Goal: Transaction & Acquisition: Book appointment/travel/reservation

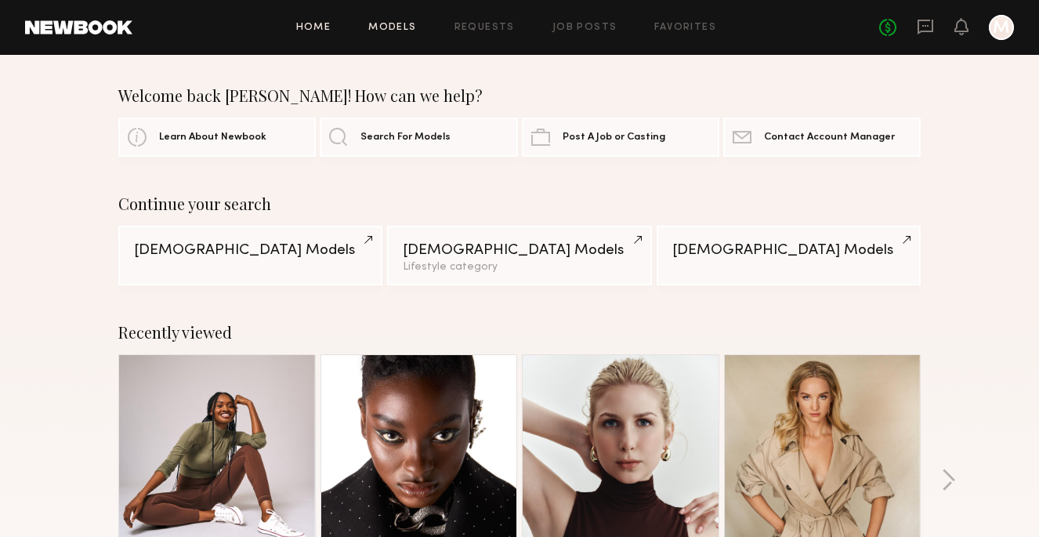
click at [404, 24] on link "Models" at bounding box center [392, 28] width 48 height 10
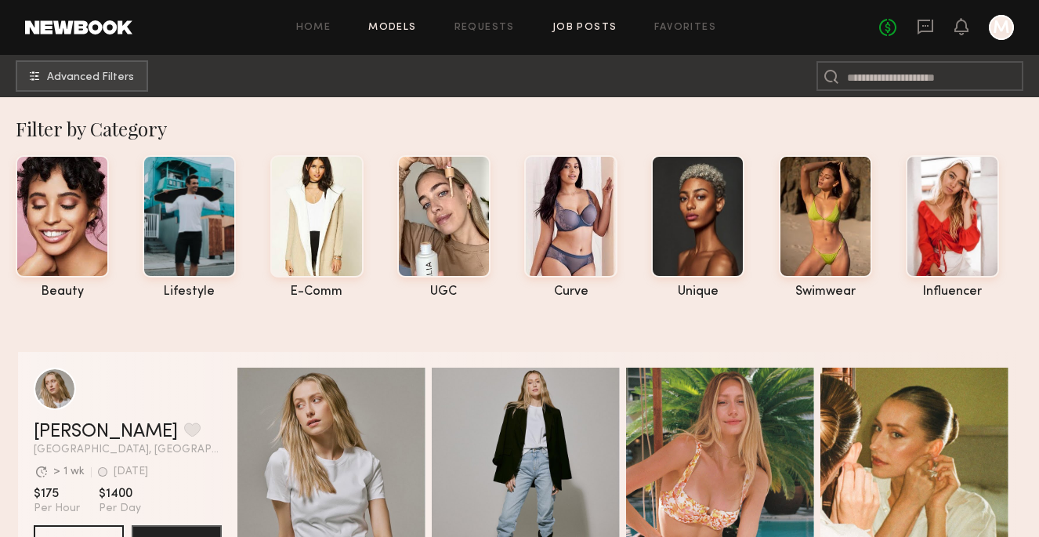
click at [589, 26] on link "Job Posts" at bounding box center [584, 28] width 65 height 10
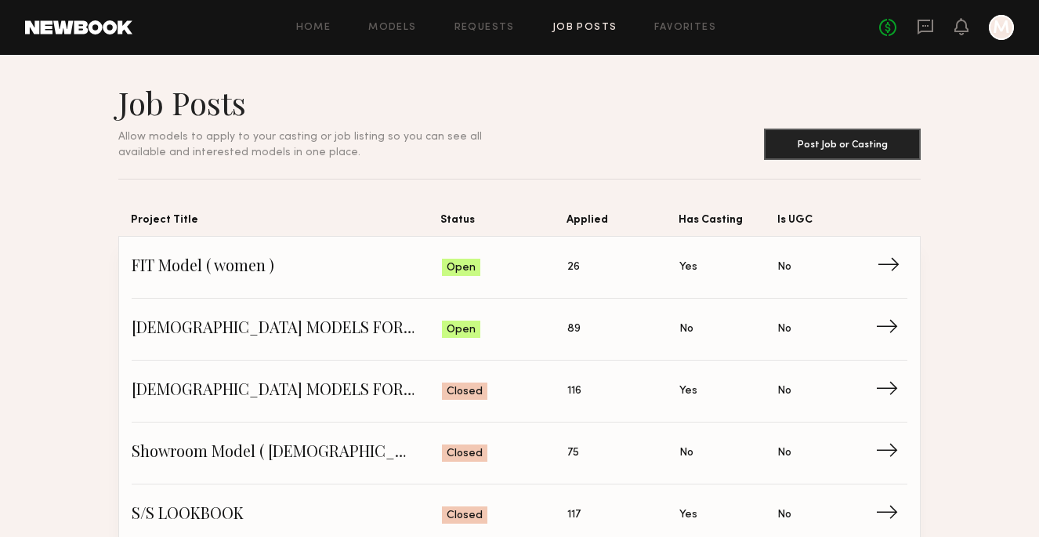
click at [574, 260] on span "26" at bounding box center [573, 267] width 13 height 17
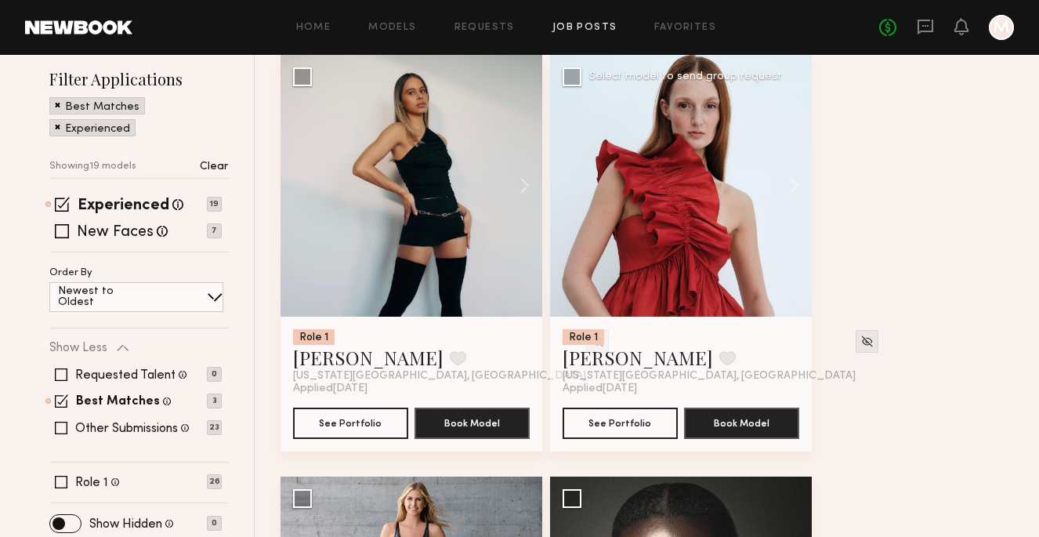
scroll to position [196, 0]
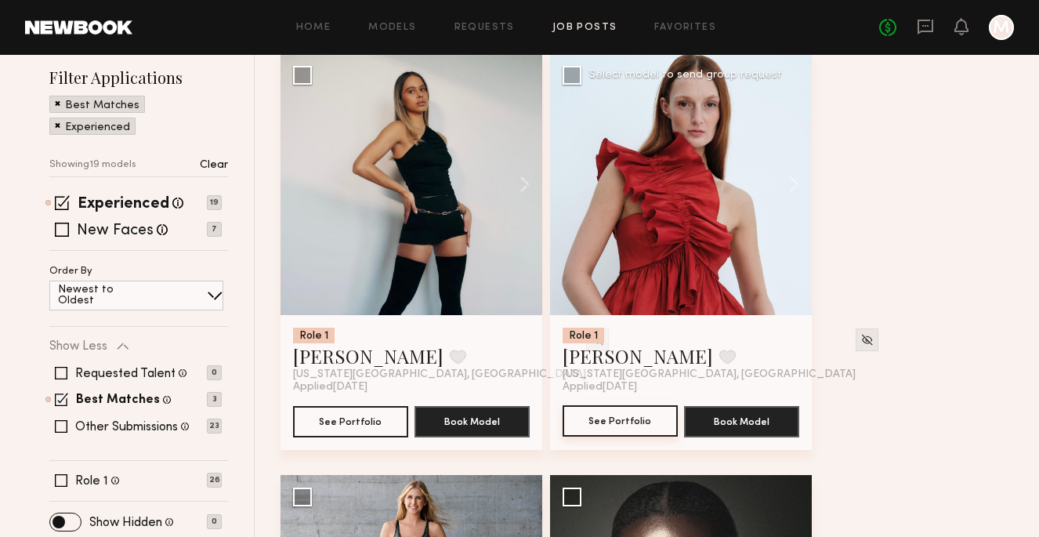
click at [629, 414] on button "See Portfolio" at bounding box center [620, 420] width 115 height 31
click at [362, 422] on button "See Portfolio" at bounding box center [350, 420] width 115 height 31
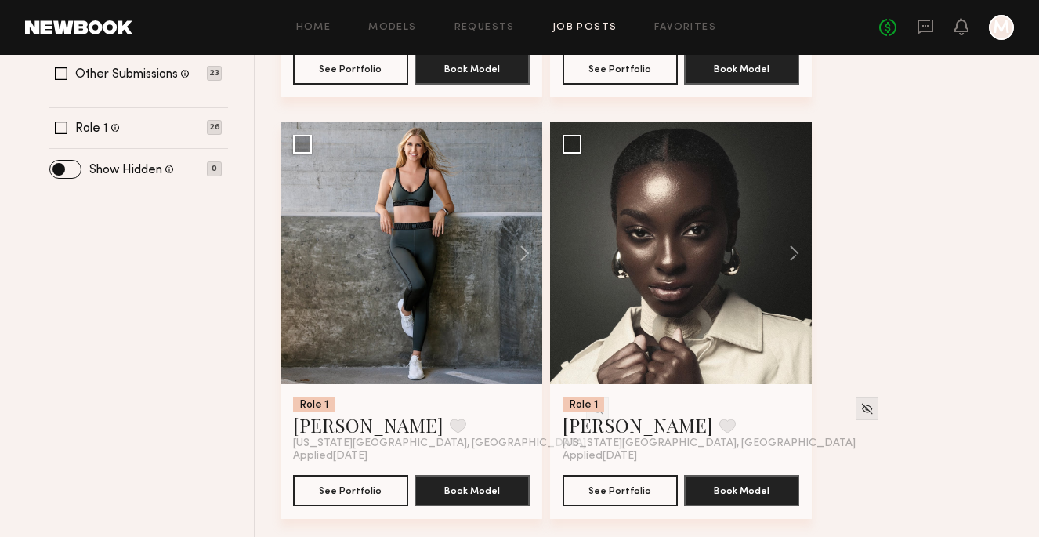
scroll to position [552, 0]
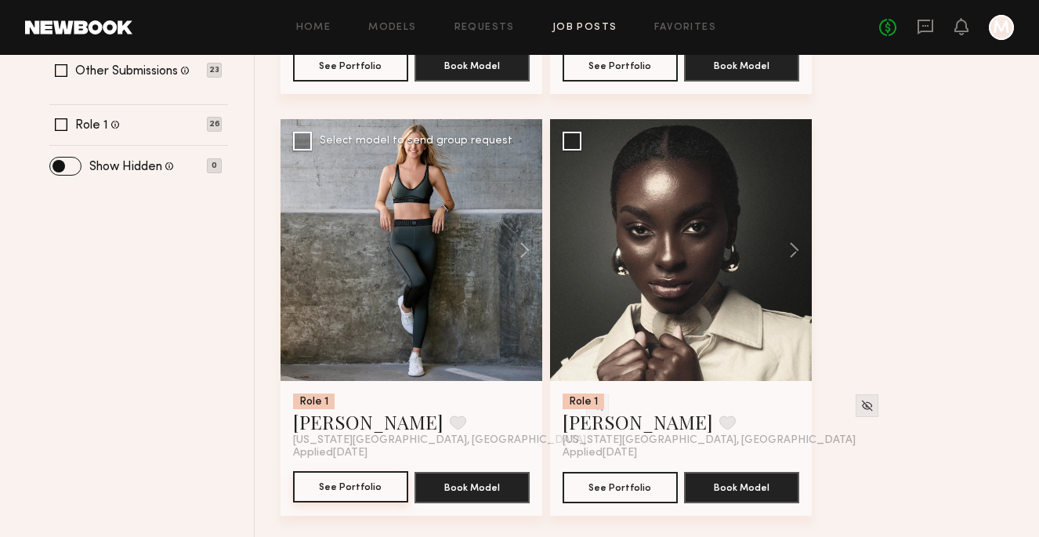
click at [373, 485] on button "See Portfolio" at bounding box center [350, 486] width 115 height 31
click at [638, 485] on button "See Portfolio" at bounding box center [620, 486] width 115 height 31
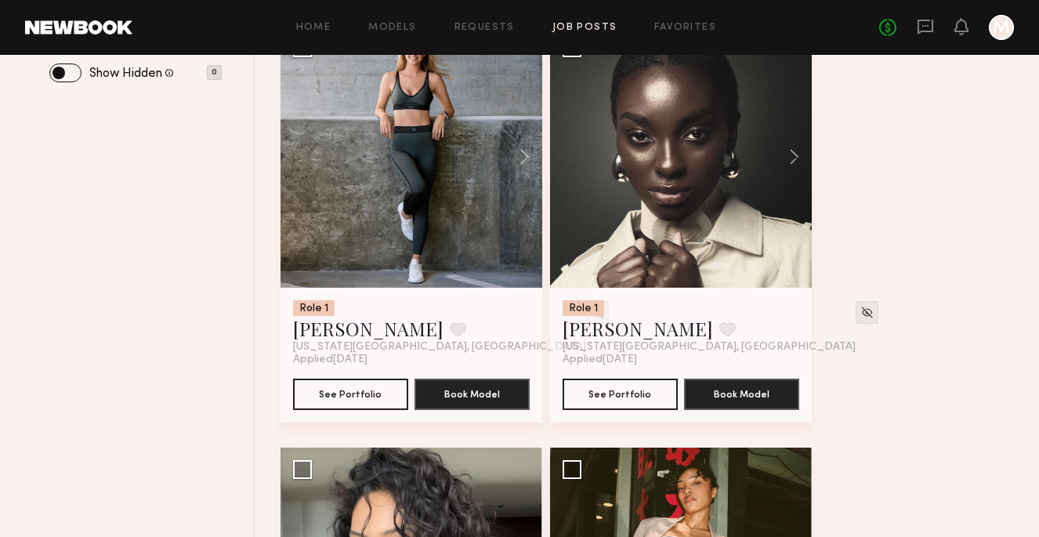
scroll to position [642, 0]
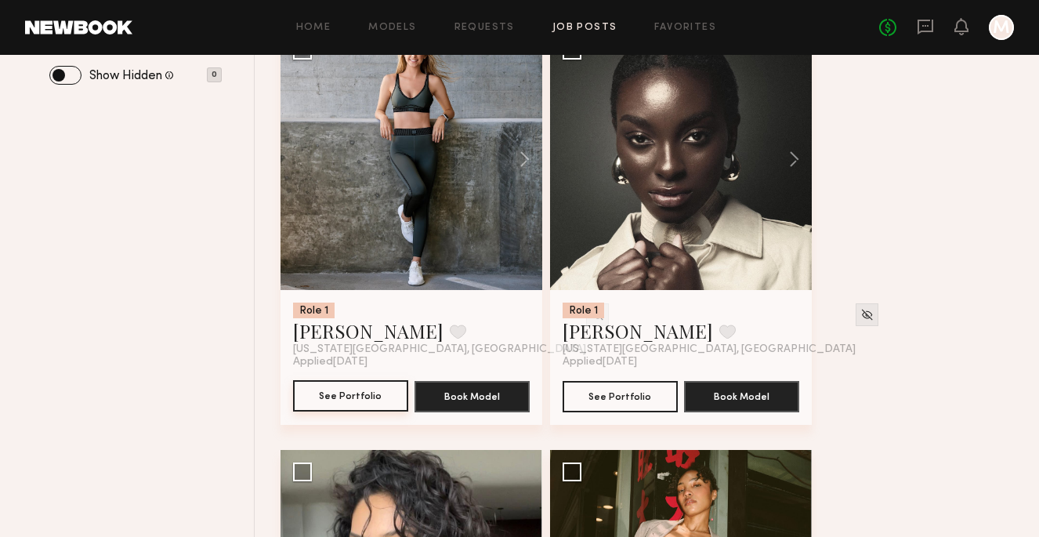
click at [367, 396] on button "See Portfolio" at bounding box center [350, 395] width 115 height 31
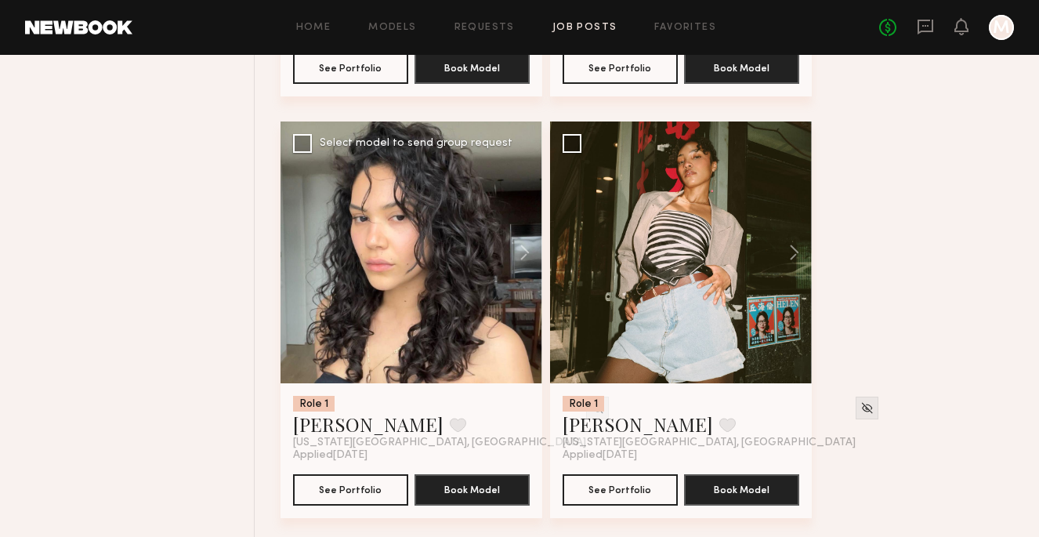
scroll to position [980, 0]
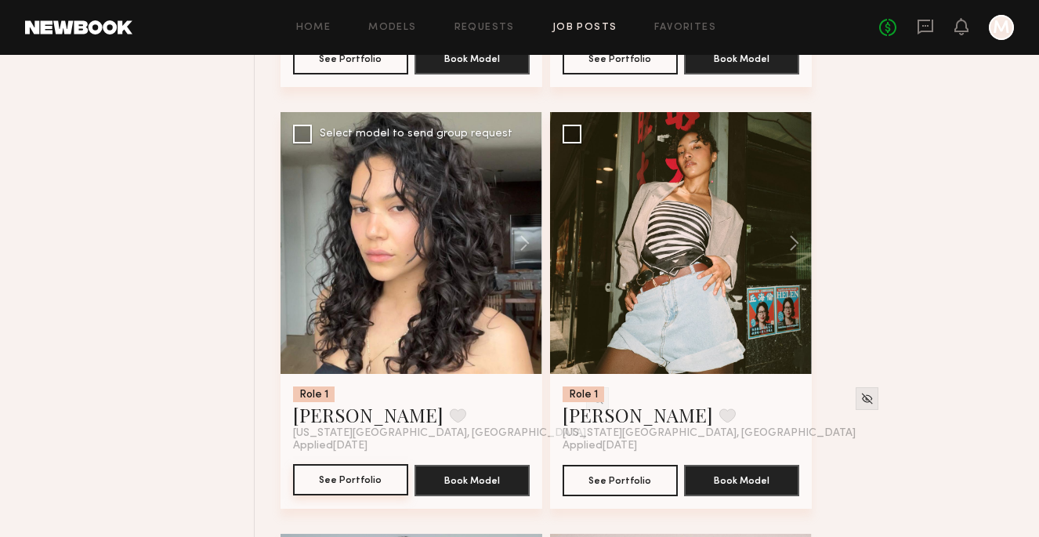
click at [371, 476] on button "See Portfolio" at bounding box center [350, 479] width 115 height 31
click at [640, 475] on button "See Portfolio" at bounding box center [620, 479] width 115 height 31
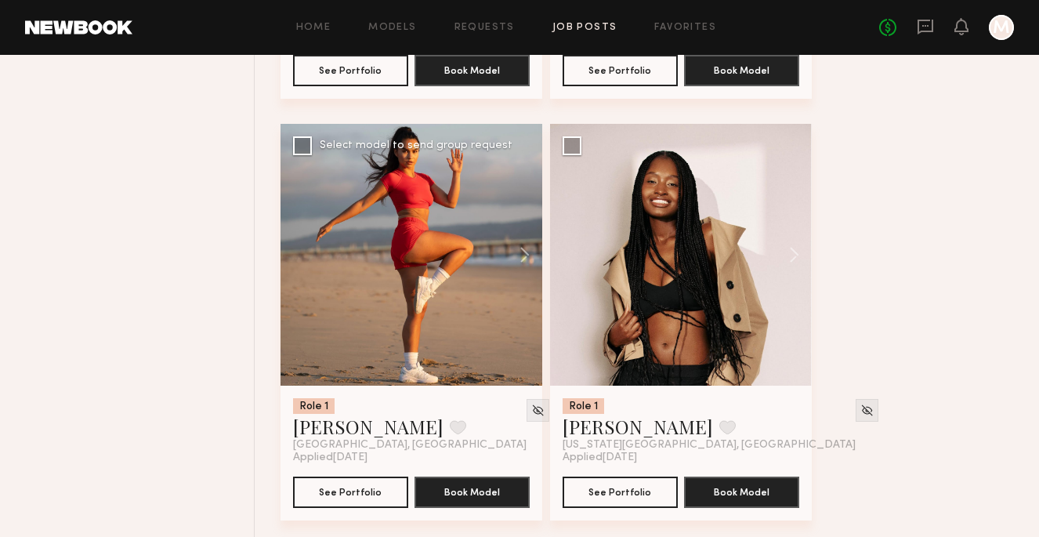
scroll to position [1405, 0]
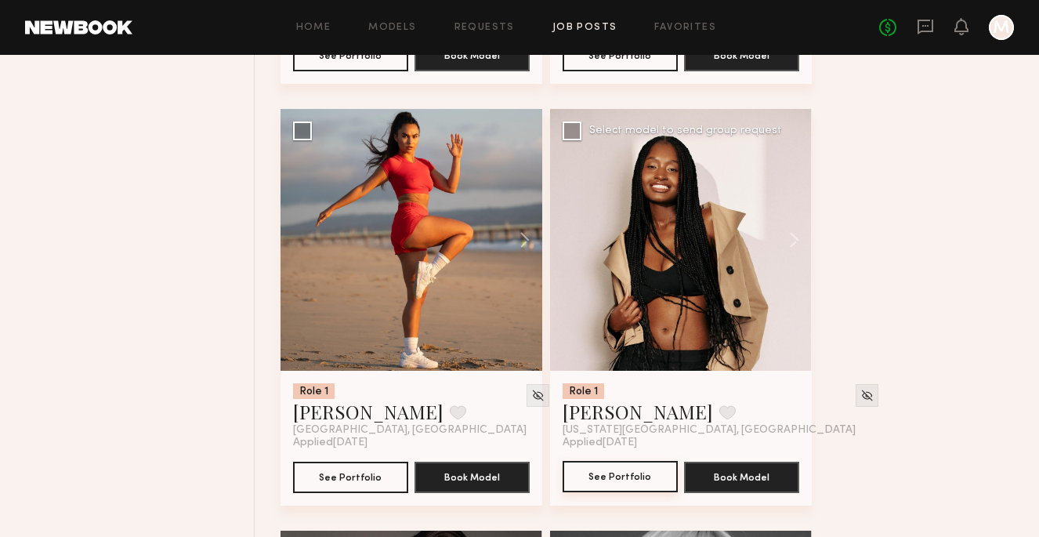
click at [621, 476] on button "See Portfolio" at bounding box center [620, 476] width 115 height 31
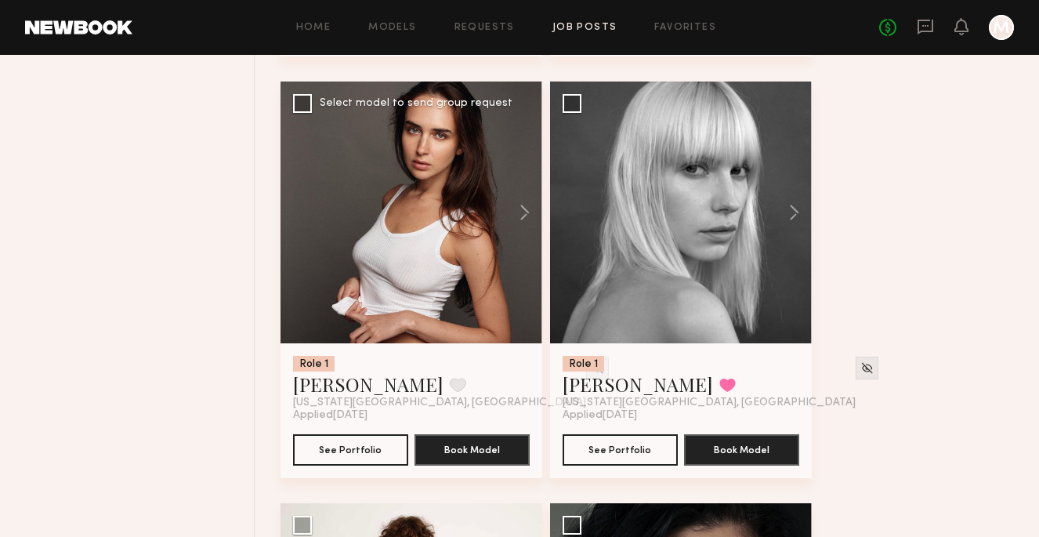
scroll to position [1851, 0]
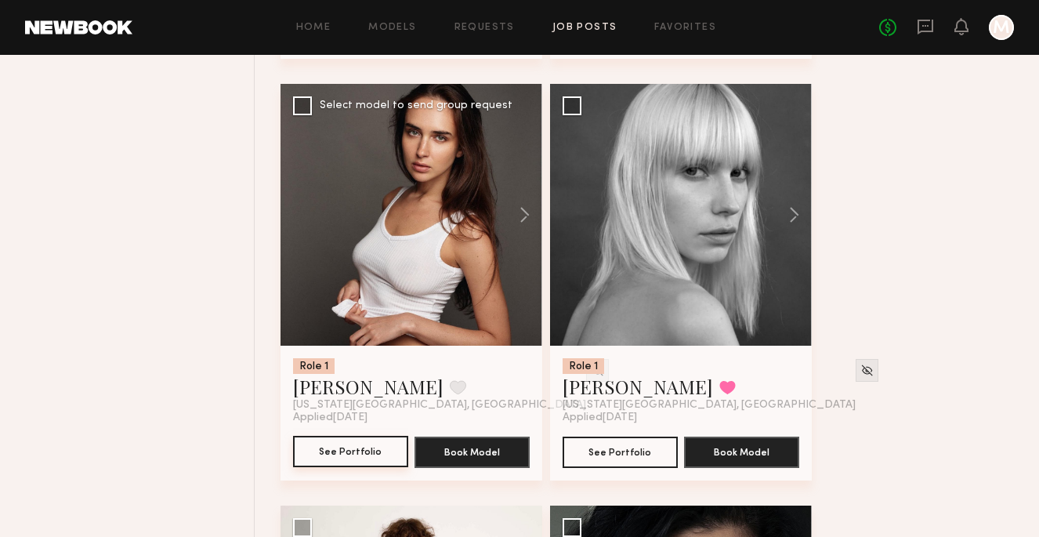
click at [373, 450] on button "See Portfolio" at bounding box center [350, 451] width 115 height 31
click at [631, 452] on button "See Portfolio" at bounding box center [620, 451] width 115 height 31
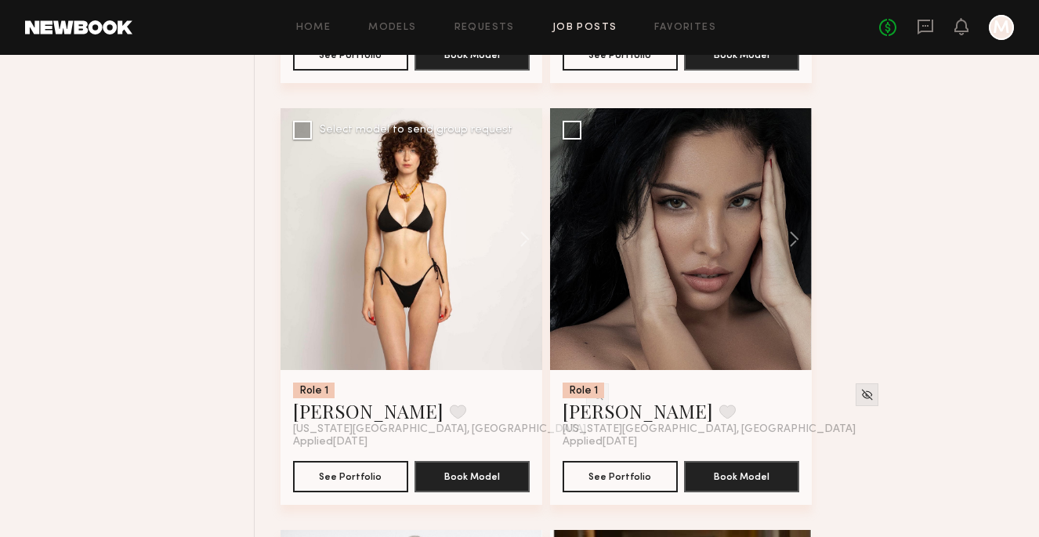
scroll to position [2291, 0]
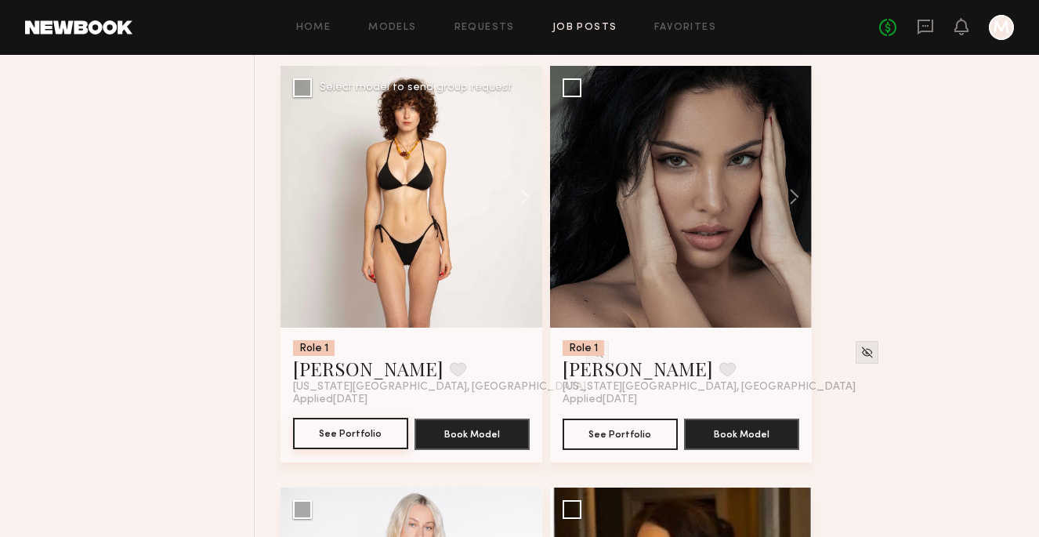
click at [364, 434] on button "See Portfolio" at bounding box center [350, 433] width 115 height 31
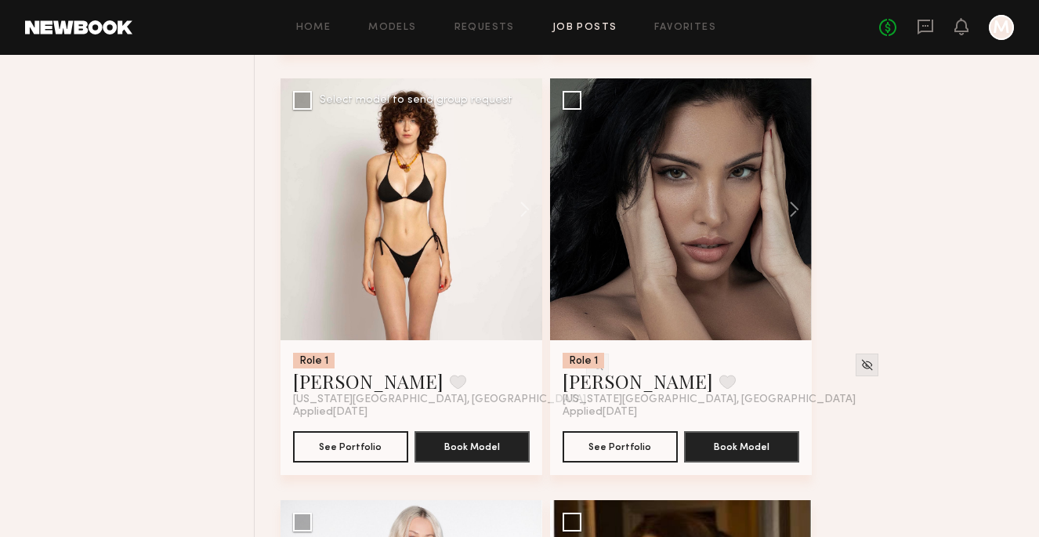
scroll to position [2289, 0]
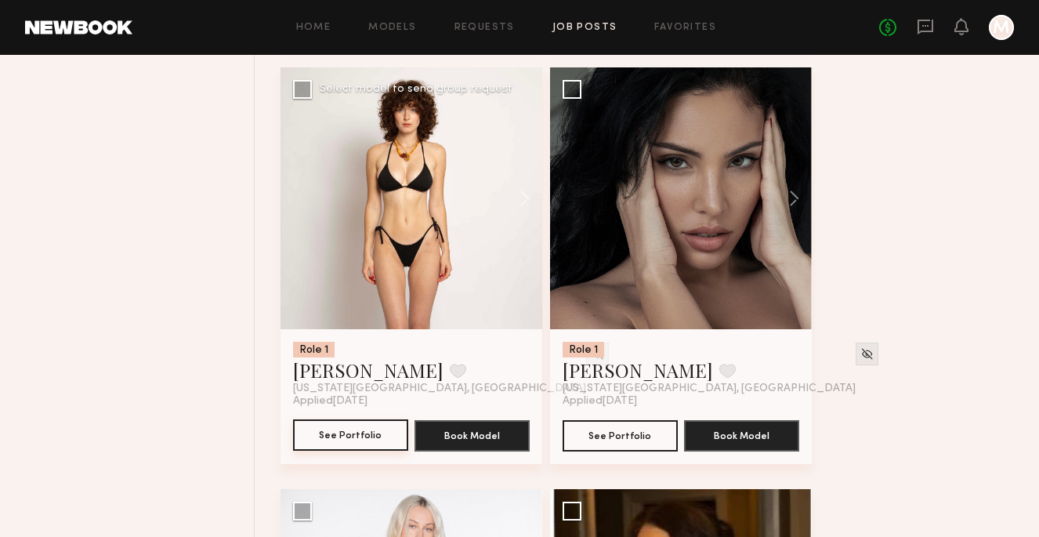
click at [369, 437] on button "See Portfolio" at bounding box center [350, 434] width 115 height 31
click at [597, 436] on button "See Portfolio" at bounding box center [620, 434] width 115 height 31
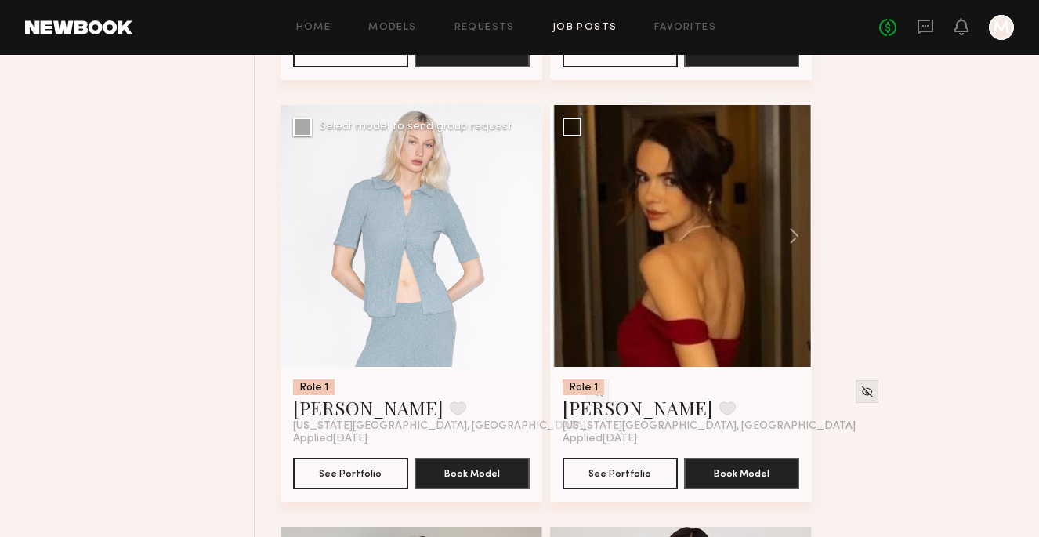
scroll to position [2676, 0]
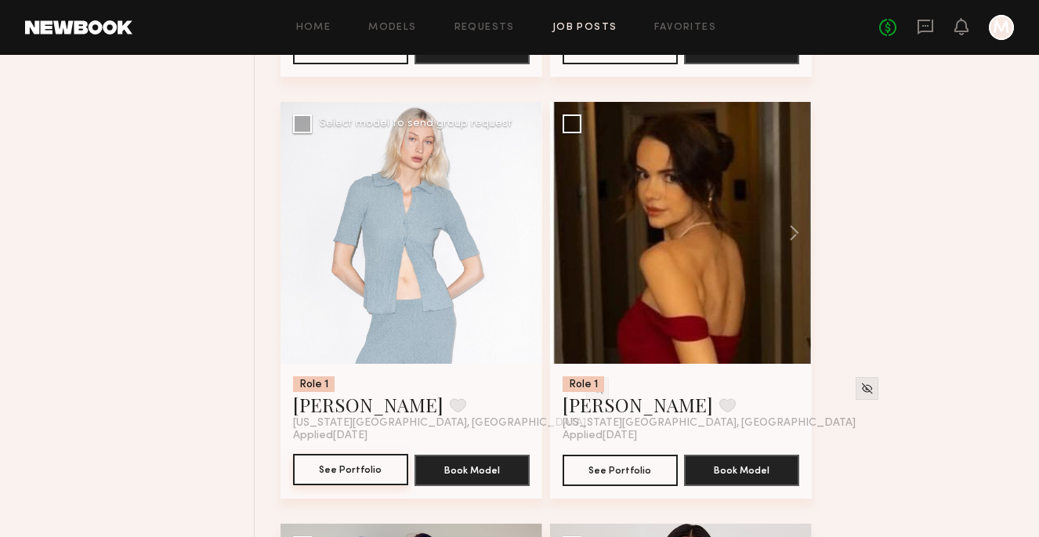
click at [360, 463] on button "See Portfolio" at bounding box center [350, 469] width 115 height 31
click at [631, 469] on button "See Portfolio" at bounding box center [620, 469] width 115 height 31
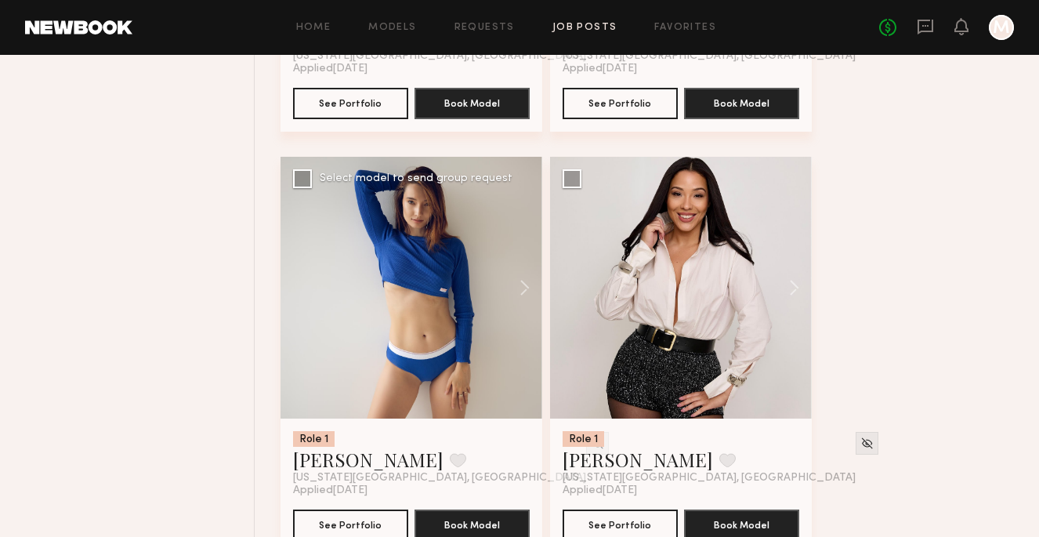
scroll to position [3043, 0]
click at [454, 371] on div at bounding box center [411, 288] width 262 height 262
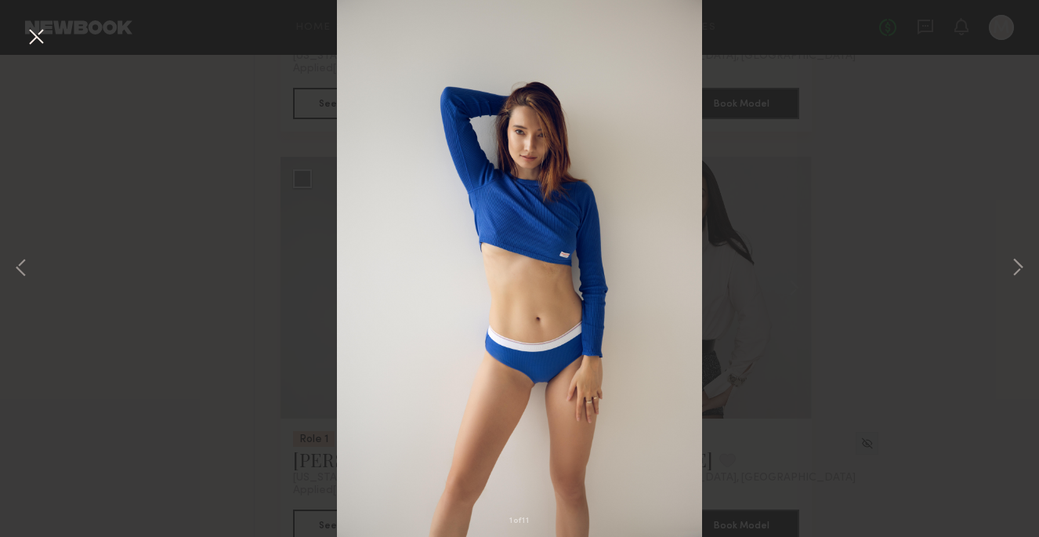
click at [37, 39] on button at bounding box center [36, 38] width 25 height 28
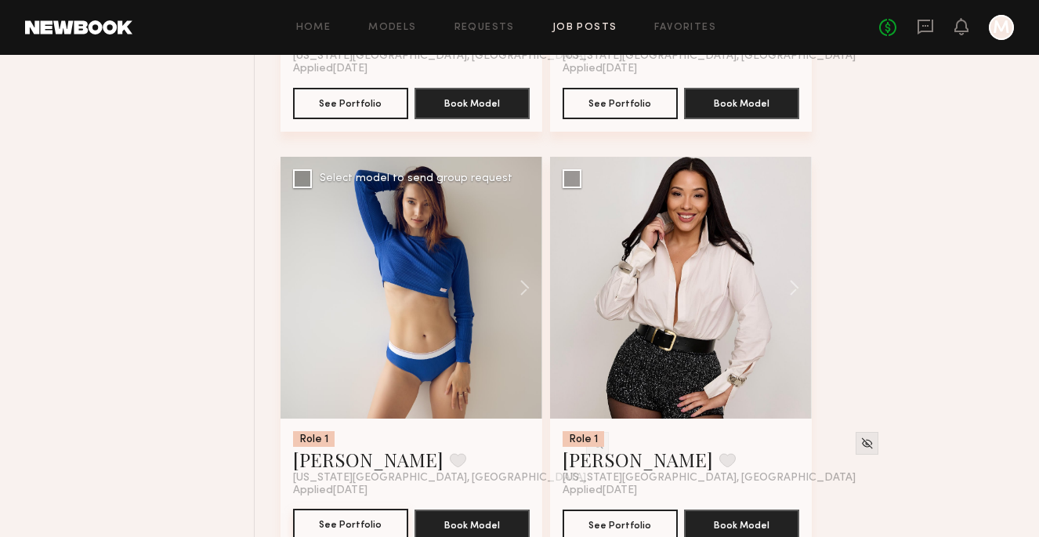
click at [368, 524] on button "See Portfolio" at bounding box center [350, 523] width 115 height 31
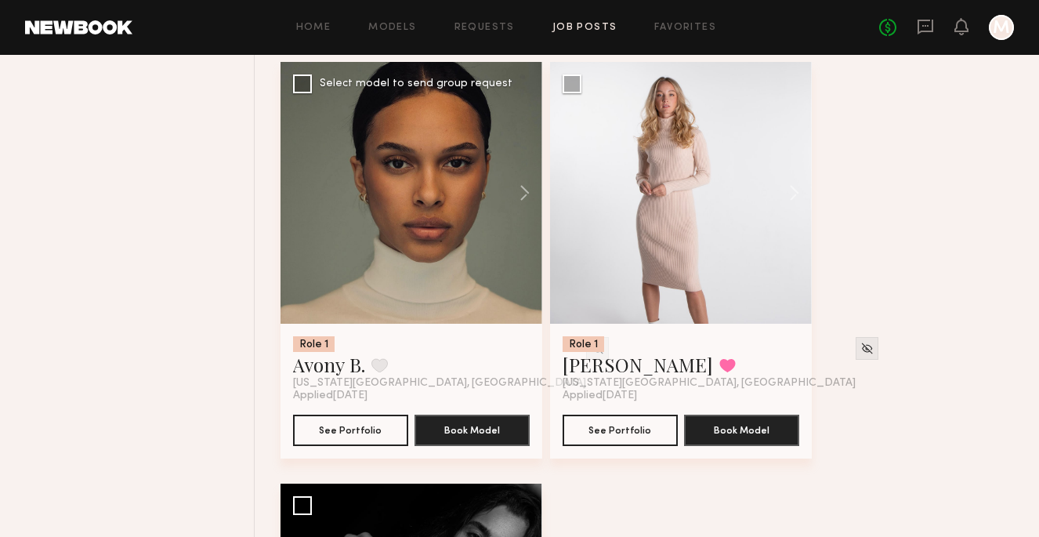
scroll to position [3563, 0]
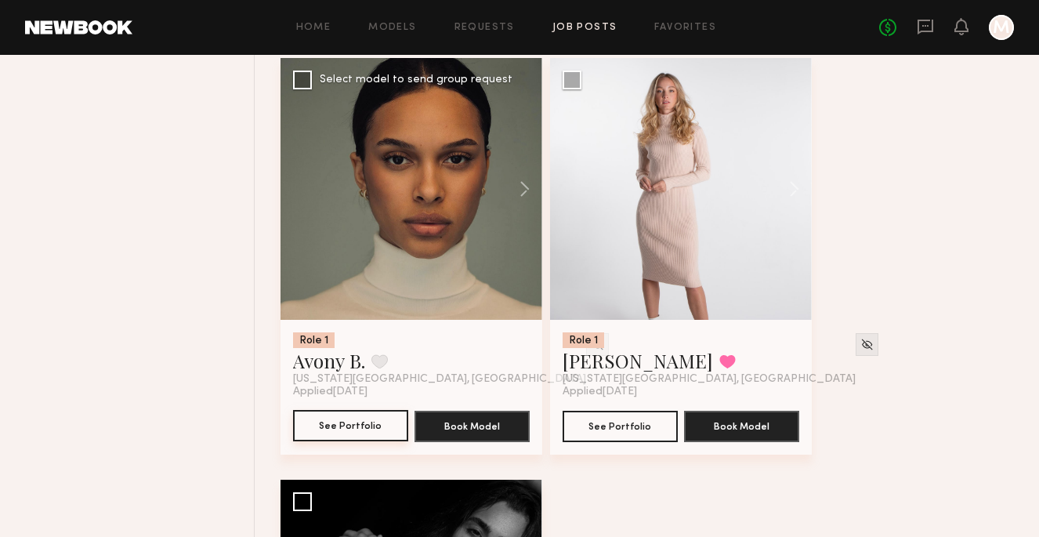
click at [371, 425] on button "See Portfolio" at bounding box center [350, 425] width 115 height 31
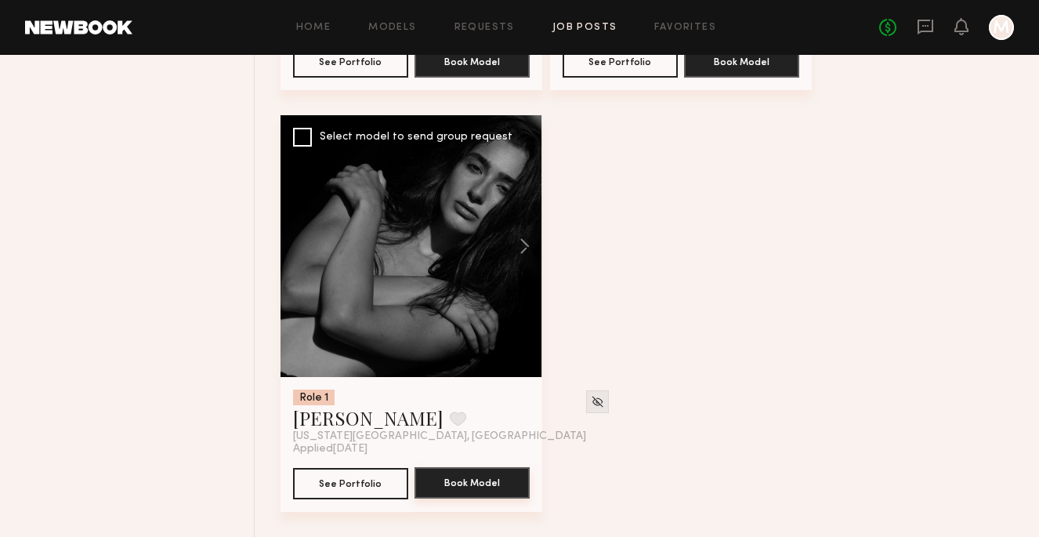
scroll to position [3928, 0]
click at [378, 478] on button "See Portfolio" at bounding box center [350, 482] width 115 height 31
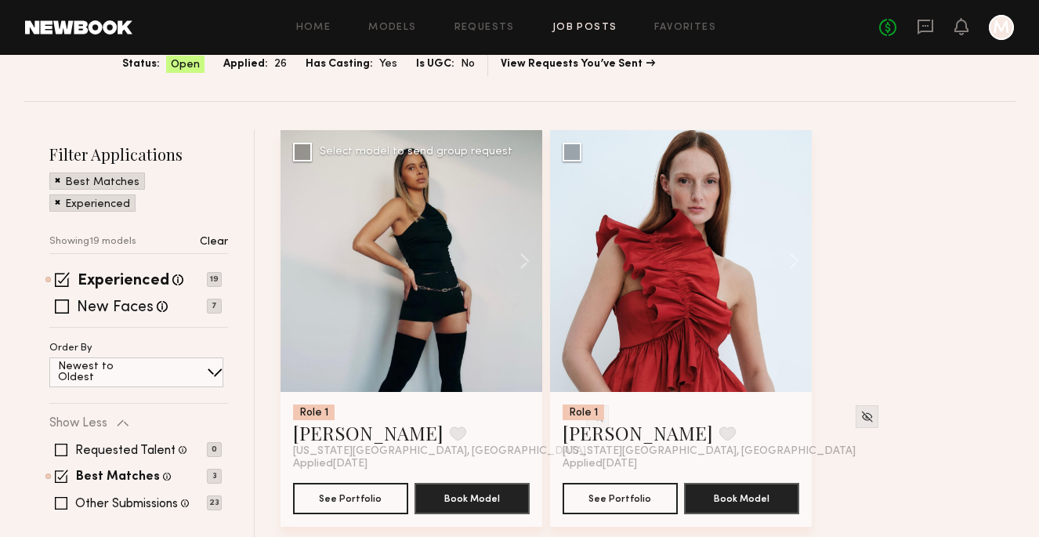
scroll to position [125, 0]
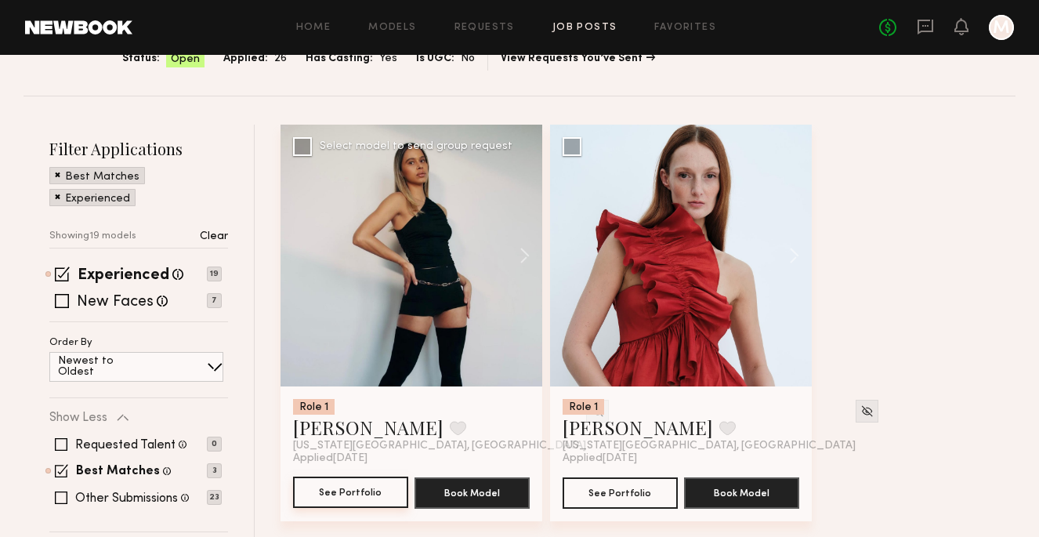
click at [362, 490] on button "See Portfolio" at bounding box center [350, 491] width 115 height 31
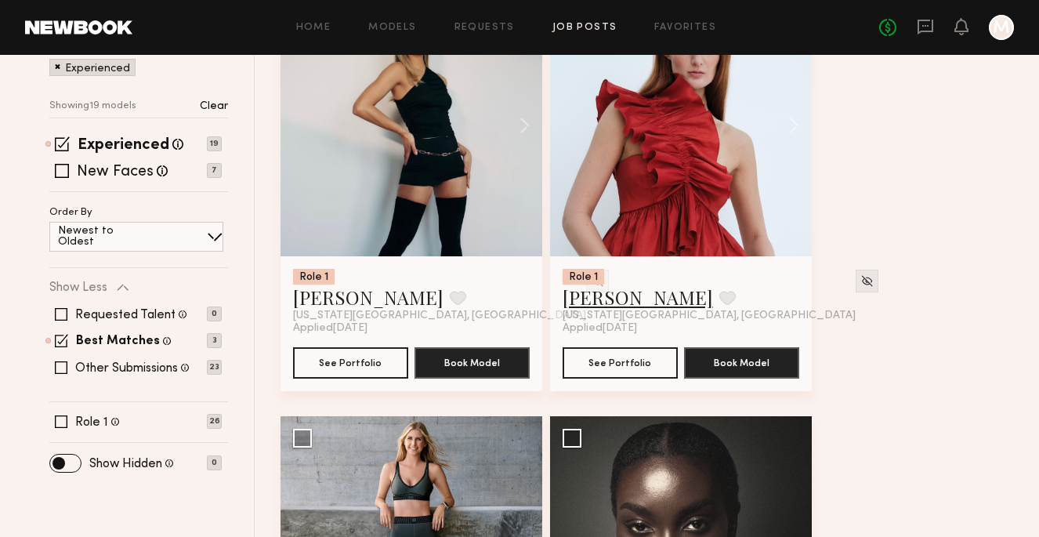
scroll to position [284, 0]
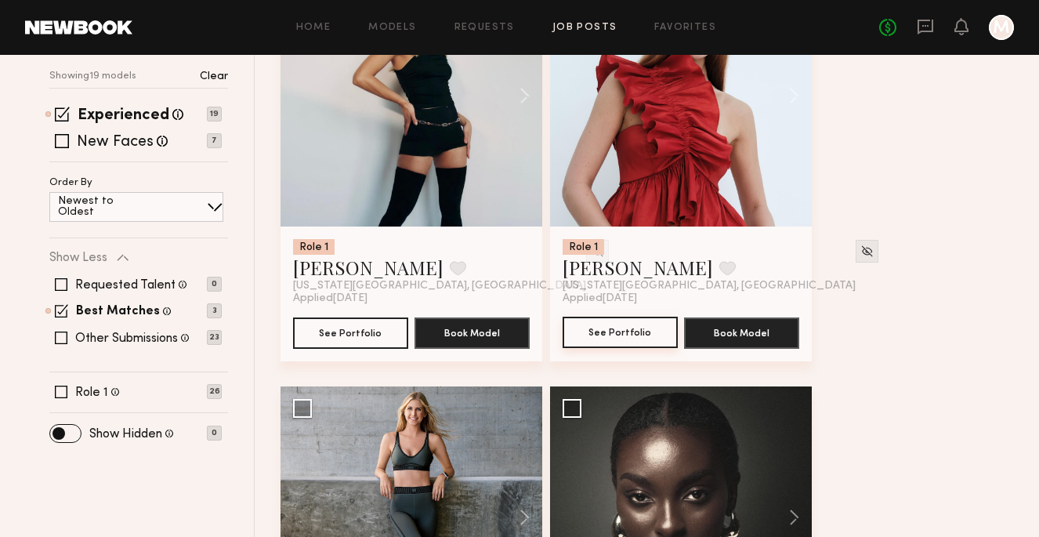
click at [633, 328] on button "See Portfolio" at bounding box center [620, 332] width 115 height 31
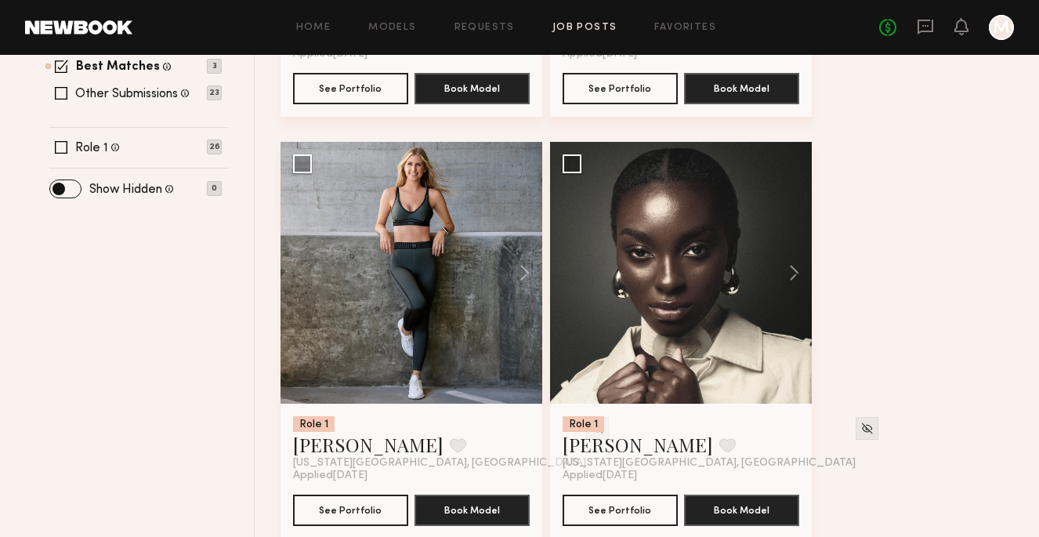
scroll to position [588, 0]
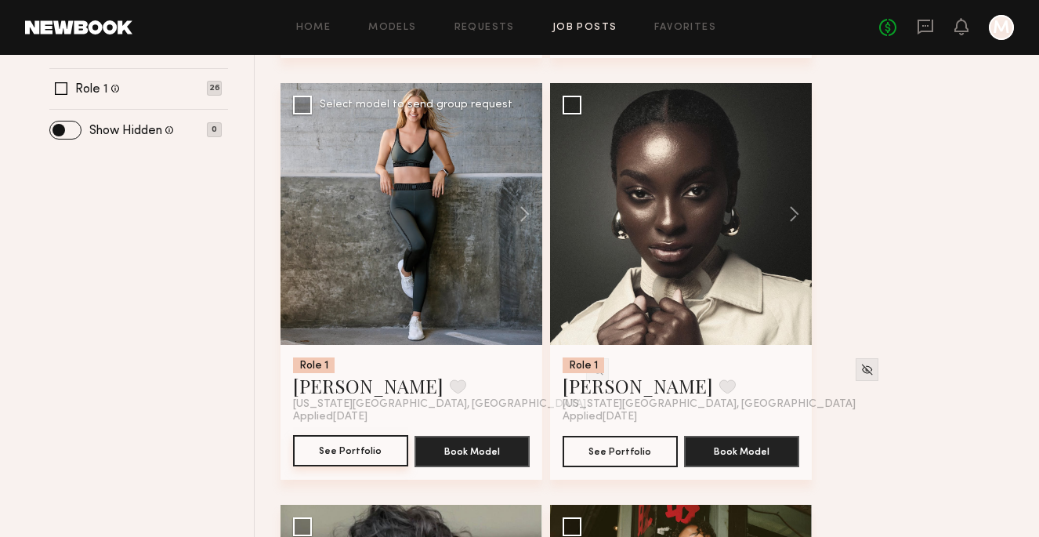
click at [363, 451] on button "See Portfolio" at bounding box center [350, 450] width 115 height 31
click at [645, 447] on button "See Portfolio" at bounding box center [620, 450] width 115 height 31
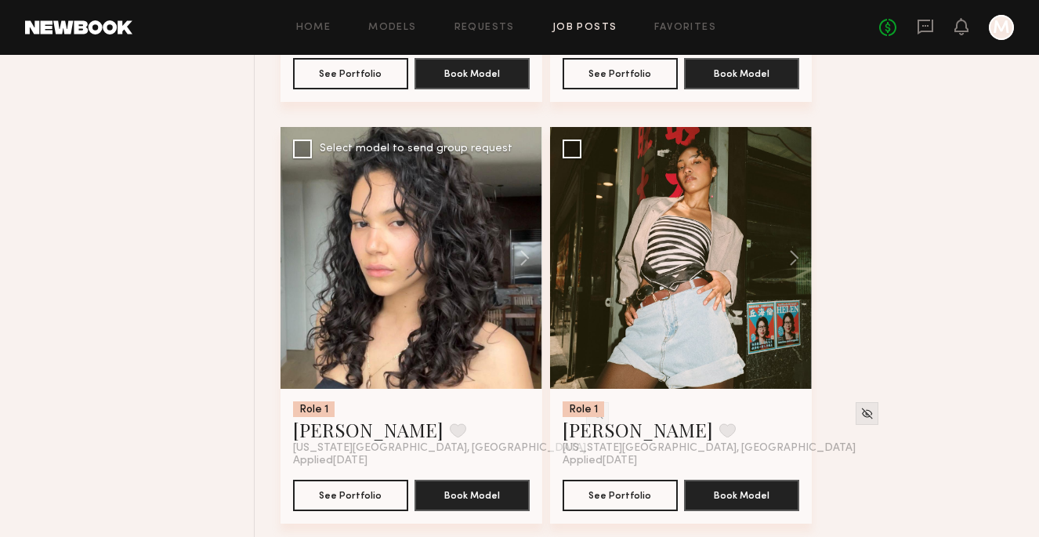
scroll to position [982, 0]
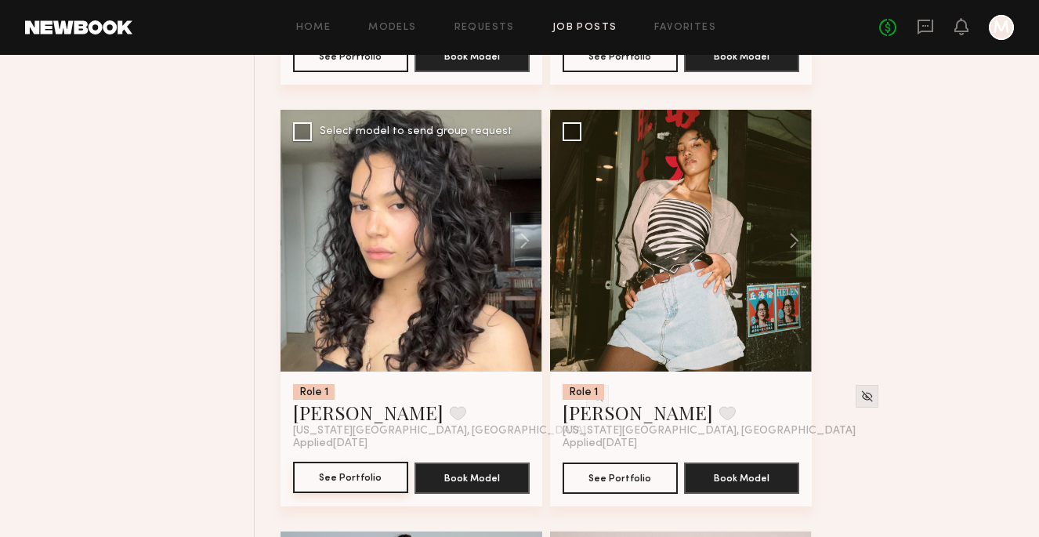
click at [360, 478] on button "See Portfolio" at bounding box center [350, 476] width 115 height 31
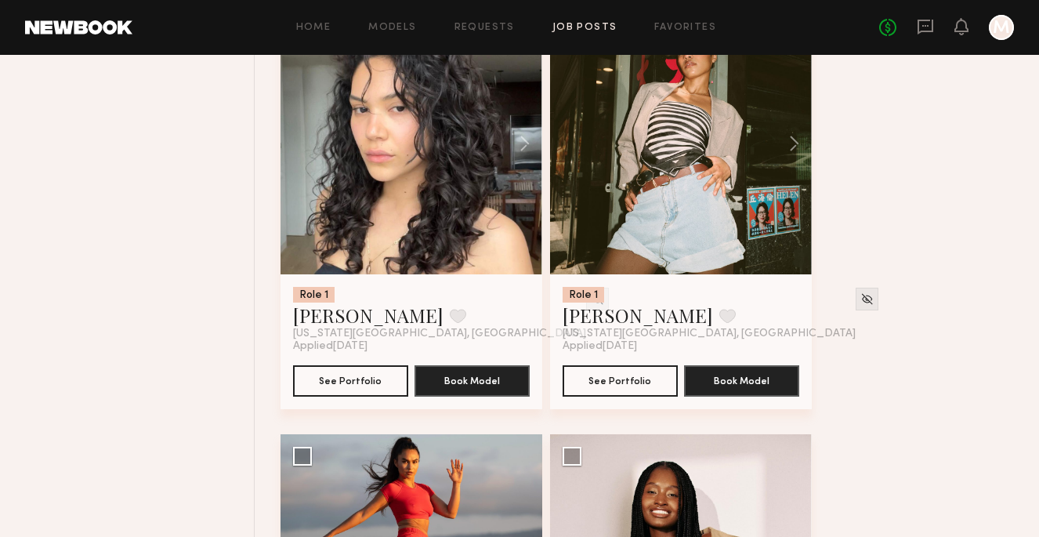
scroll to position [1083, 0]
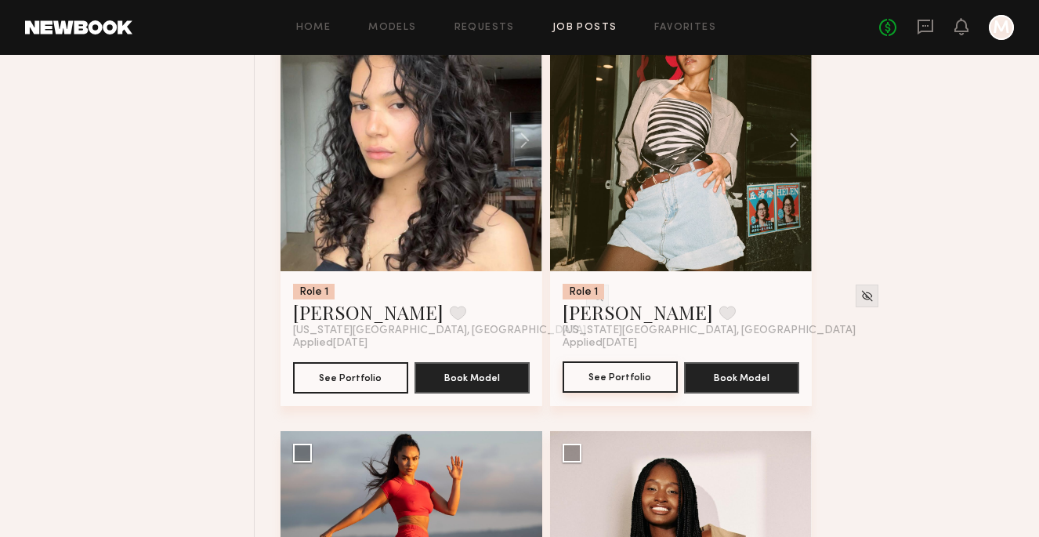
click at [610, 376] on button "See Portfolio" at bounding box center [620, 376] width 115 height 31
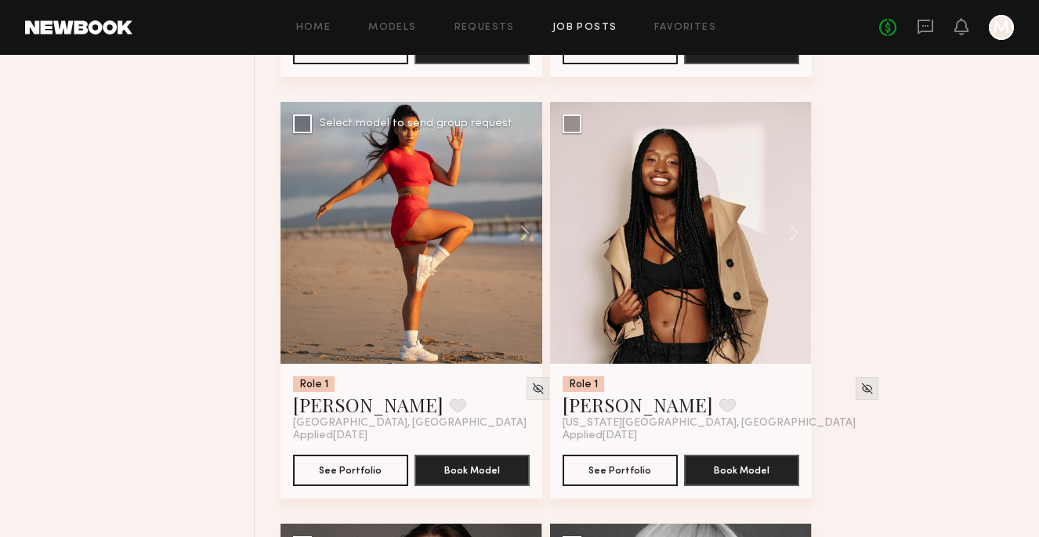
scroll to position [1414, 0]
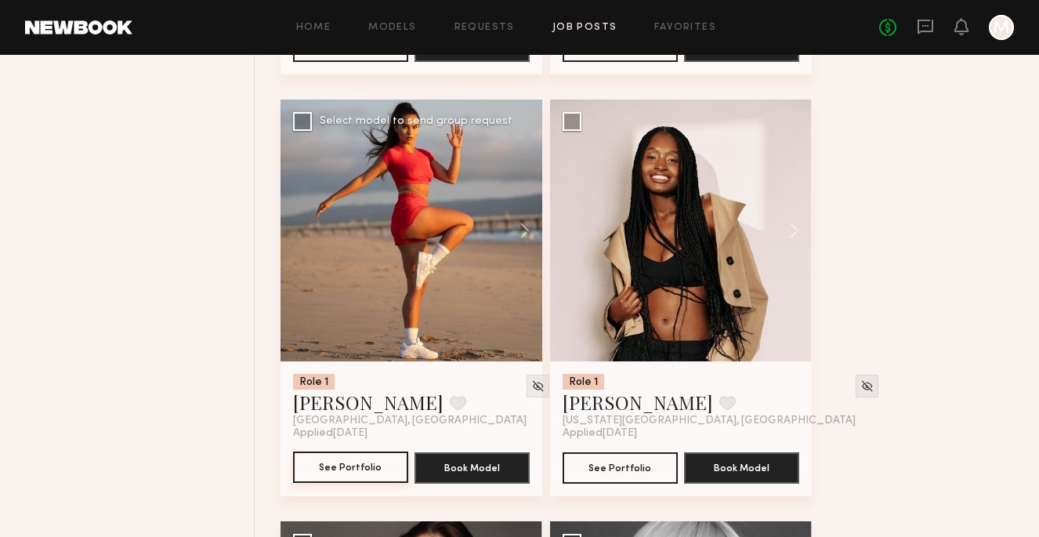
click at [343, 461] on button "See Portfolio" at bounding box center [350, 466] width 115 height 31
click at [631, 463] on button "See Portfolio" at bounding box center [620, 466] width 115 height 31
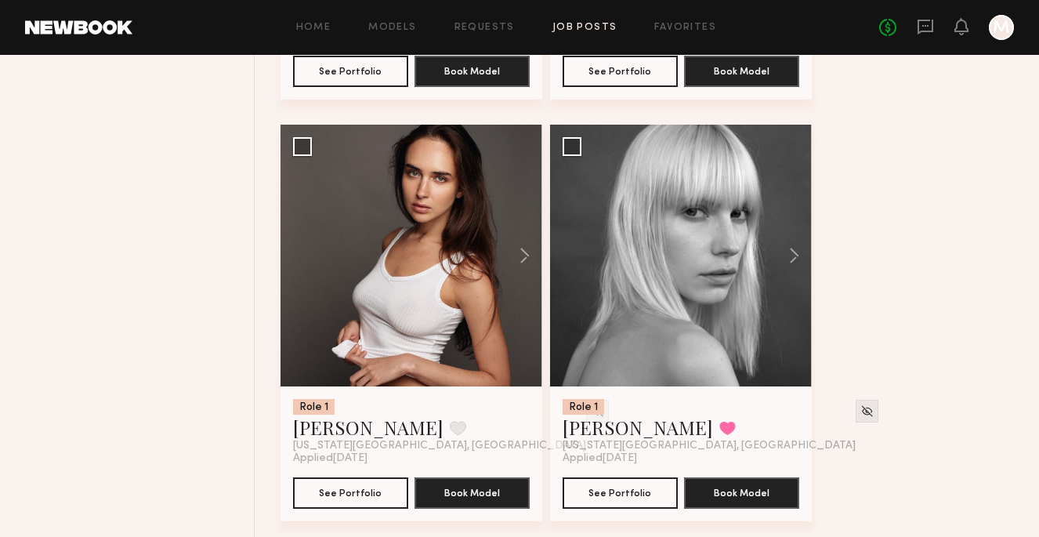
scroll to position [1840, 0]
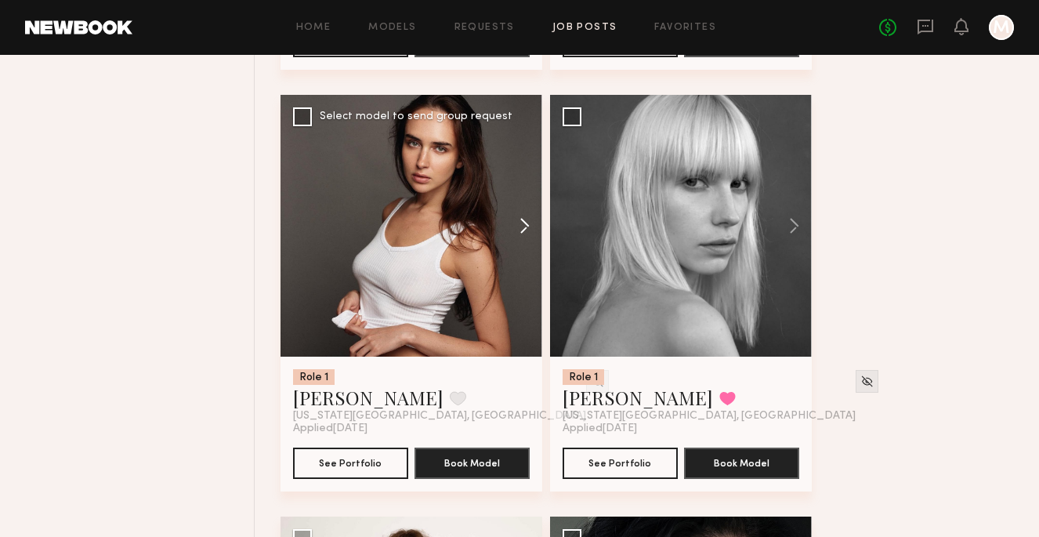
click at [521, 229] on button at bounding box center [517, 226] width 50 height 262
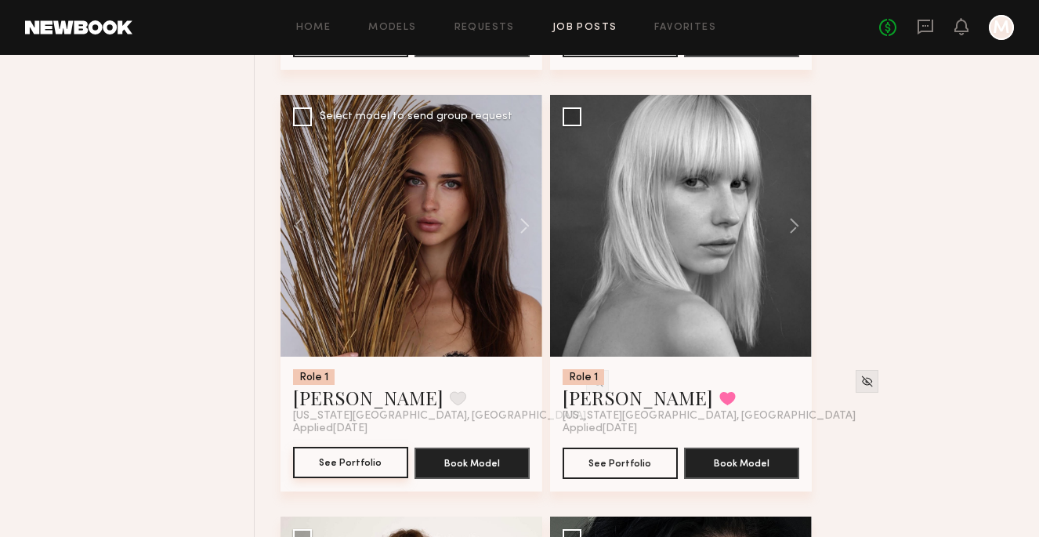
click at [349, 461] on button "See Portfolio" at bounding box center [350, 462] width 115 height 31
click at [641, 464] on button "See Portfolio" at bounding box center [620, 462] width 115 height 31
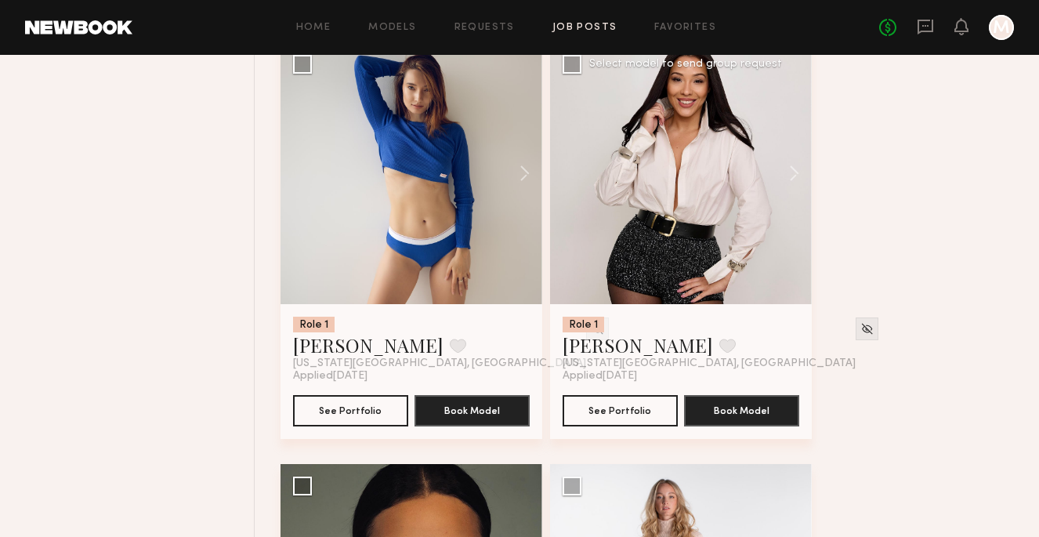
scroll to position [3172, 0]
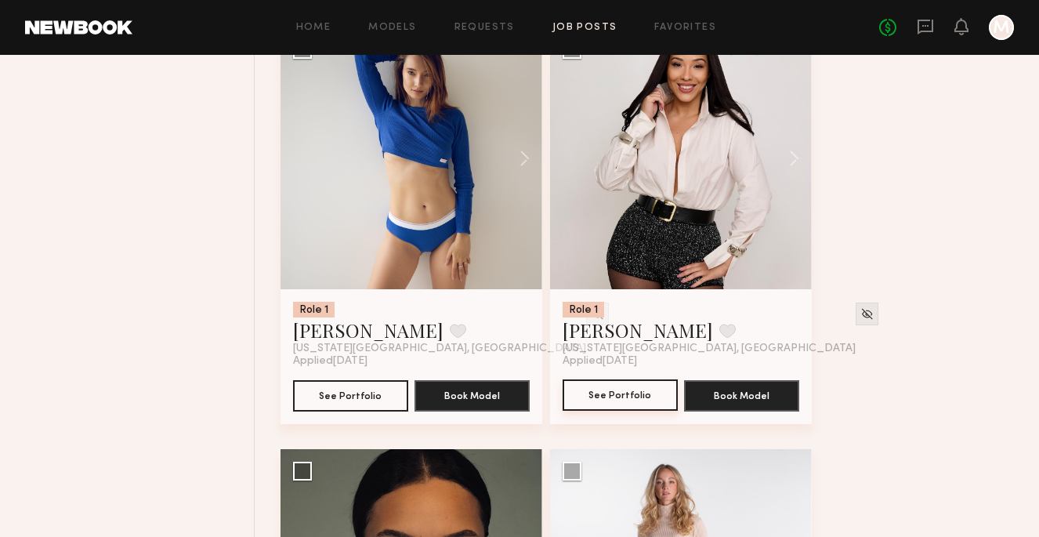
click at [636, 392] on button "See Portfolio" at bounding box center [620, 394] width 115 height 31
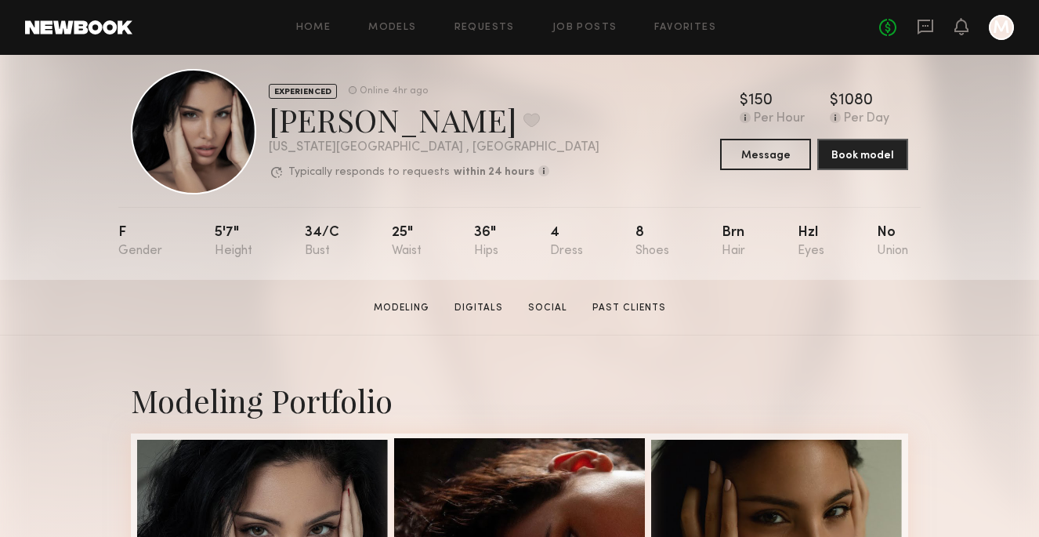
scroll to position [23, 0]
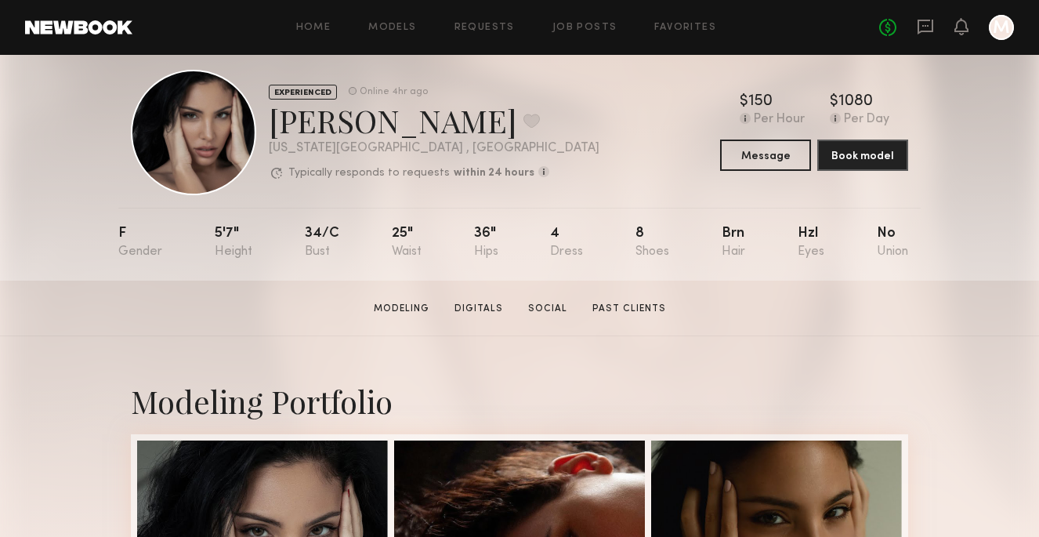
drag, startPoint x: 368, startPoint y: 299, endPoint x: 353, endPoint y: 289, distance: 18.0
click at [523, 117] on button at bounding box center [531, 121] width 16 height 14
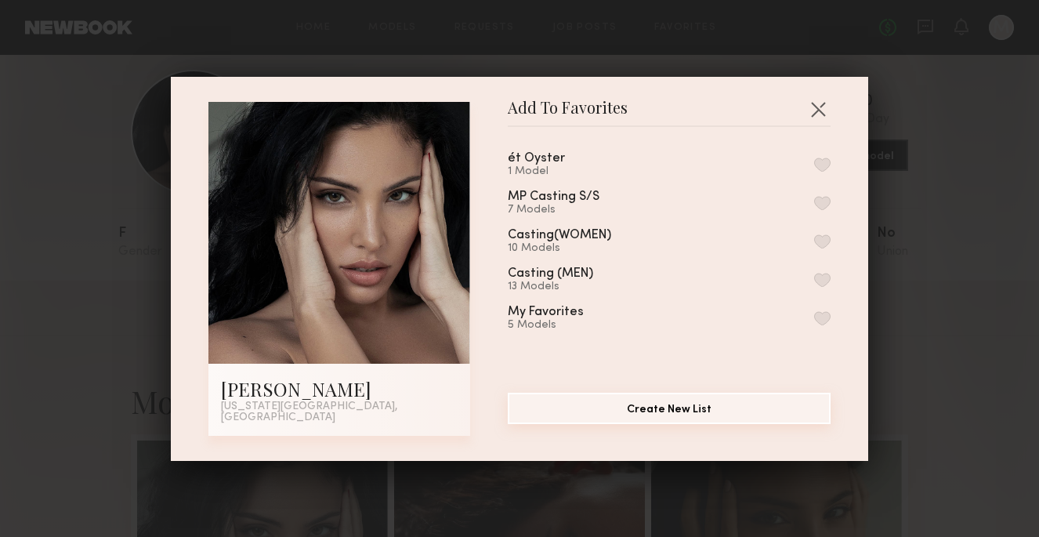
click at [678, 413] on button "Create New List" at bounding box center [669, 408] width 323 height 31
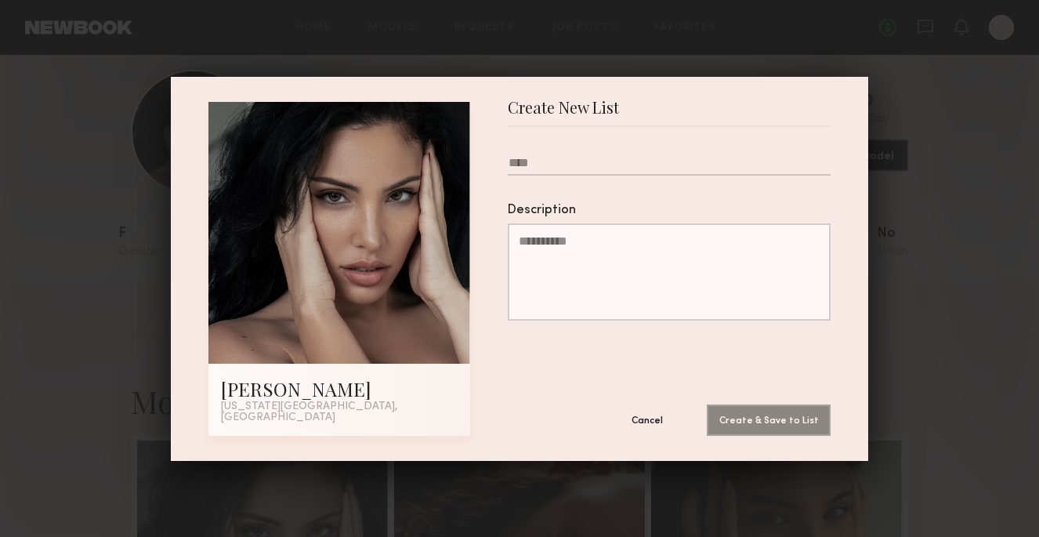
type input "*"
type input "**********"
click at [775, 415] on button "Create & Save to List" at bounding box center [769, 418] width 124 height 31
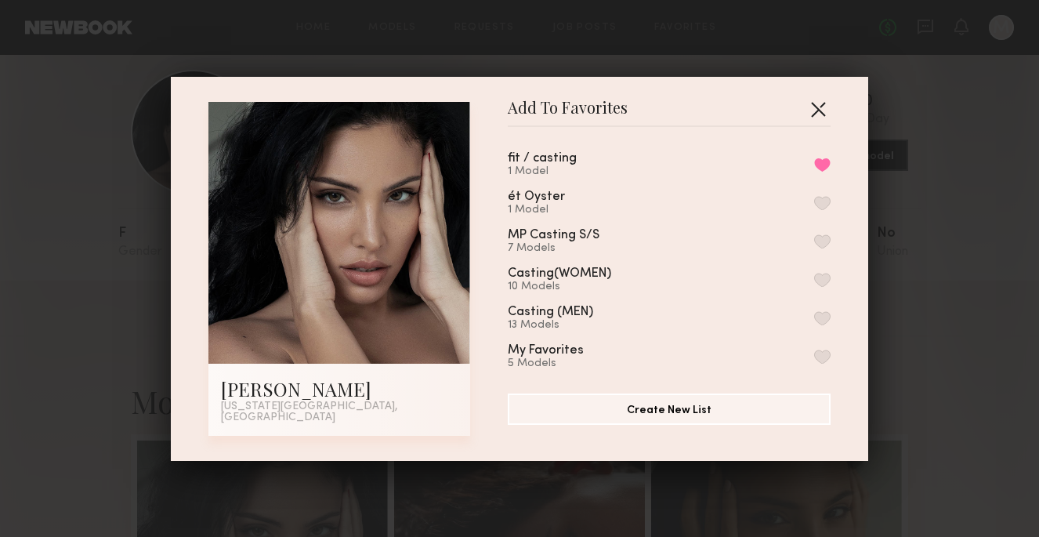
click at [819, 114] on button "button" at bounding box center [817, 108] width 25 height 25
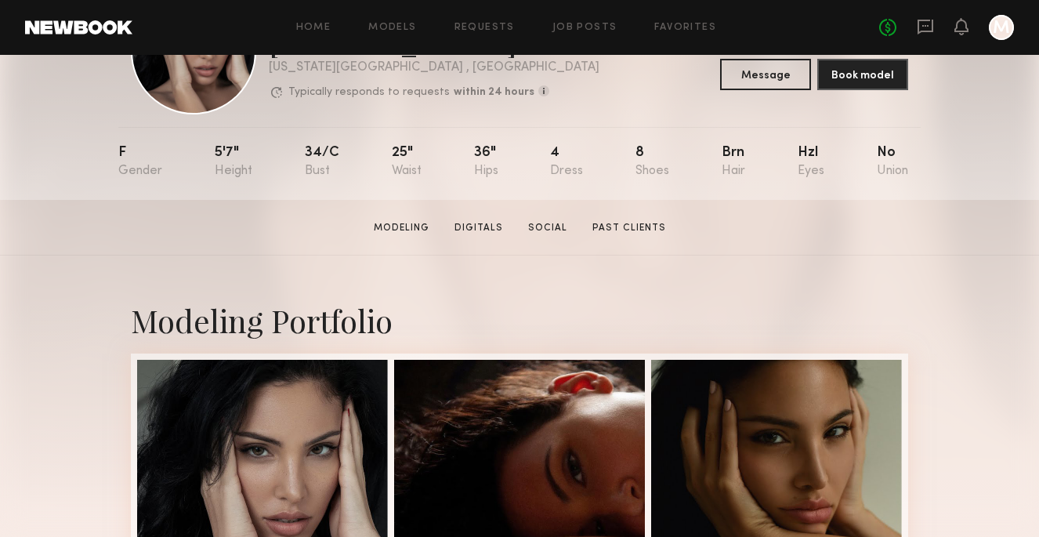
scroll to position [115, 0]
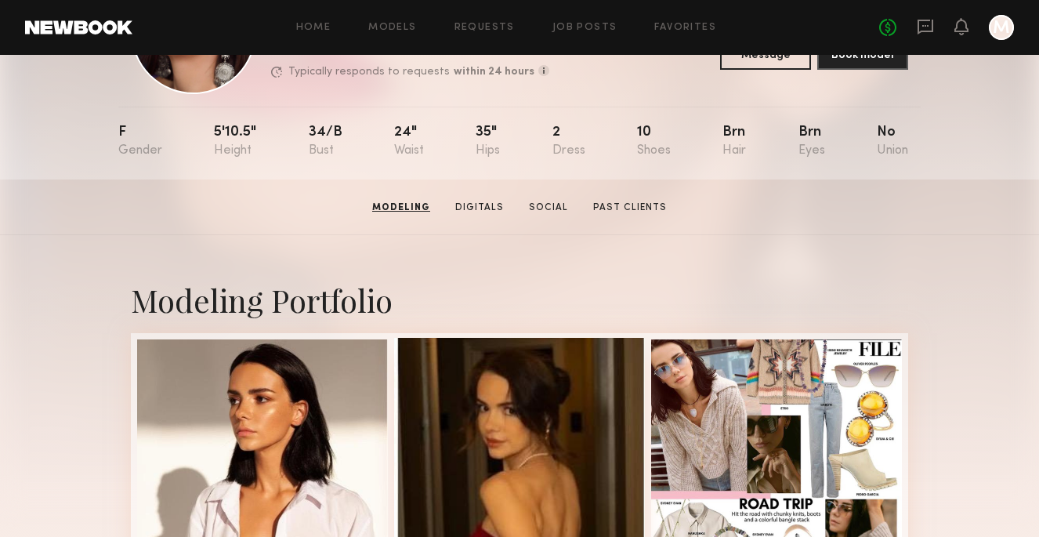
scroll to position [109, 0]
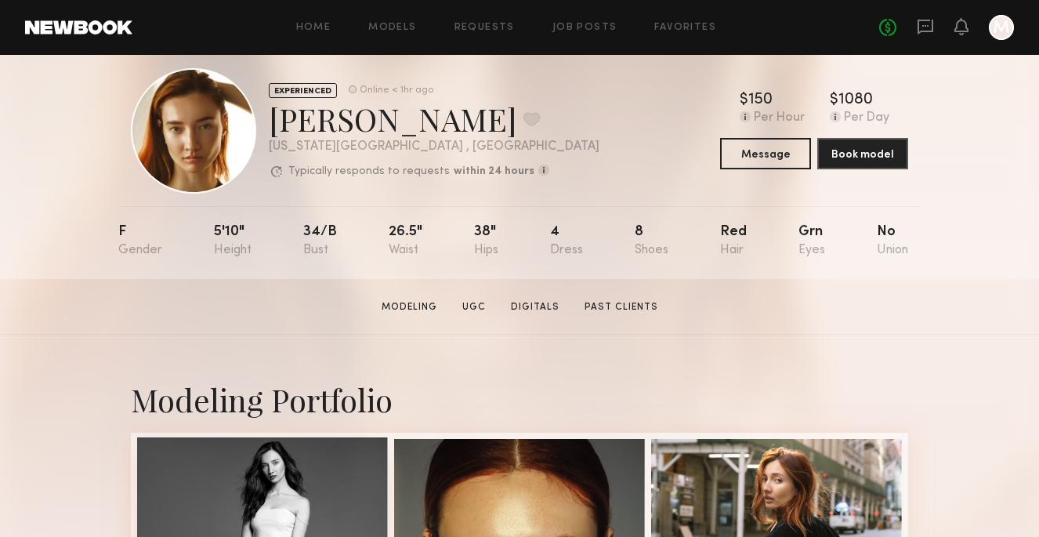
scroll to position [23, 0]
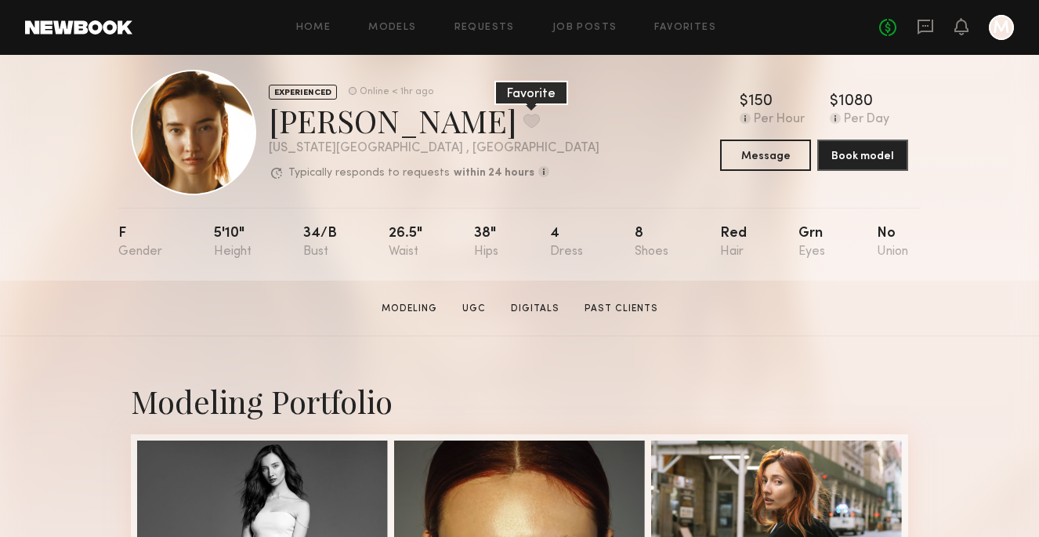
click at [523, 114] on button at bounding box center [531, 121] width 16 height 14
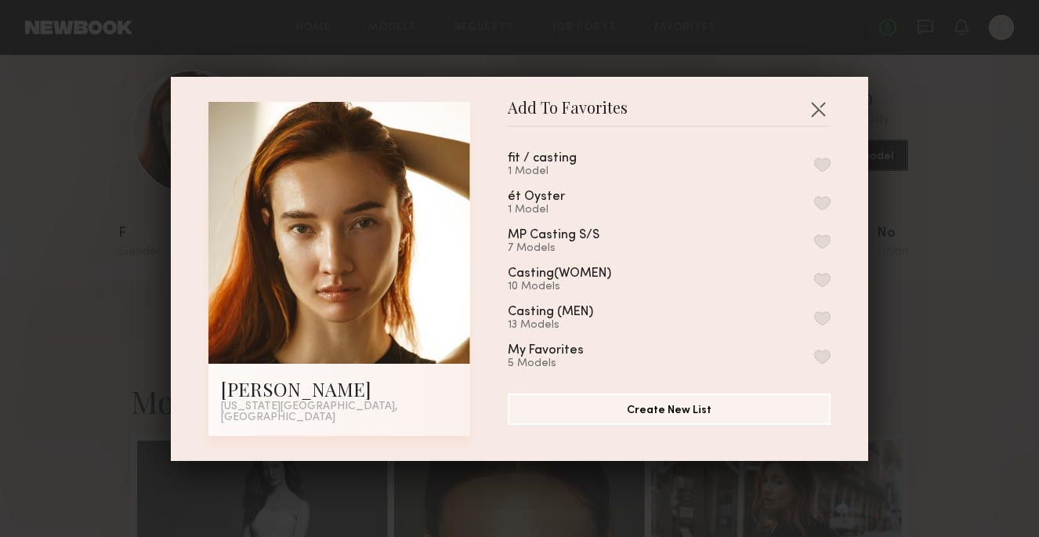
click at [823, 168] on button "button" at bounding box center [822, 164] width 16 height 14
click at [816, 118] on button "button" at bounding box center [817, 108] width 25 height 25
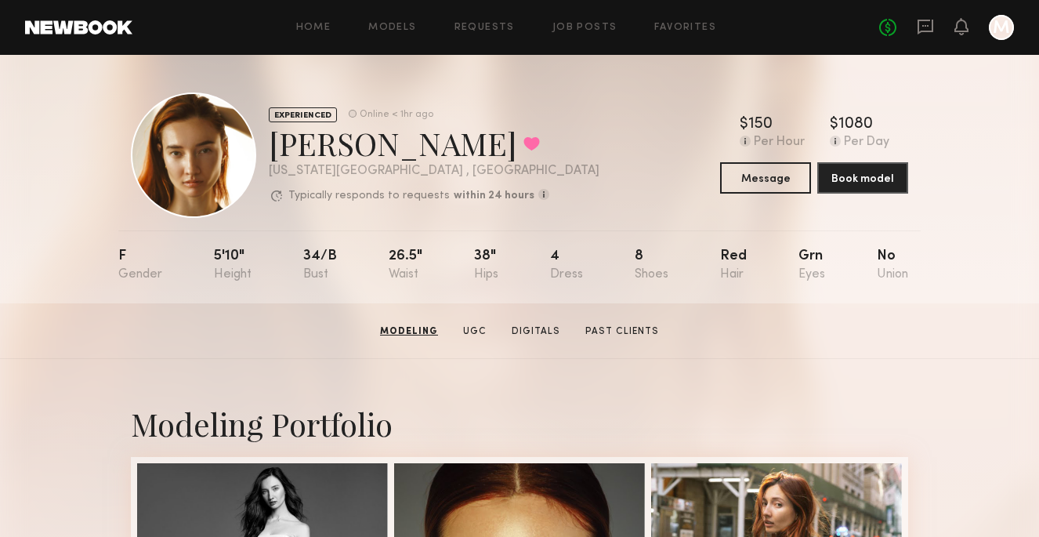
scroll to position [0, 0]
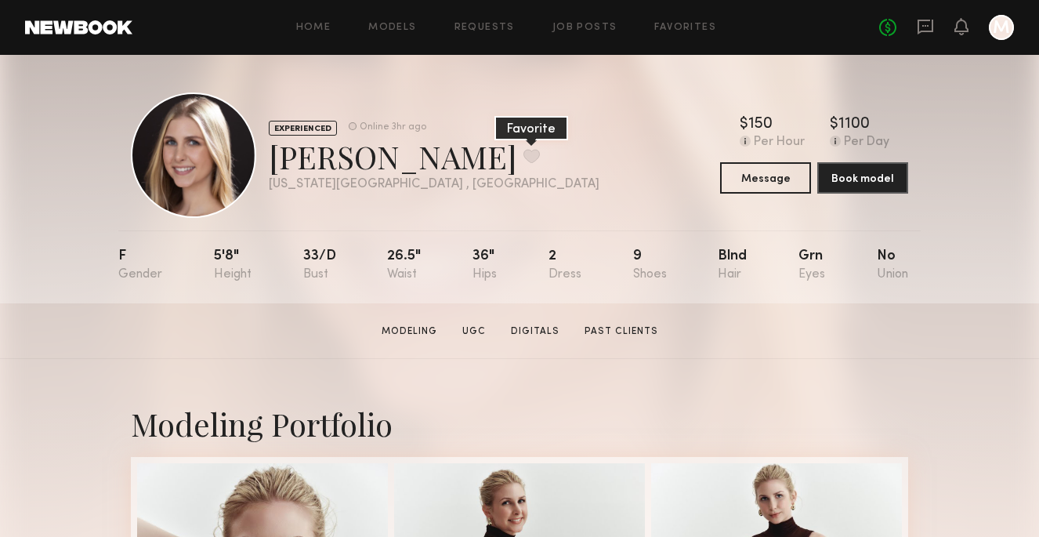
click at [523, 153] on button at bounding box center [531, 156] width 16 height 14
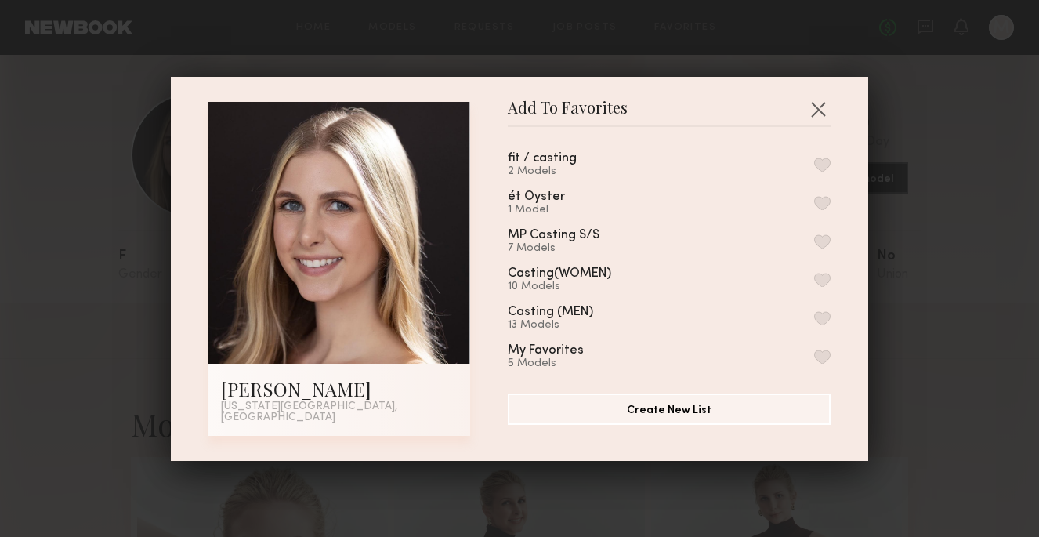
click at [823, 168] on button "button" at bounding box center [822, 164] width 16 height 14
click at [818, 107] on button "button" at bounding box center [817, 108] width 25 height 25
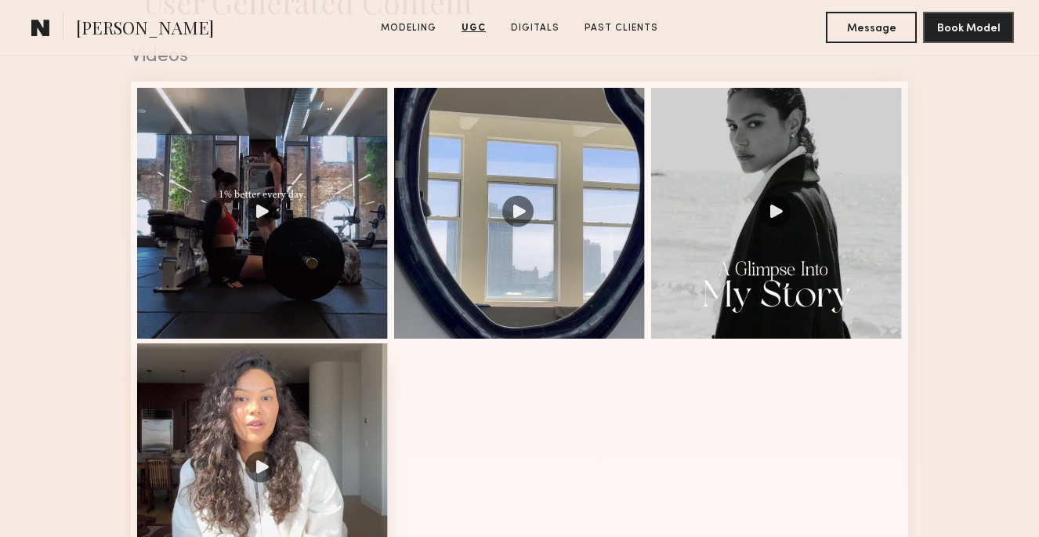
scroll to position [1199, 0]
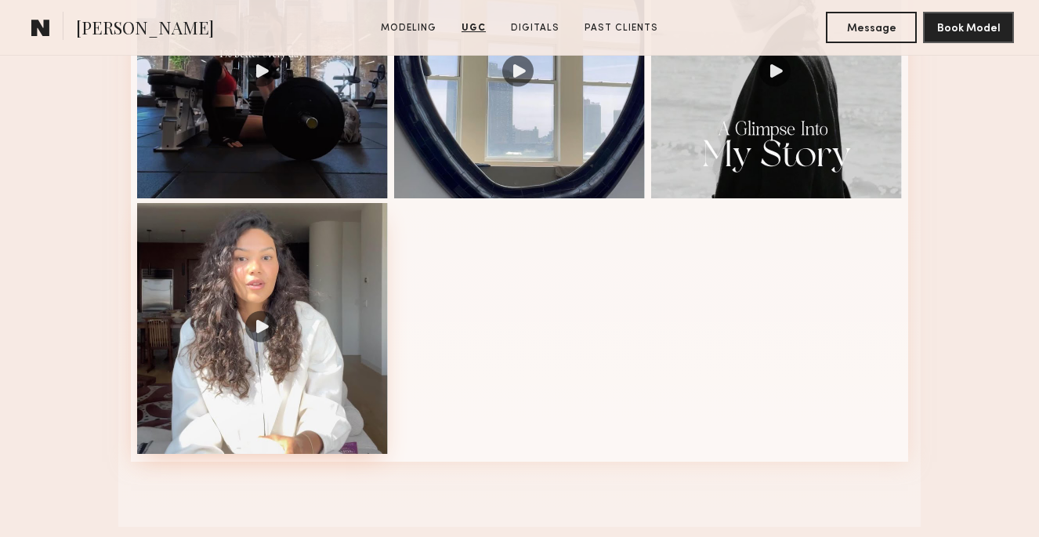
click at [260, 328] on div at bounding box center [262, 328] width 251 height 251
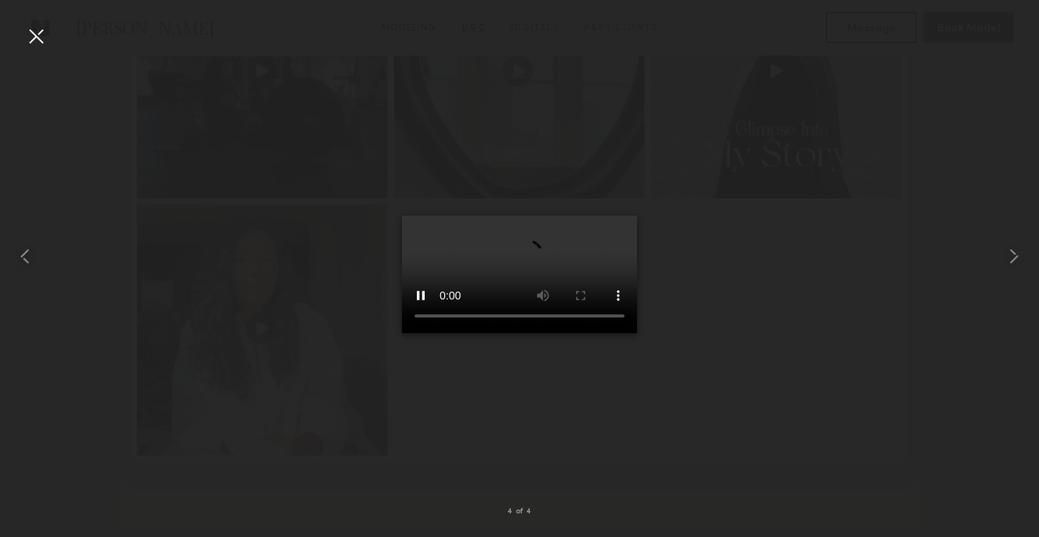
scroll to position [1222, 0]
click at [35, 37] on div at bounding box center [36, 36] width 25 height 25
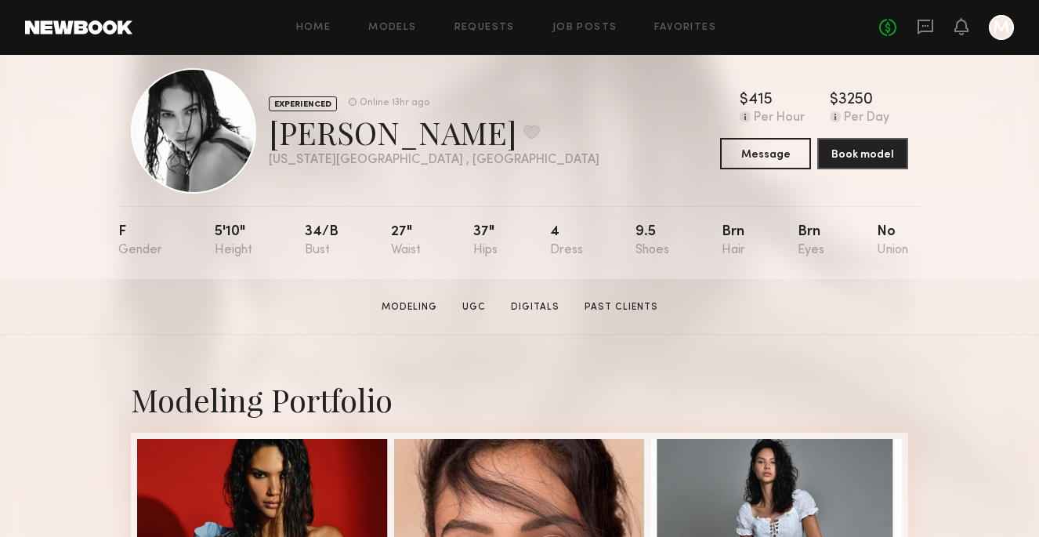
scroll to position [23, 0]
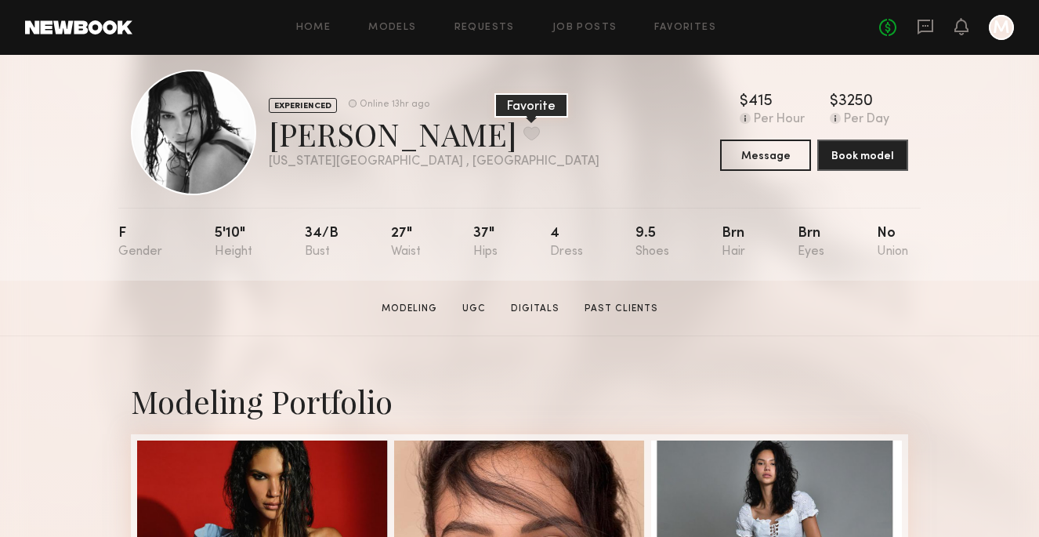
click at [523, 132] on button at bounding box center [531, 133] width 16 height 14
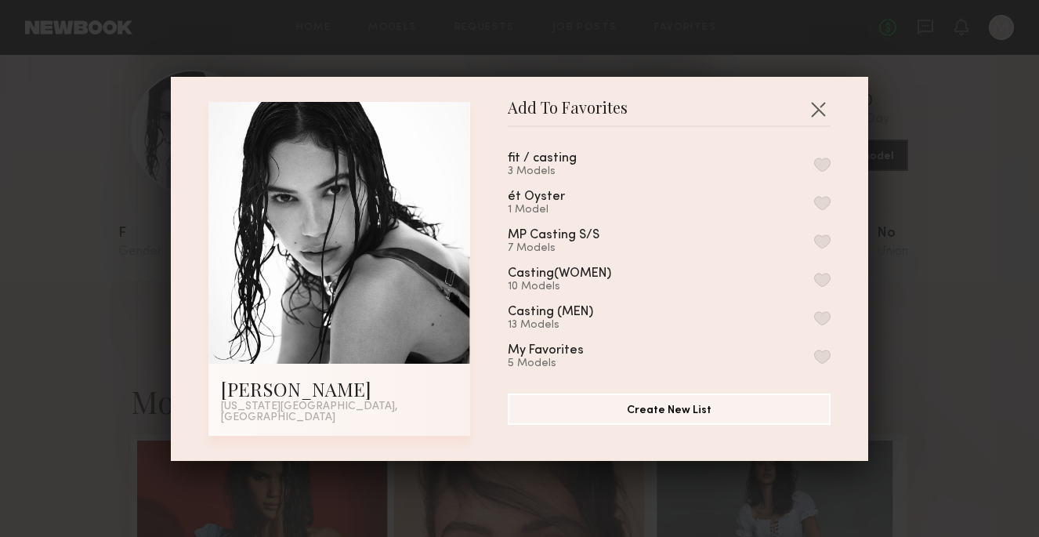
click at [825, 172] on button "button" at bounding box center [822, 164] width 16 height 14
click at [818, 118] on button "button" at bounding box center [817, 108] width 25 height 25
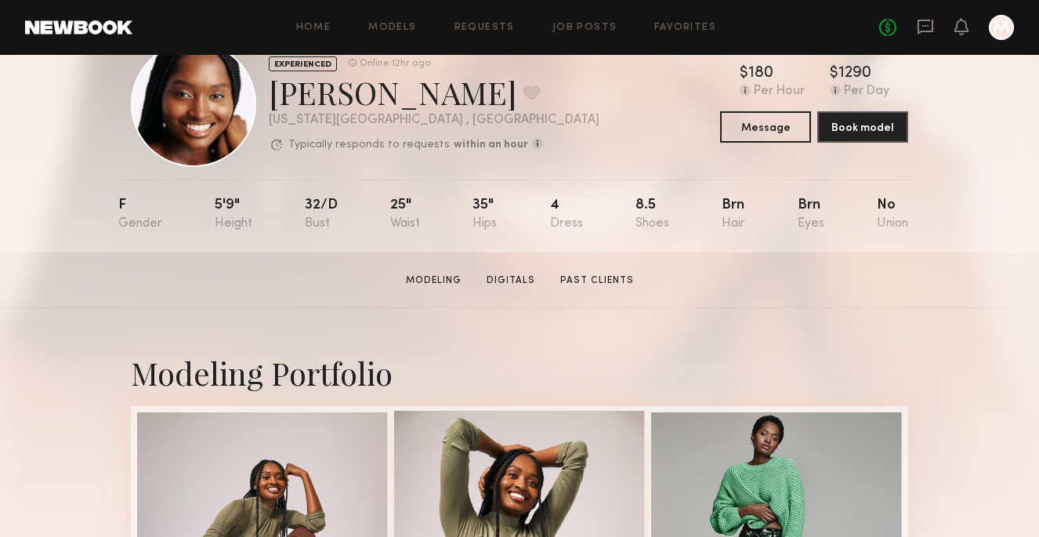
scroll to position [53, 0]
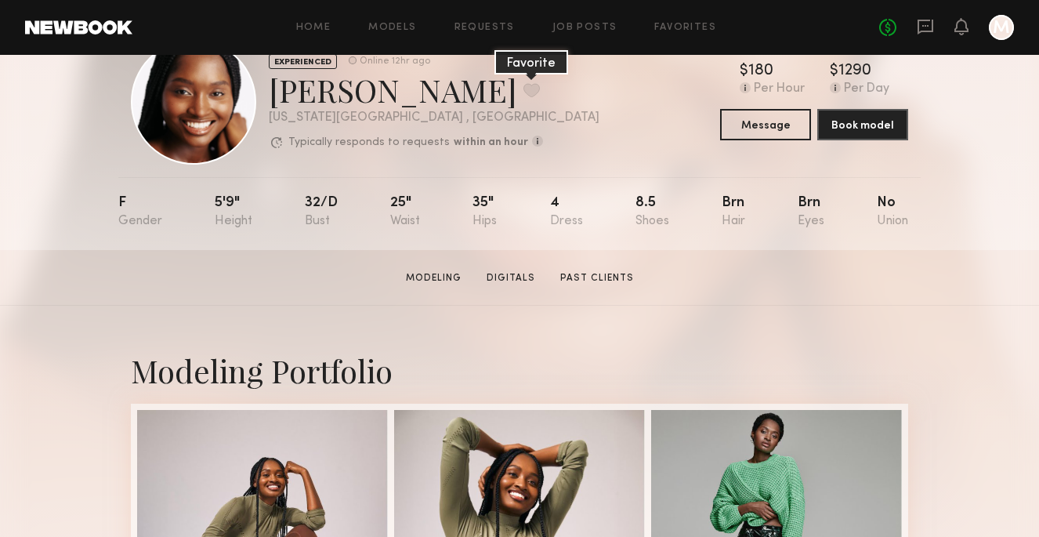
click at [523, 85] on button at bounding box center [531, 90] width 16 height 14
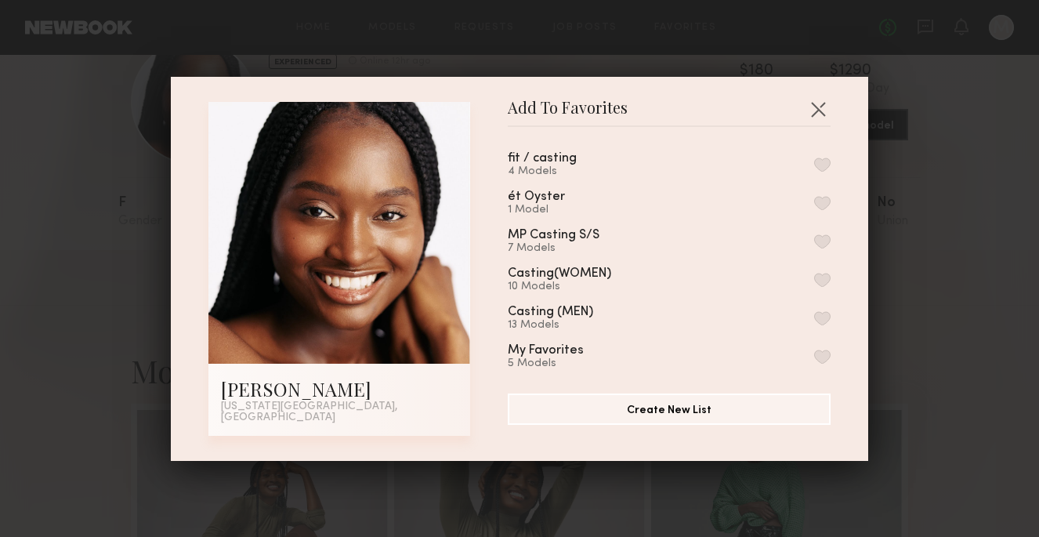
click at [818, 169] on button "button" at bounding box center [822, 164] width 16 height 14
click at [818, 114] on button "button" at bounding box center [817, 108] width 25 height 25
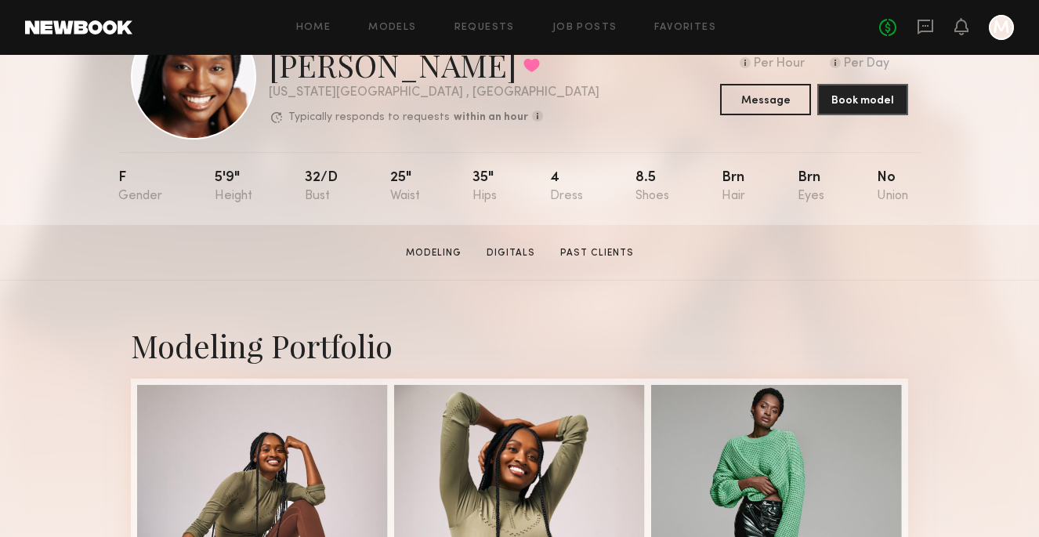
scroll to position [79, 0]
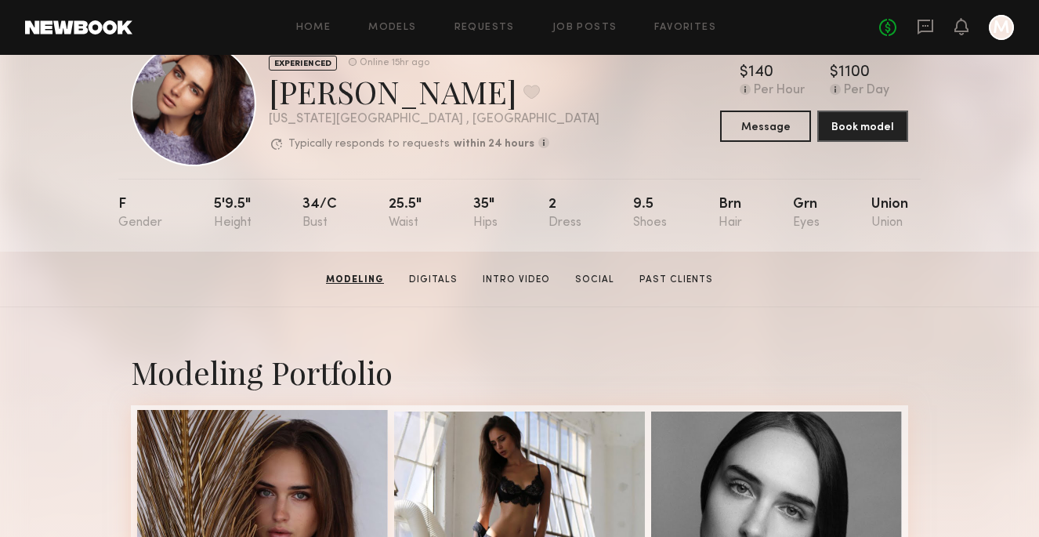
scroll to position [28, 0]
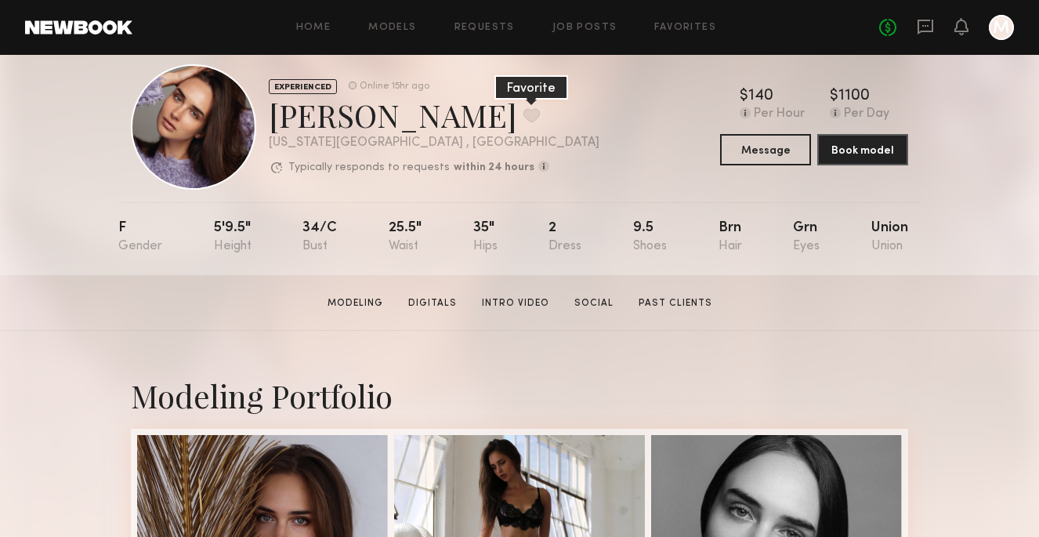
click at [523, 117] on button at bounding box center [531, 115] width 16 height 14
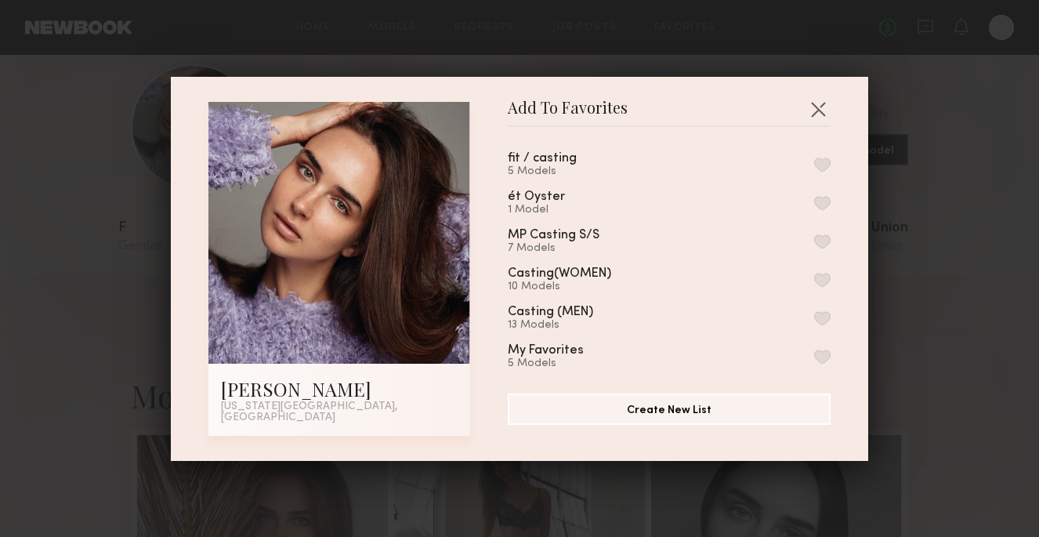
click at [828, 168] on button "button" at bounding box center [822, 164] width 16 height 14
click at [817, 113] on button "button" at bounding box center [817, 108] width 25 height 25
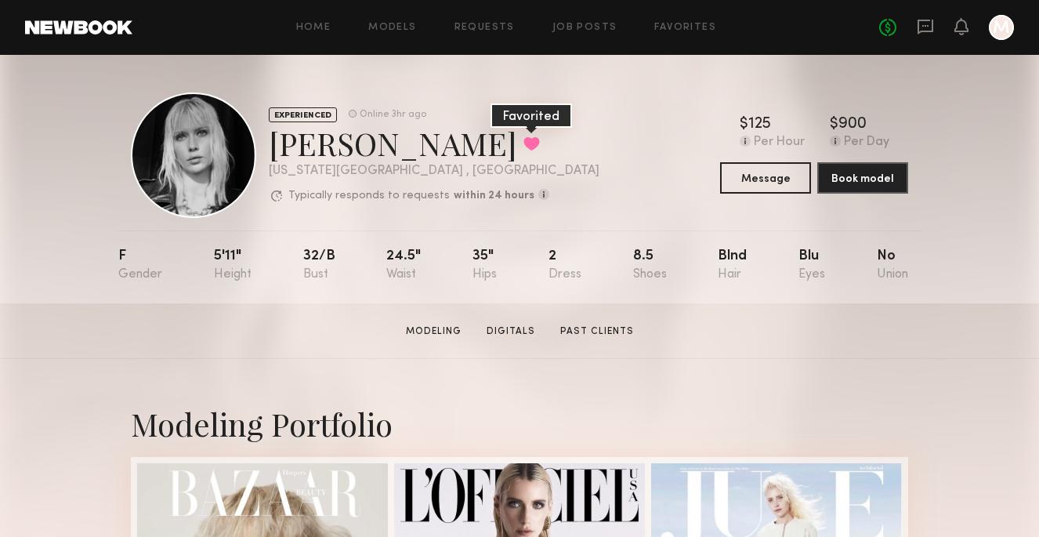
click at [523, 148] on button at bounding box center [531, 143] width 16 height 14
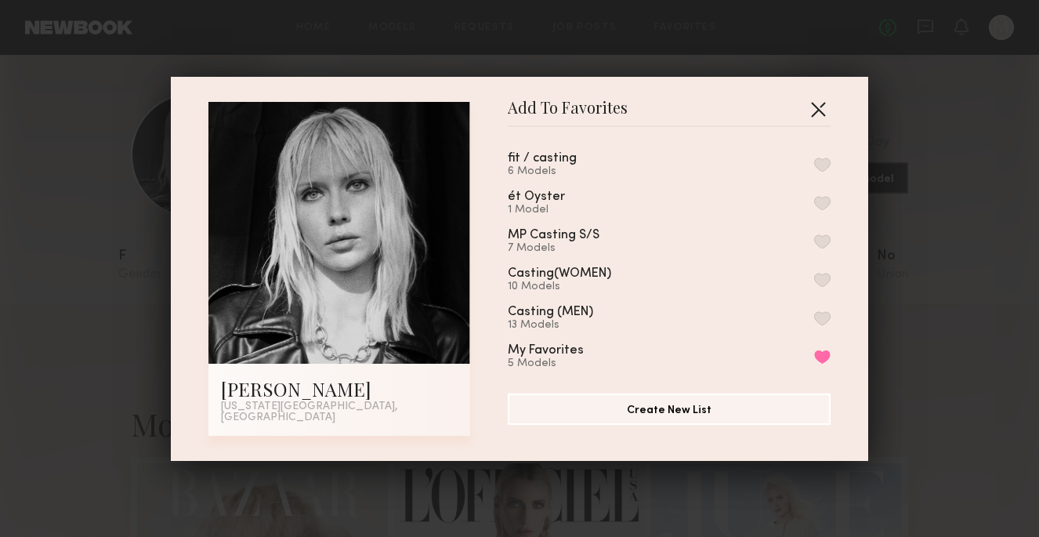
click at [815, 116] on button "button" at bounding box center [817, 108] width 25 height 25
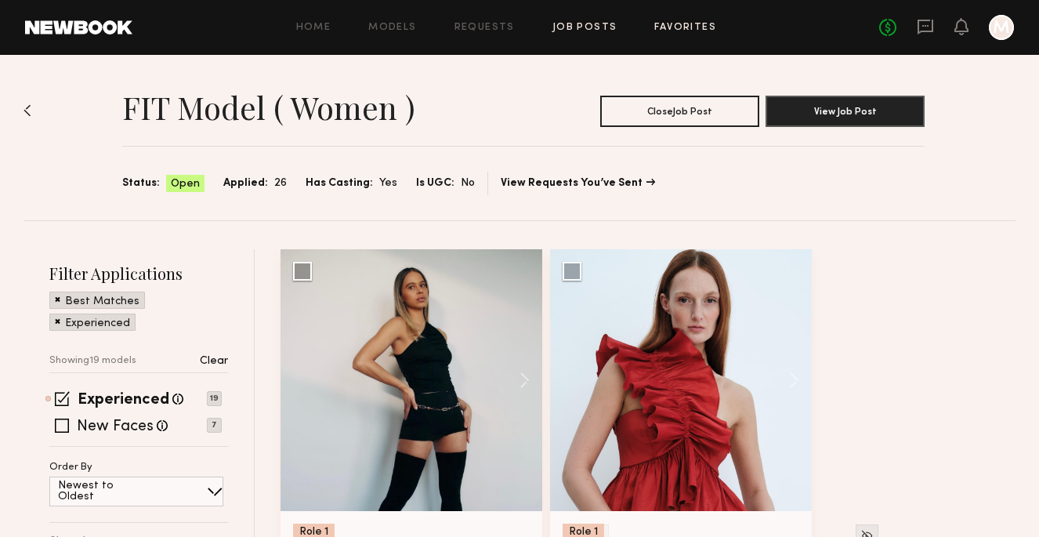
click at [685, 27] on link "Favorites" at bounding box center [685, 28] width 62 height 10
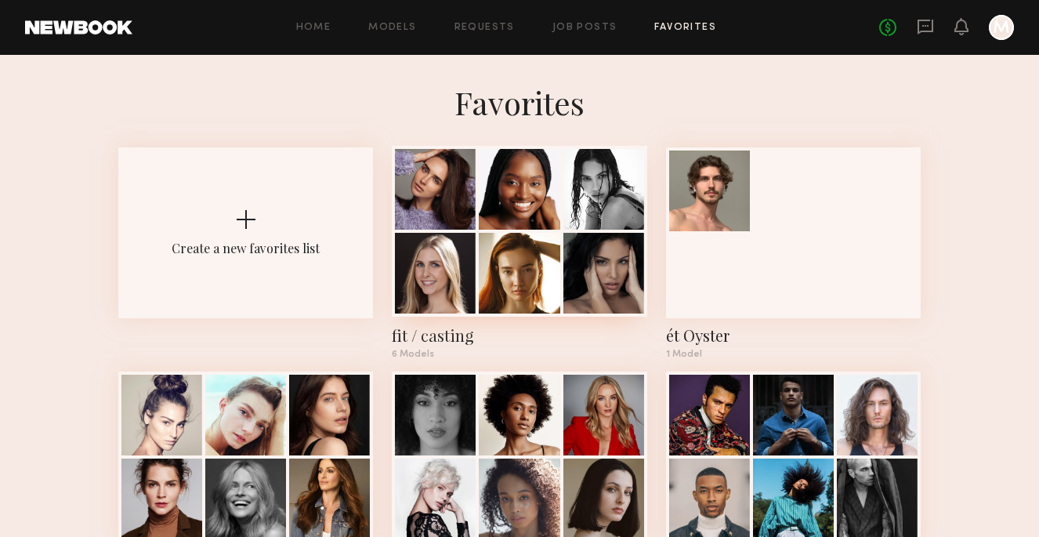
click at [543, 244] on div at bounding box center [519, 273] width 81 height 81
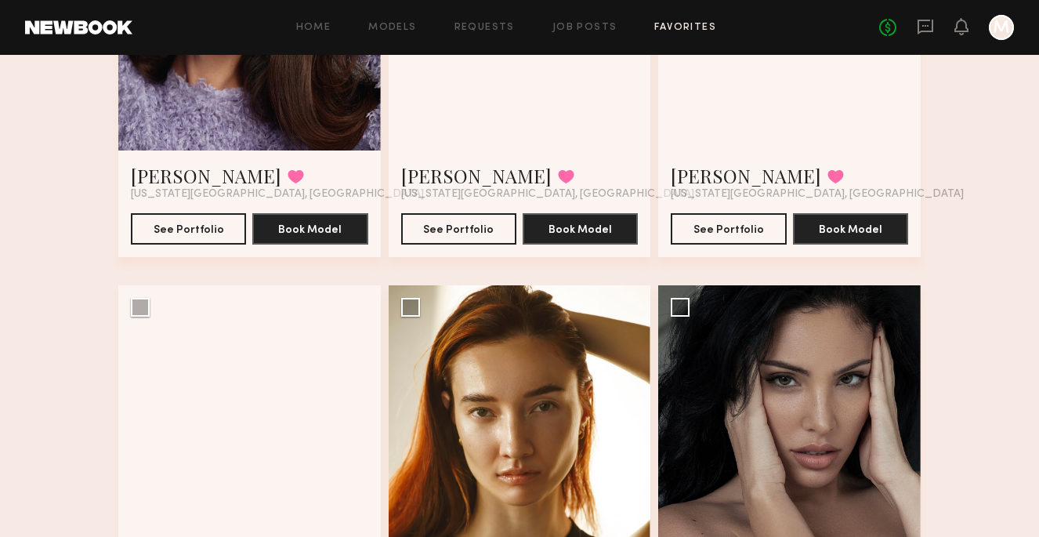
scroll to position [324, 0]
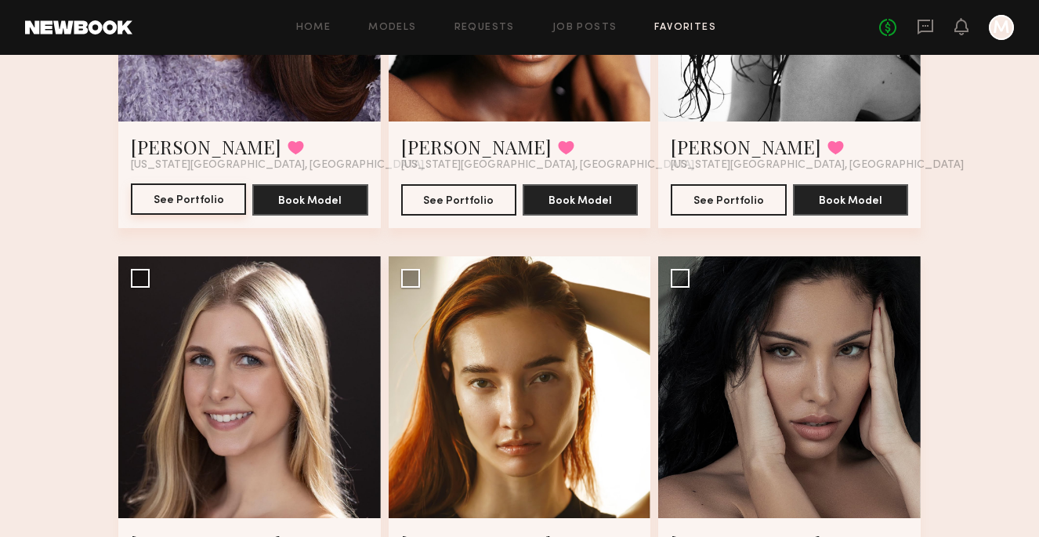
click at [182, 201] on button "See Portfolio" at bounding box center [188, 198] width 115 height 31
click at [466, 200] on button "See Portfolio" at bounding box center [458, 198] width 115 height 31
click at [715, 194] on button "See Portfolio" at bounding box center [728, 198] width 115 height 31
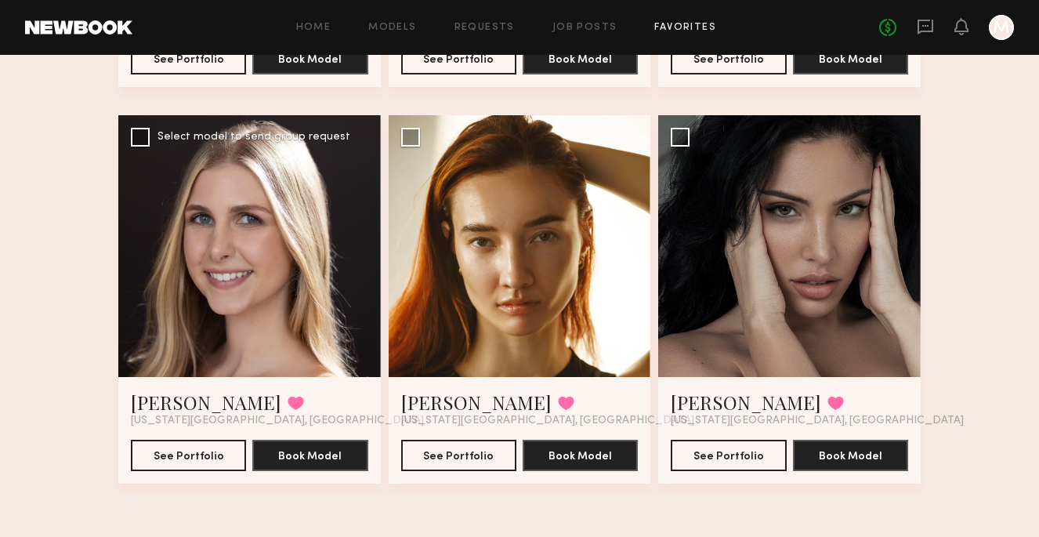
scroll to position [465, 0]
click at [212, 455] on button "See Portfolio" at bounding box center [188, 454] width 115 height 31
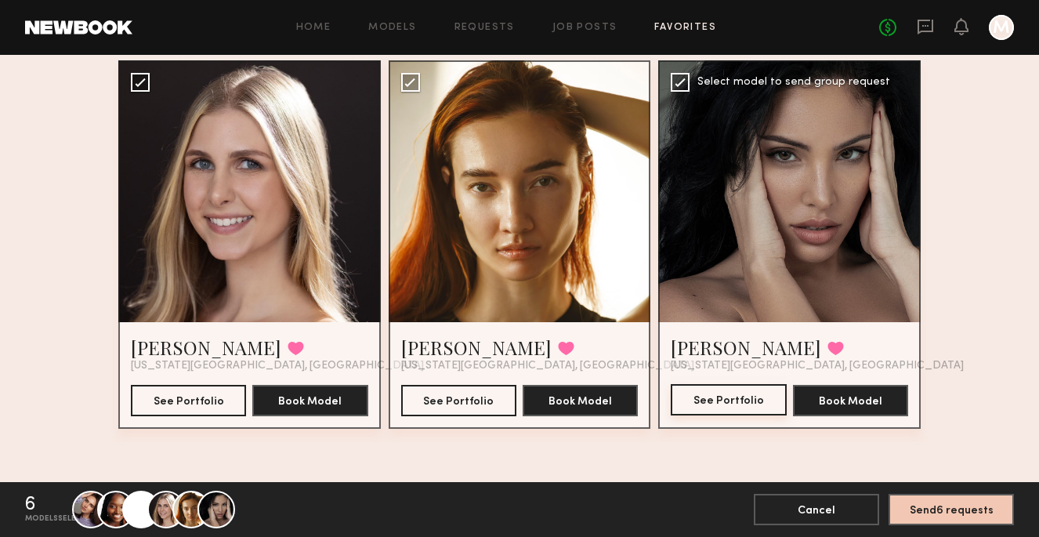
scroll to position [519, 0]
click at [447, 396] on button "See Portfolio" at bounding box center [458, 399] width 115 height 31
click at [958, 509] on button "Send 6 requests" at bounding box center [950, 508] width 125 height 31
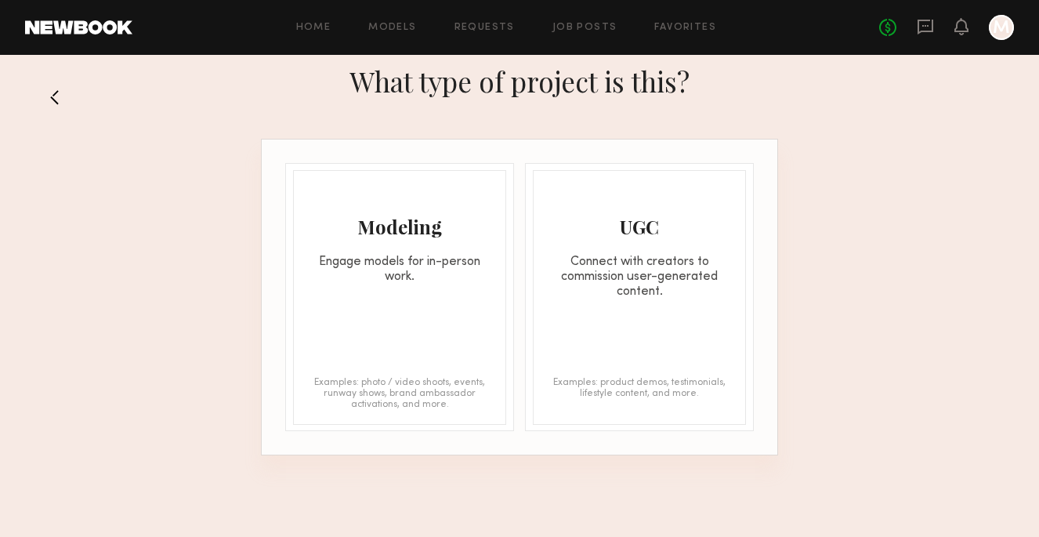
click at [409, 338] on div "Modeling Engage models for in-person work. Examples: photo / video shoots, even…" at bounding box center [399, 297] width 213 height 255
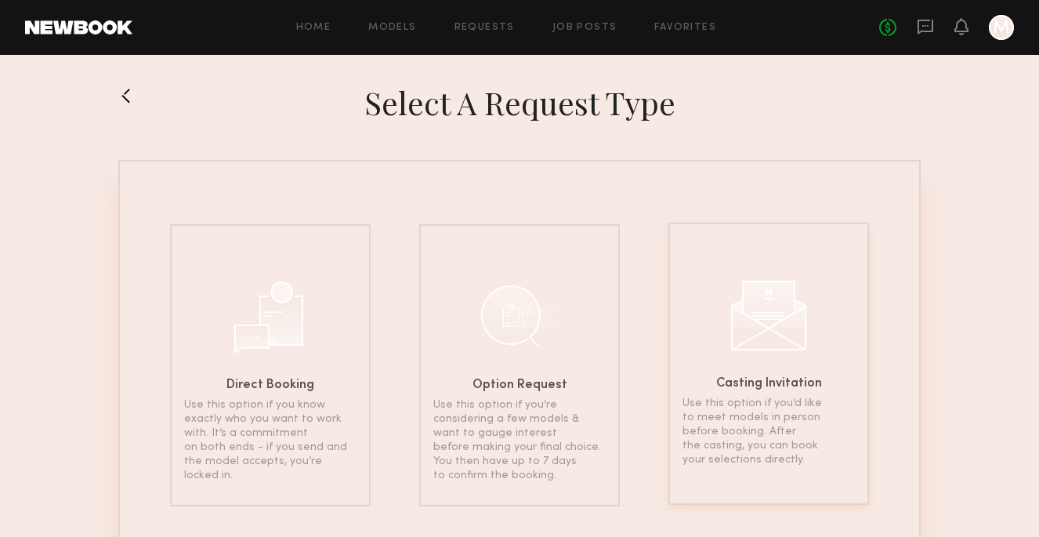
click at [760, 351] on div at bounding box center [768, 313] width 78 height 78
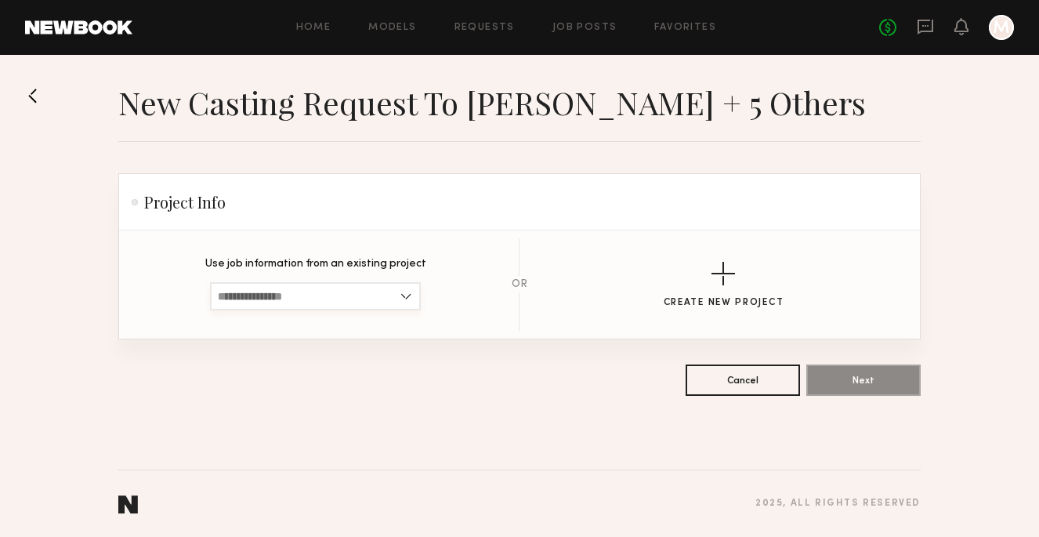
click at [407, 294] on input at bounding box center [315, 296] width 211 height 28
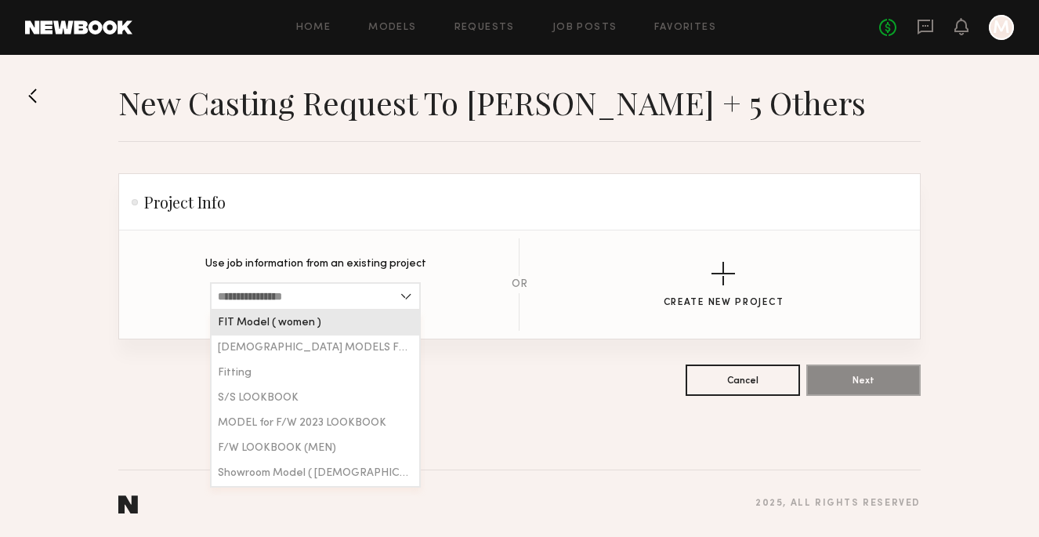
click at [353, 320] on div "FIT Model ( women )" at bounding box center [316, 322] width 208 height 25
type input "**********"
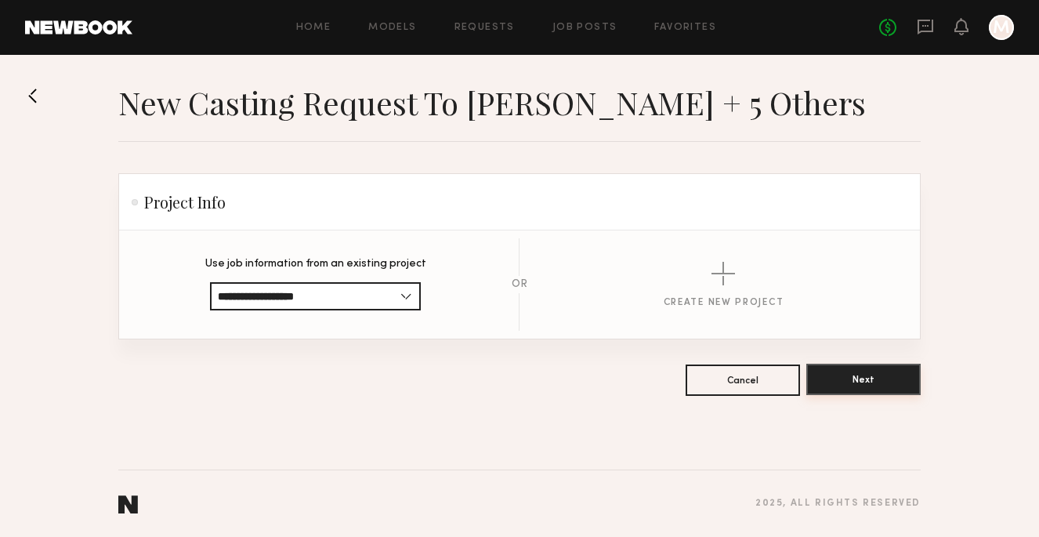
click at [867, 382] on button "Next" at bounding box center [863, 379] width 114 height 31
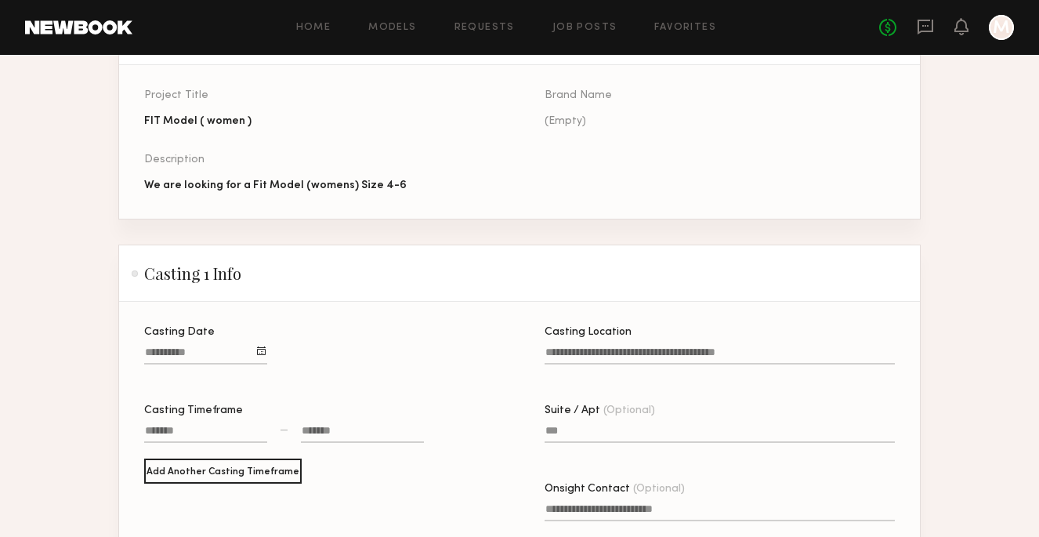
scroll to position [170, 0]
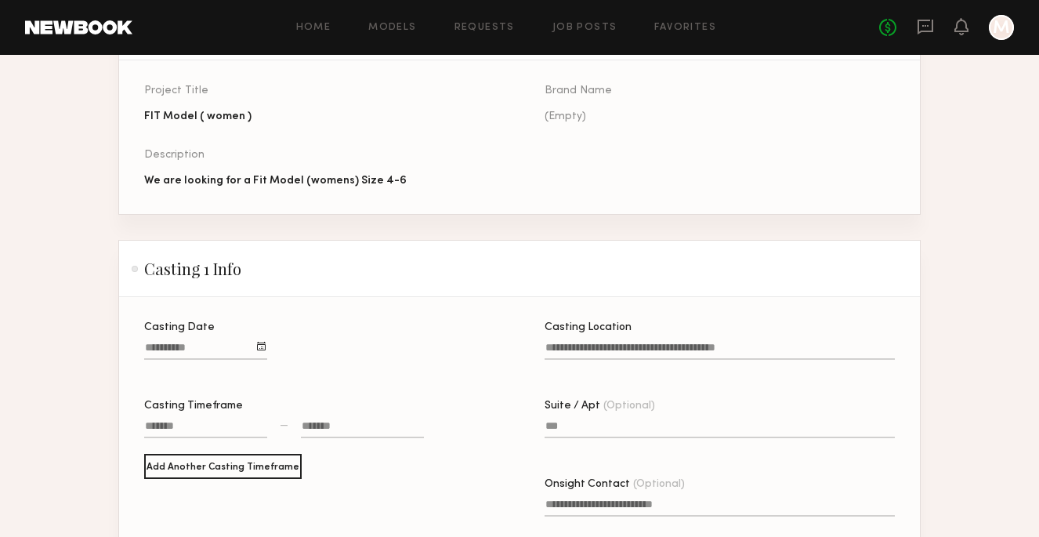
click at [260, 347] on div at bounding box center [261, 346] width 9 height 9
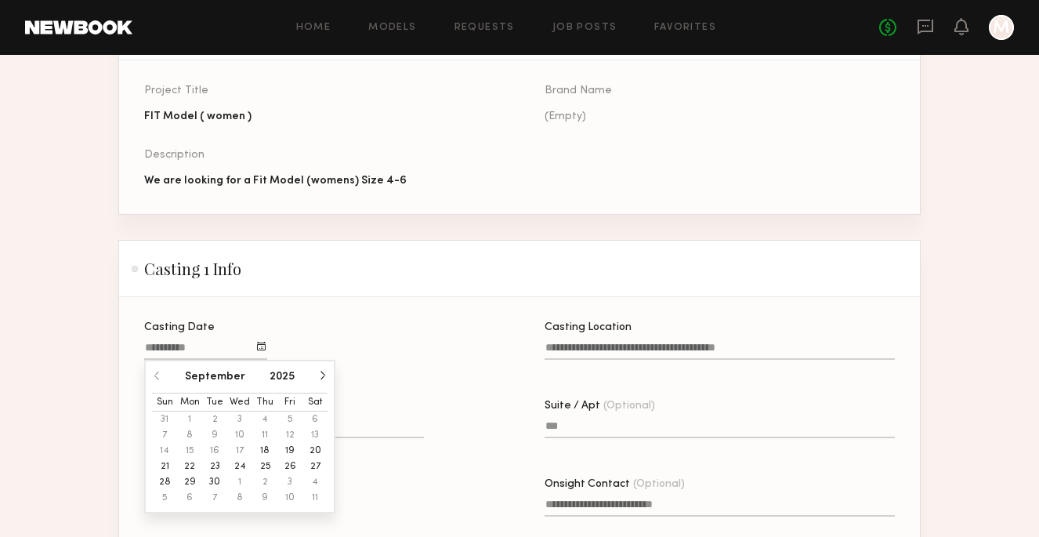
click at [290, 450] on button "19" at bounding box center [289, 451] width 25 height 16
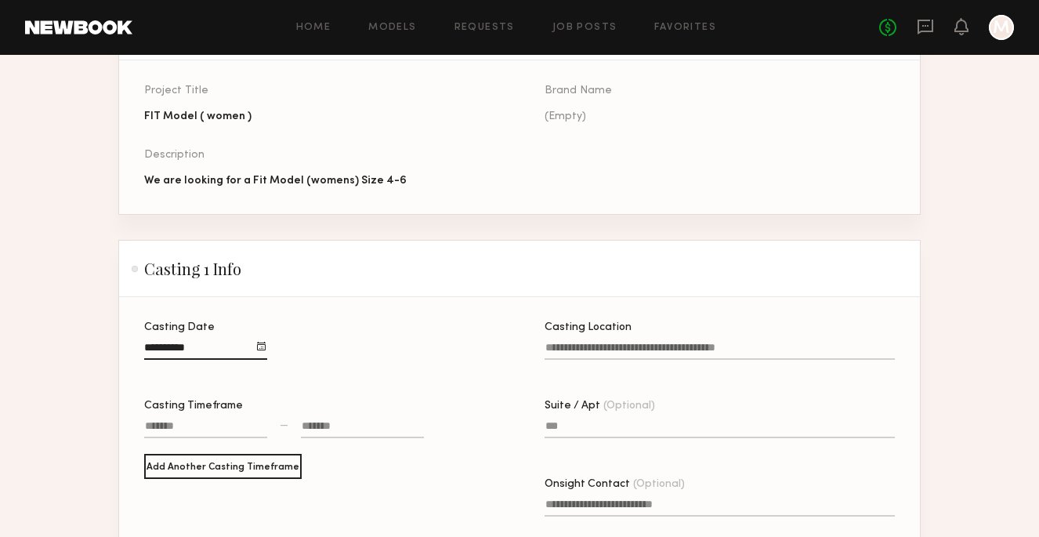
click at [206, 426] on div at bounding box center [205, 428] width 123 height 20
click at [170, 455] on button "button" at bounding box center [167, 453] width 13 height 13
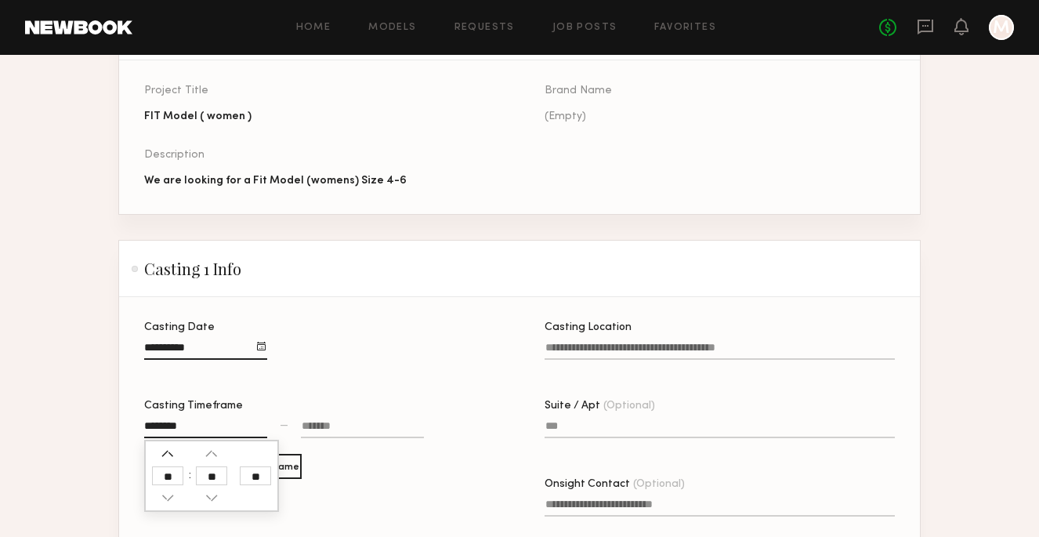
click at [170, 455] on button "button" at bounding box center [167, 453] width 13 height 13
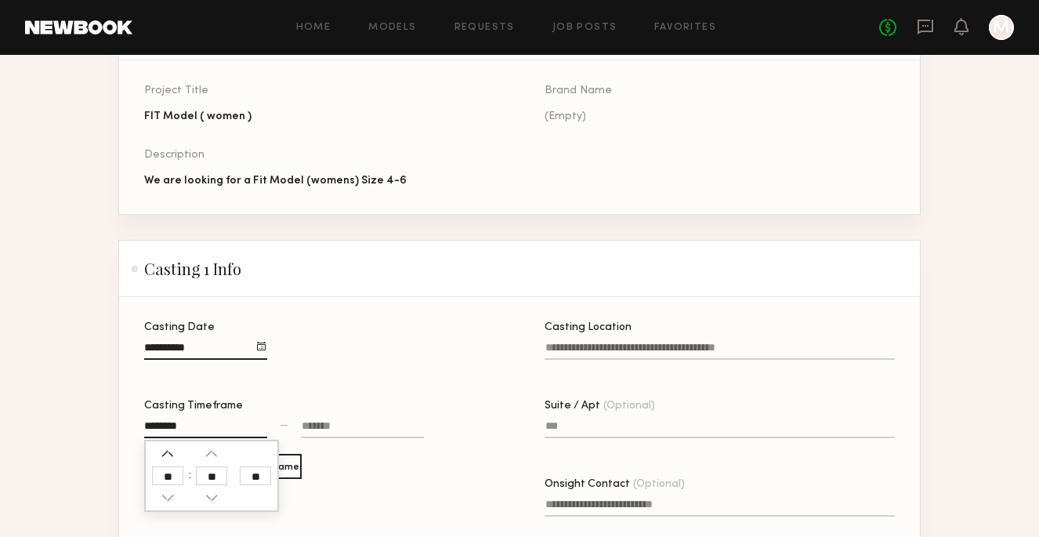
click at [170, 455] on button "button" at bounding box center [167, 453] width 13 height 13
type input "********"
click at [363, 425] on div at bounding box center [362, 428] width 123 height 20
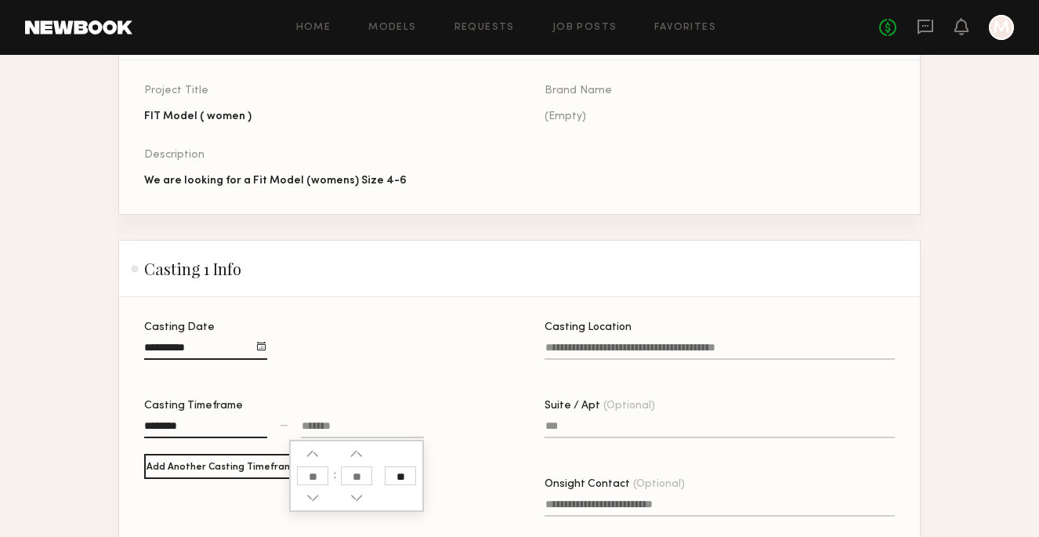
click at [360, 425] on div at bounding box center [362, 428] width 123 height 20
click at [353, 425] on div at bounding box center [362, 428] width 123 height 20
click at [314, 458] on button "button" at bounding box center [312, 453] width 13 height 13
click at [403, 478] on input "**" at bounding box center [400, 475] width 31 height 19
type input "********"
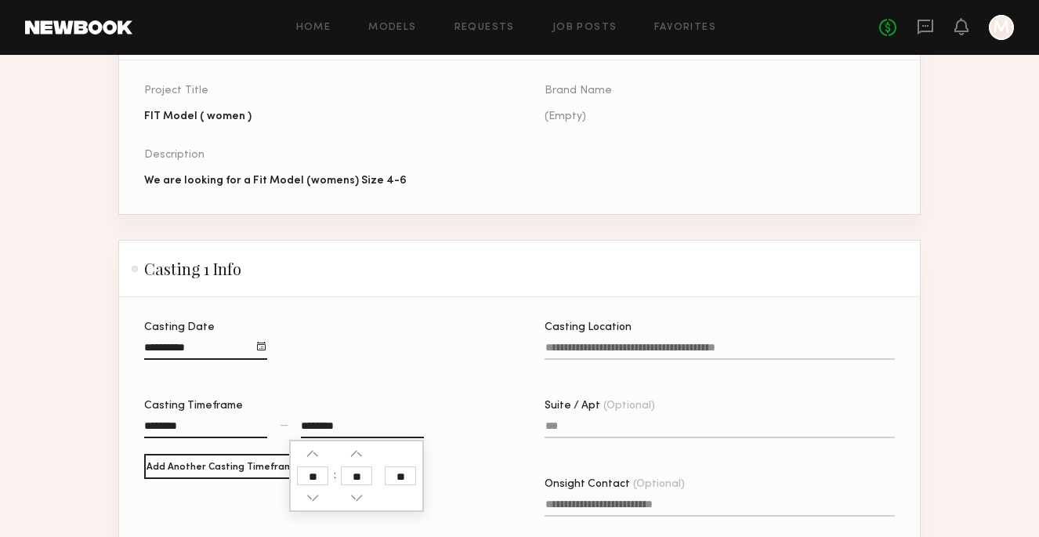
type input "**"
click at [451, 440] on div "Casting Timeframe ******** — ******** **" at bounding box center [319, 426] width 350 height 53
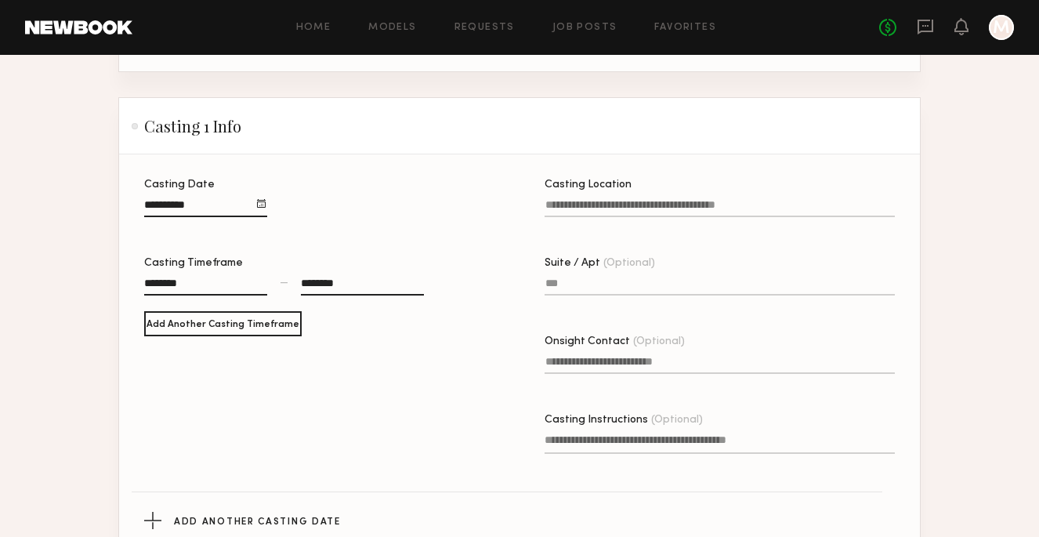
scroll to position [307, 0]
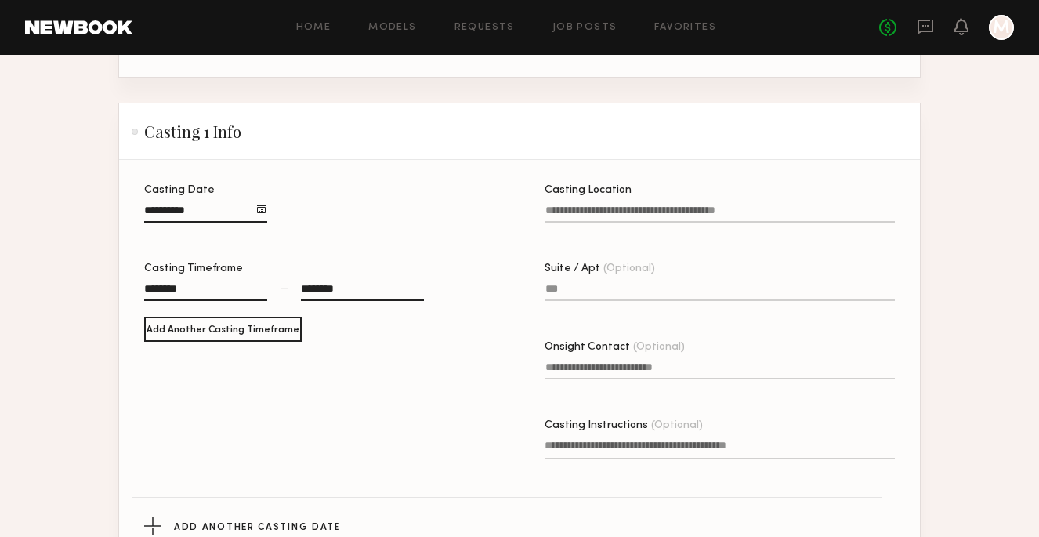
click at [658, 211] on input "Casting Location" at bounding box center [720, 213] width 350 height 18
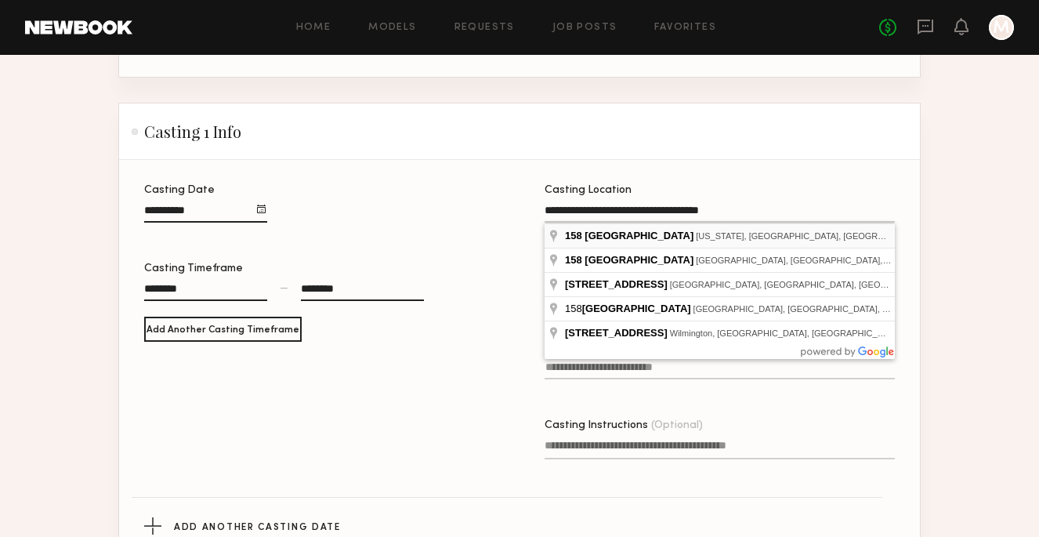
type input "**********"
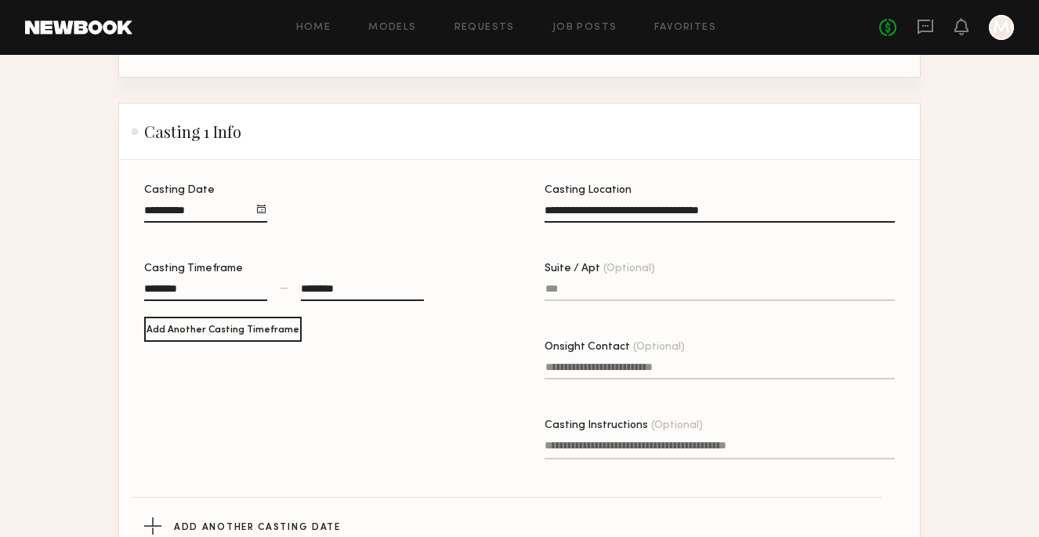
click at [595, 286] on input "Suite / Apt (Optional)" at bounding box center [720, 292] width 350 height 18
type input "********"
click at [666, 365] on input "Onsight Contact (Optional)" at bounding box center [720, 370] width 350 height 18
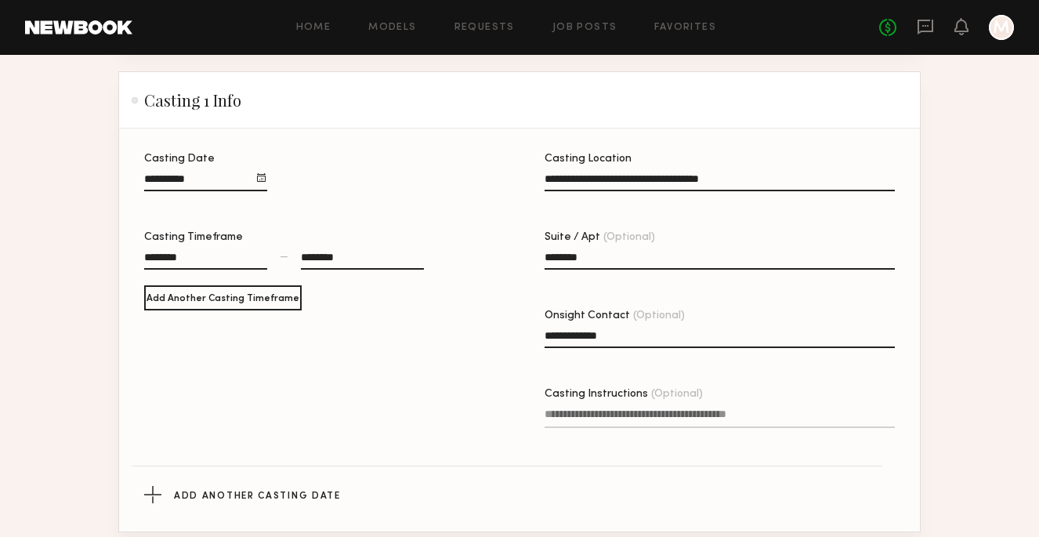
scroll to position [343, 0]
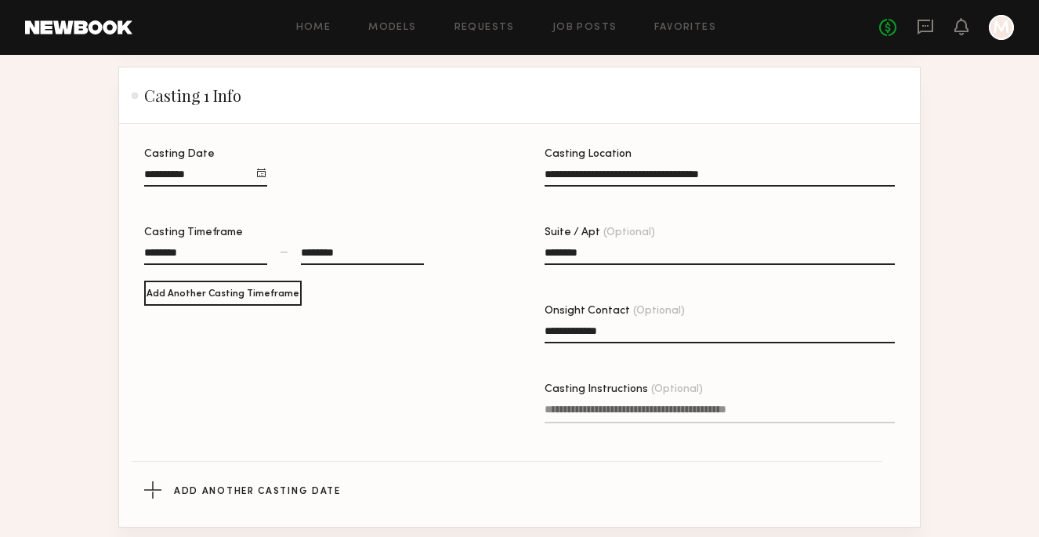
click at [591, 335] on input "**********" at bounding box center [720, 334] width 350 height 18
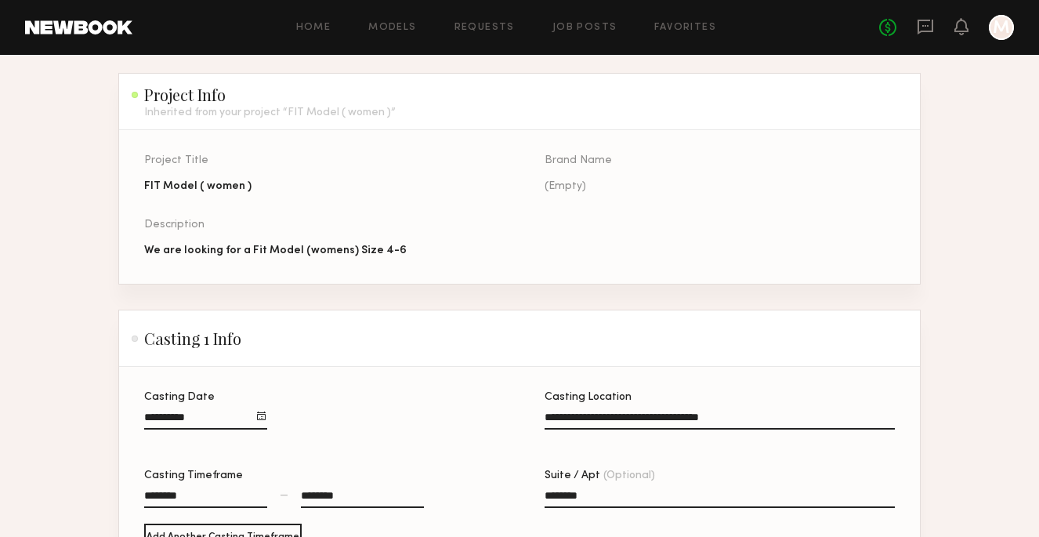
scroll to position [91, 0]
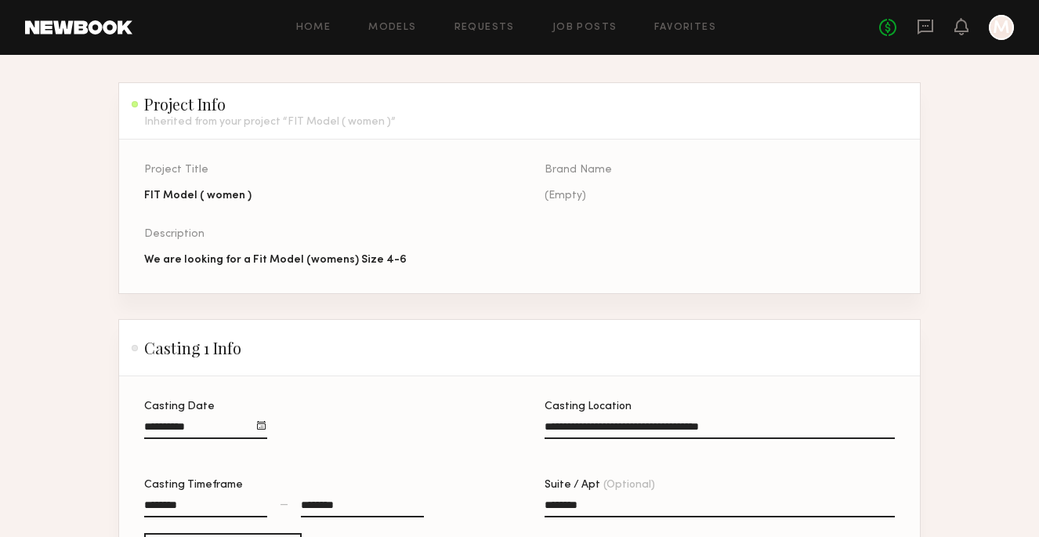
type input "**********"
click at [581, 195] on div "(Empty)" at bounding box center [720, 196] width 350 height 16
drag, startPoint x: 581, startPoint y: 195, endPoint x: 550, endPoint y: 189, distance: 32.0
click at [550, 189] on div "(Empty)" at bounding box center [720, 196] width 350 height 16
click at [552, 193] on div "(Empty)" at bounding box center [720, 196] width 350 height 16
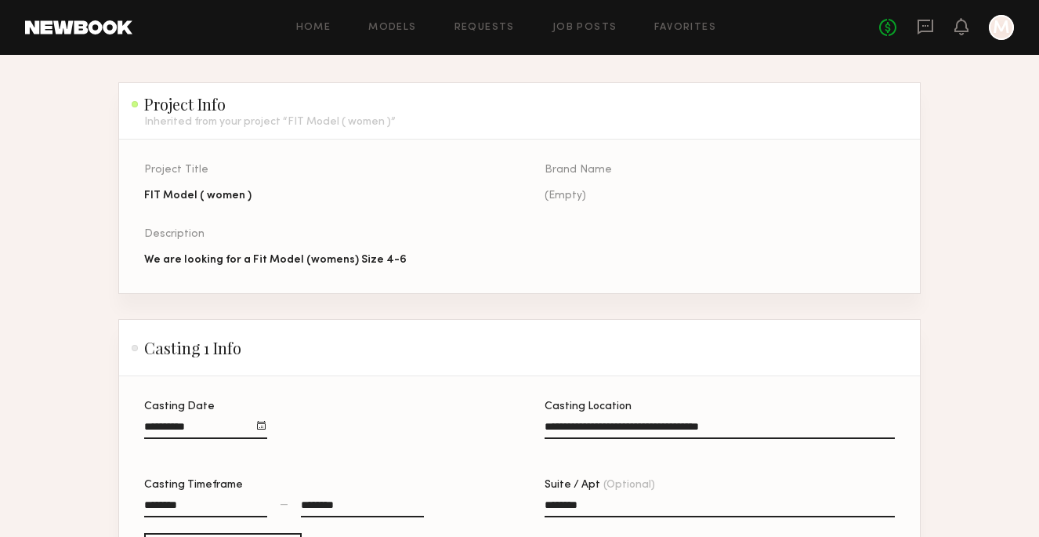
click at [552, 193] on div "(Empty)" at bounding box center [720, 196] width 350 height 16
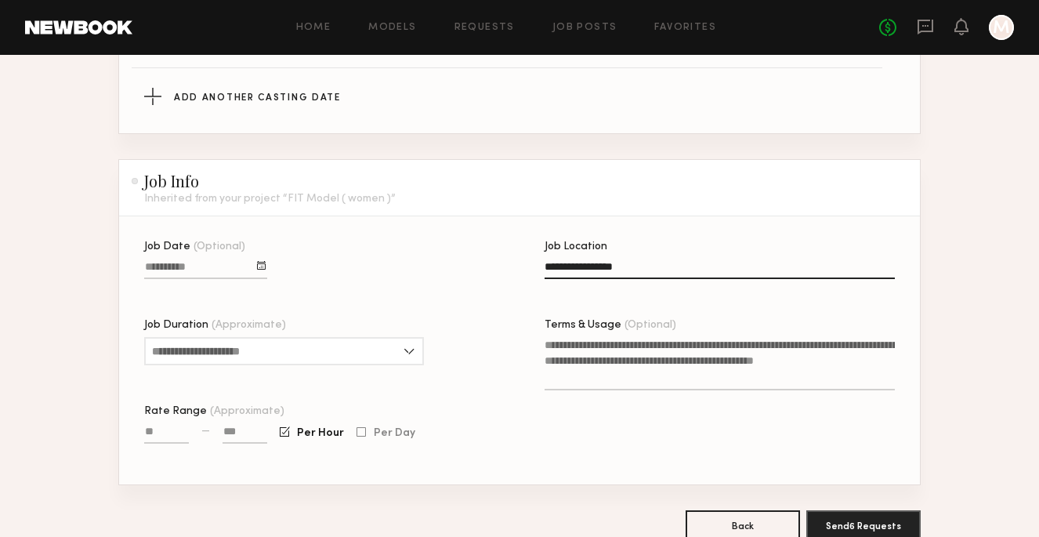
scroll to position [740, 0]
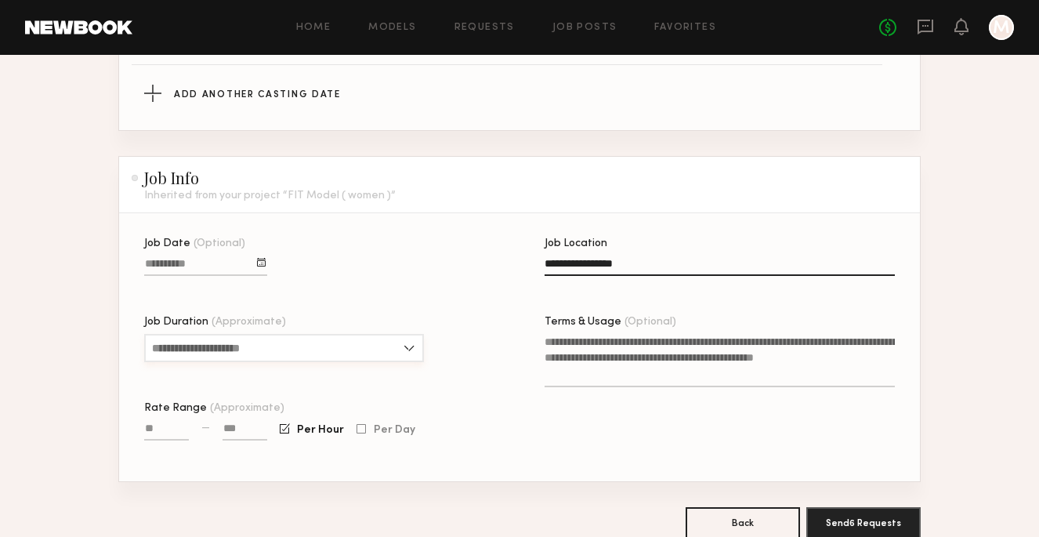
click at [407, 348] on input "Job Duration (Approximate)" at bounding box center [284, 348] width 280 height 28
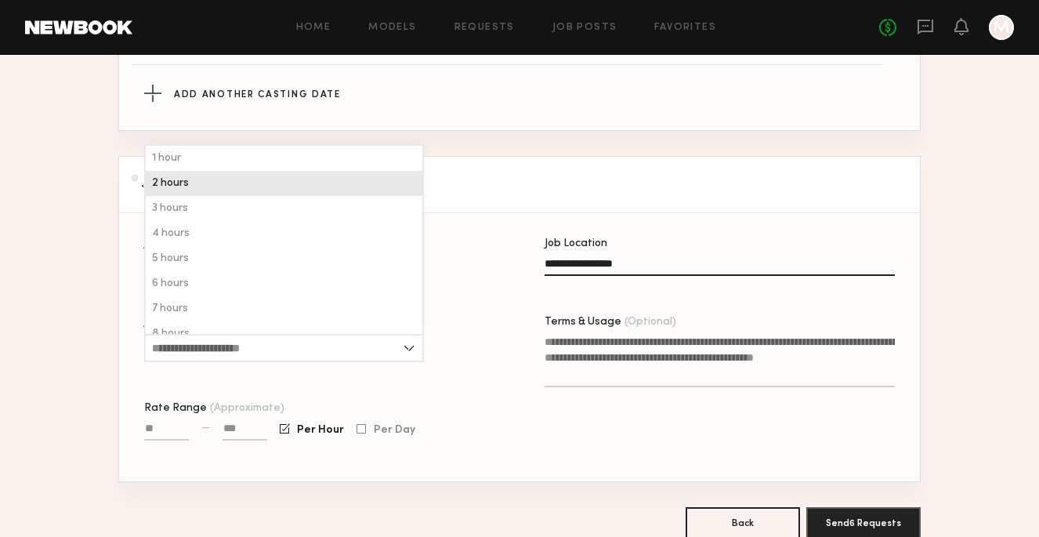
click at [294, 178] on div "2 hours" at bounding box center [284, 183] width 277 height 25
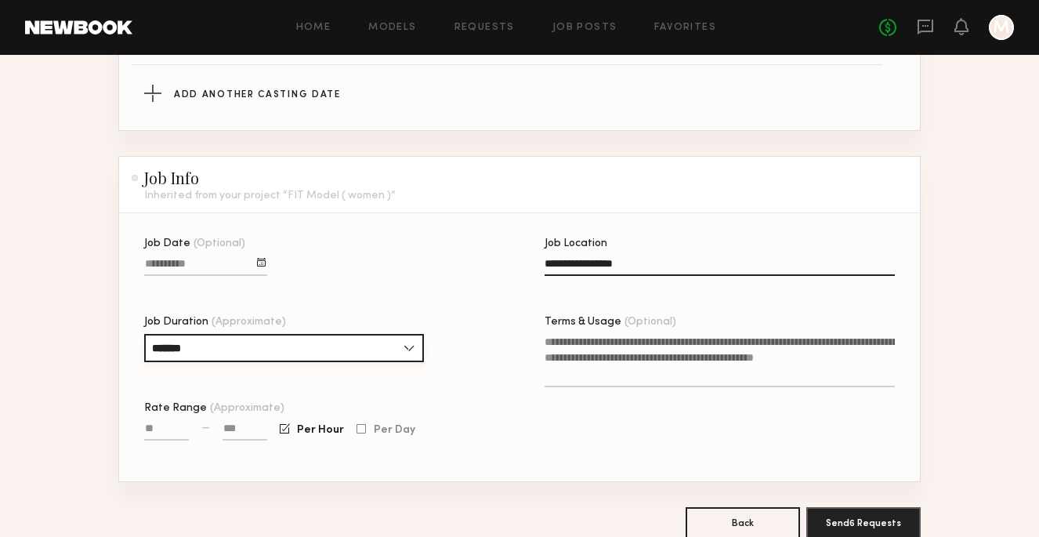
type input "*******"
click at [172, 428] on input "Rate Range (Approximate)" at bounding box center [166, 431] width 45 height 18
type input "****"
click at [241, 432] on input at bounding box center [245, 431] width 45 height 18
type input "****"
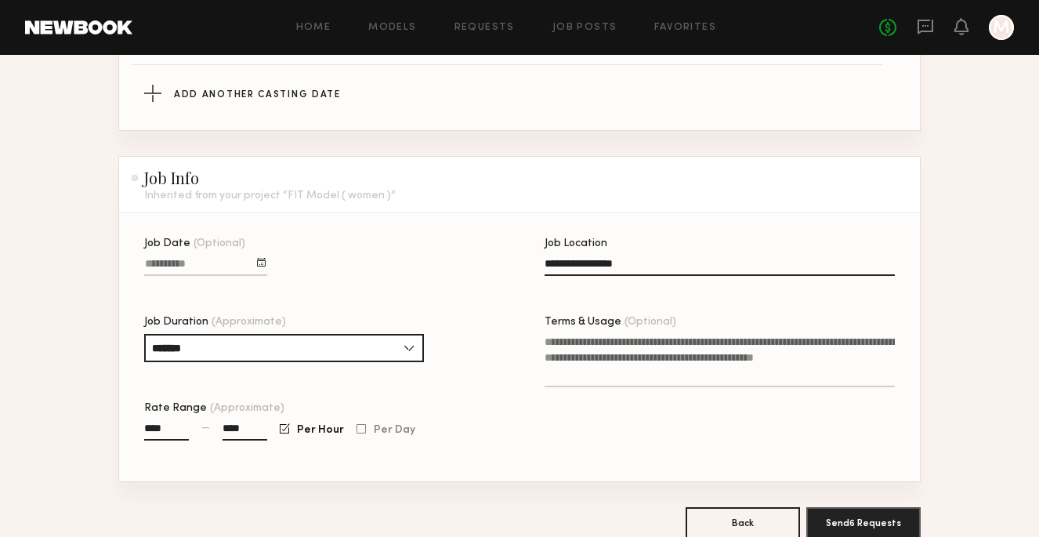
click at [554, 342] on textarea "Terms & Usage (Optional)" at bounding box center [720, 360] width 350 height 53
drag, startPoint x: 551, startPoint y: 341, endPoint x: 592, endPoint y: 354, distance: 43.6
click at [592, 354] on textarea "Terms & Usage (Optional)" at bounding box center [720, 360] width 350 height 53
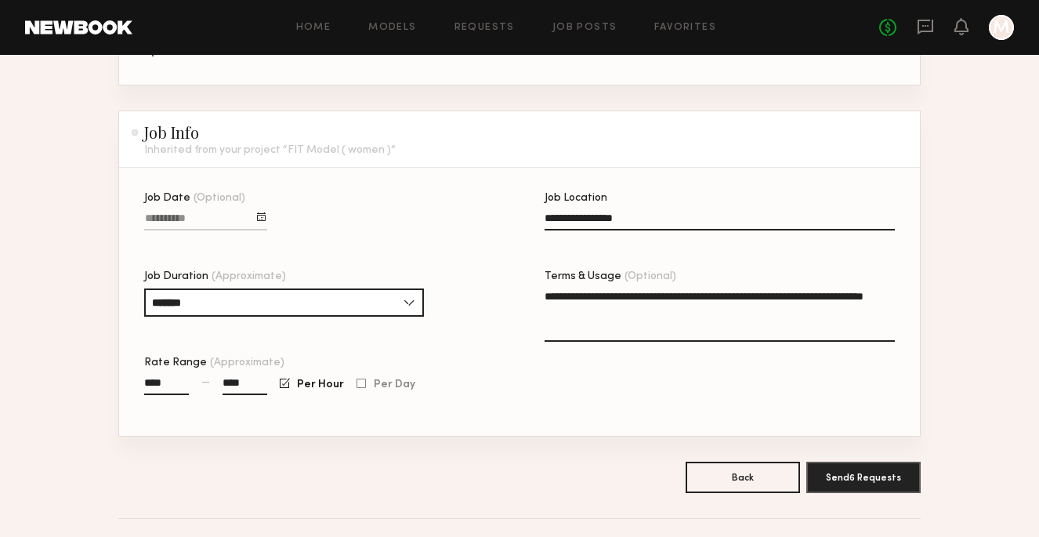
scroll to position [787, 0]
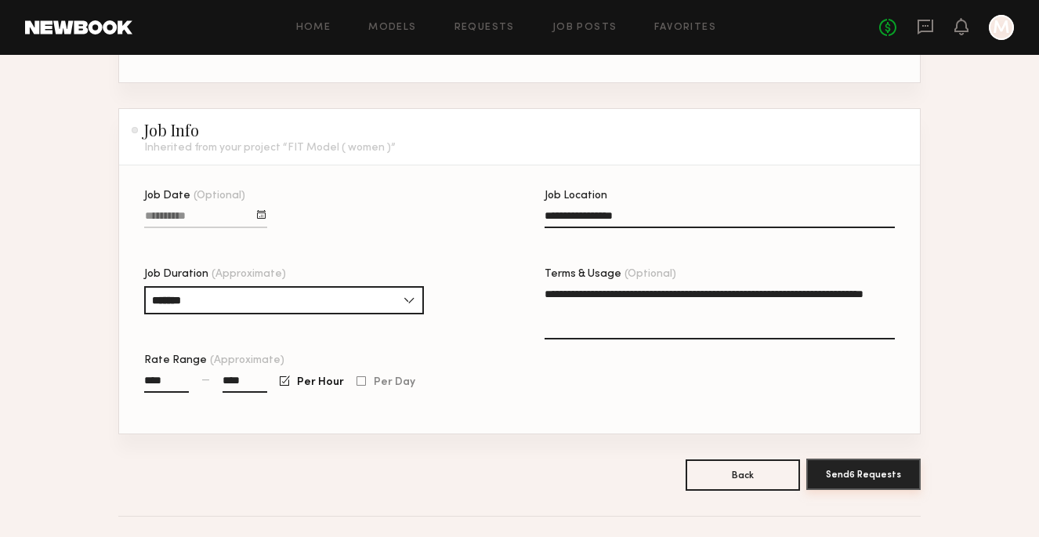
type textarea "**********"
click at [860, 469] on button "Send 6 Requests" at bounding box center [863, 473] width 114 height 31
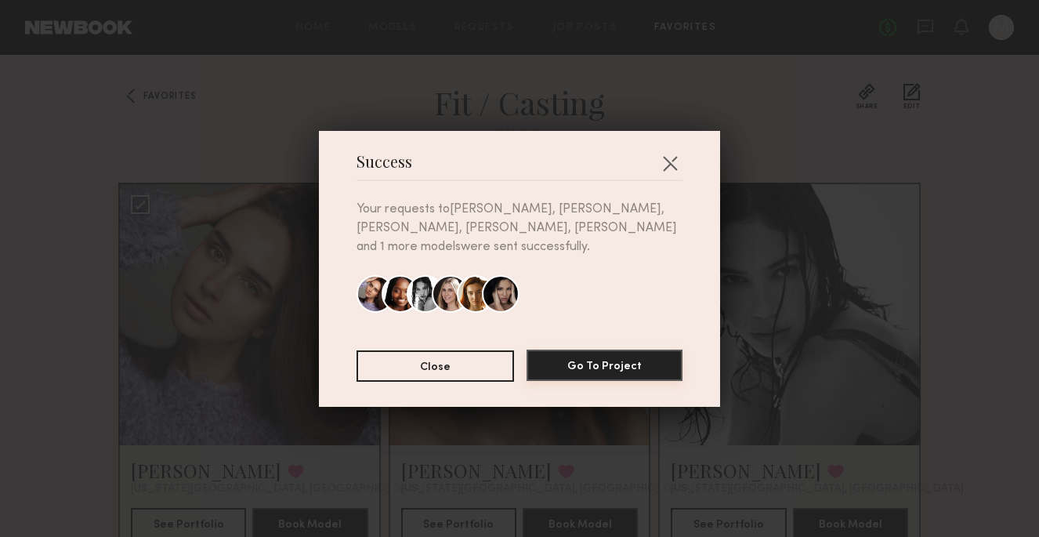
click at [613, 357] on button "Go To Project" at bounding box center [605, 364] width 156 height 31
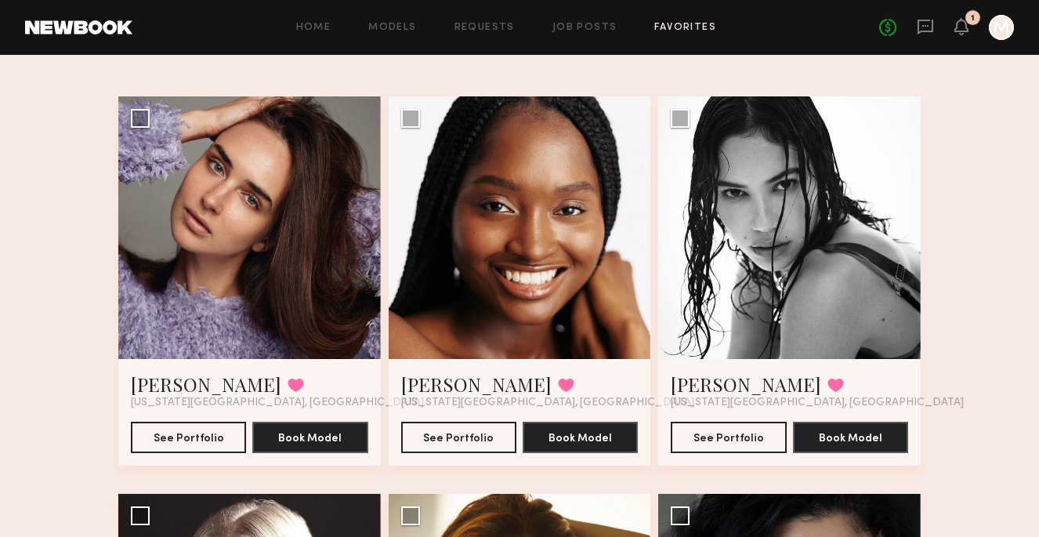
scroll to position [85, 0]
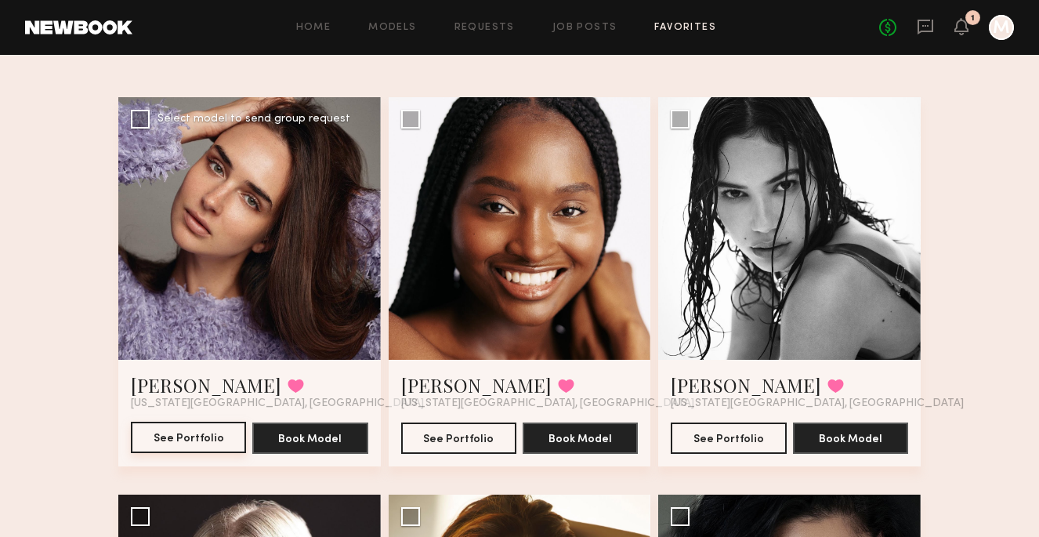
click at [202, 438] on button "See Portfolio" at bounding box center [188, 437] width 115 height 31
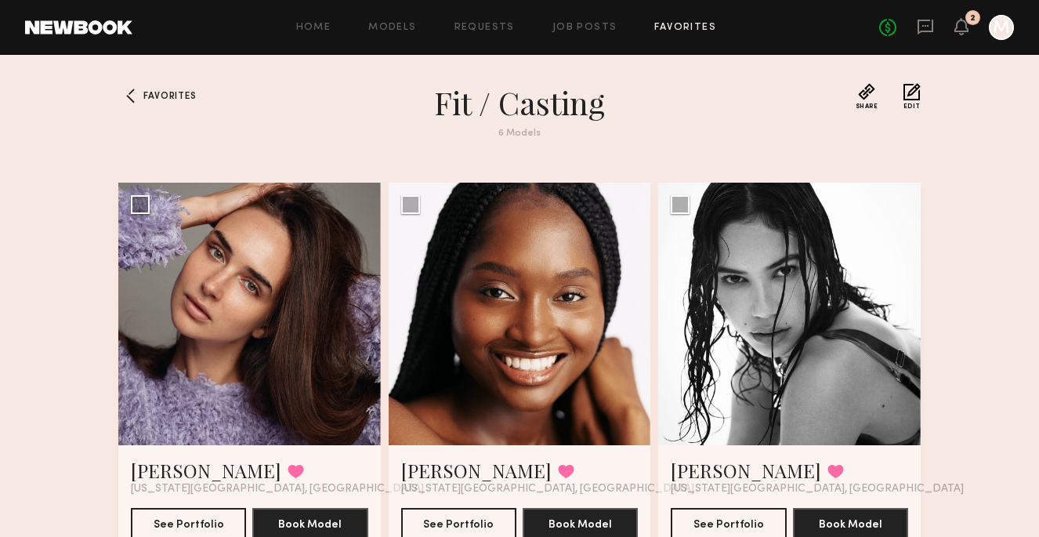
scroll to position [0, 0]
click at [494, 26] on link "Requests" at bounding box center [484, 28] width 60 height 10
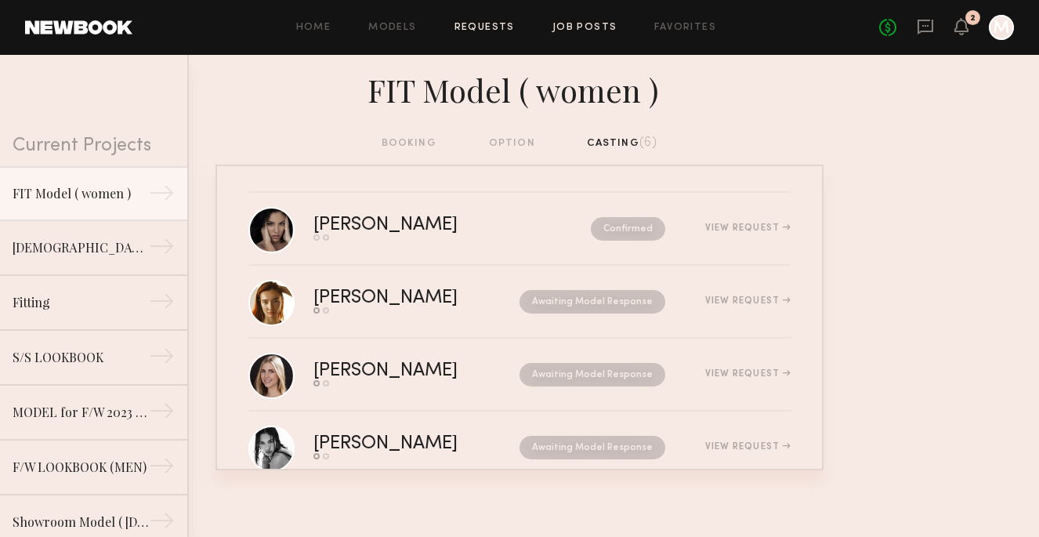
click at [588, 23] on link "Job Posts" at bounding box center [584, 28] width 65 height 10
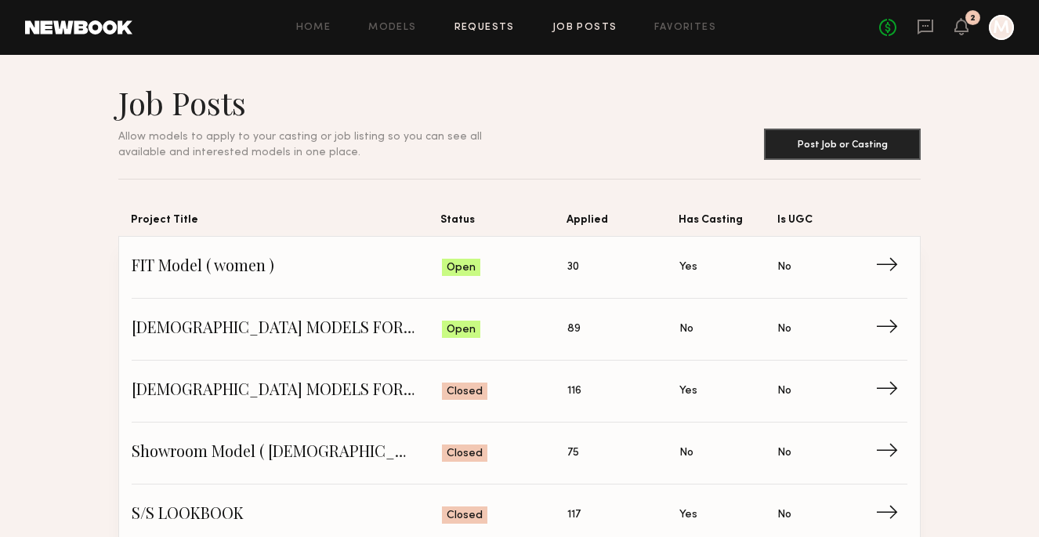
click at [498, 24] on link "Requests" at bounding box center [484, 28] width 60 height 10
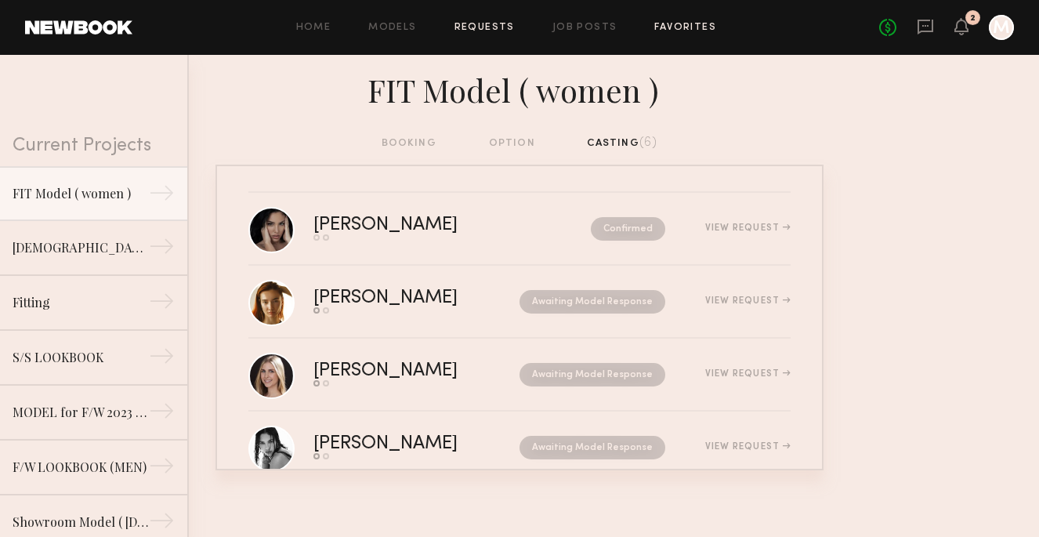
click at [702, 25] on link "Favorites" at bounding box center [685, 28] width 62 height 10
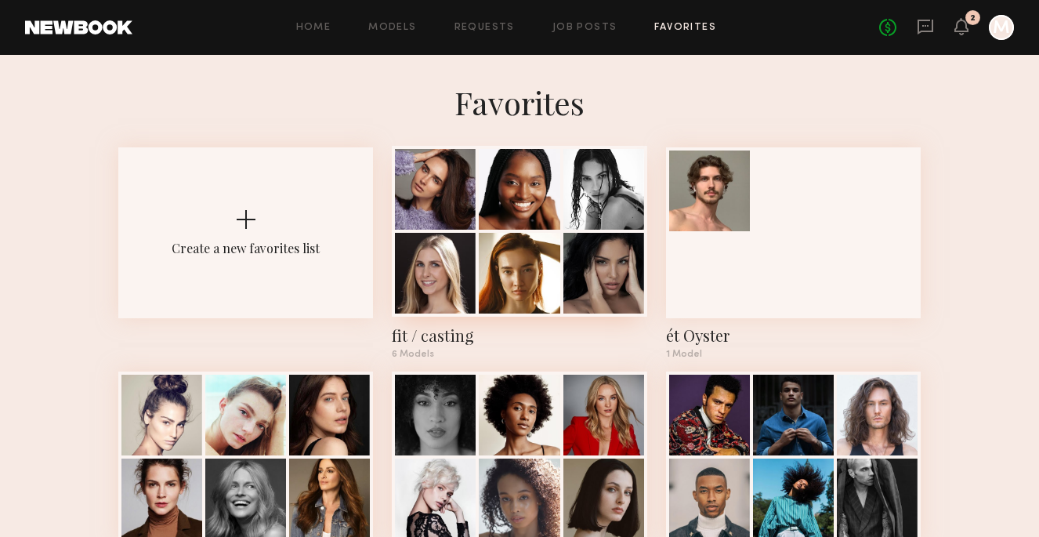
click at [576, 216] on div at bounding box center [603, 189] width 81 height 81
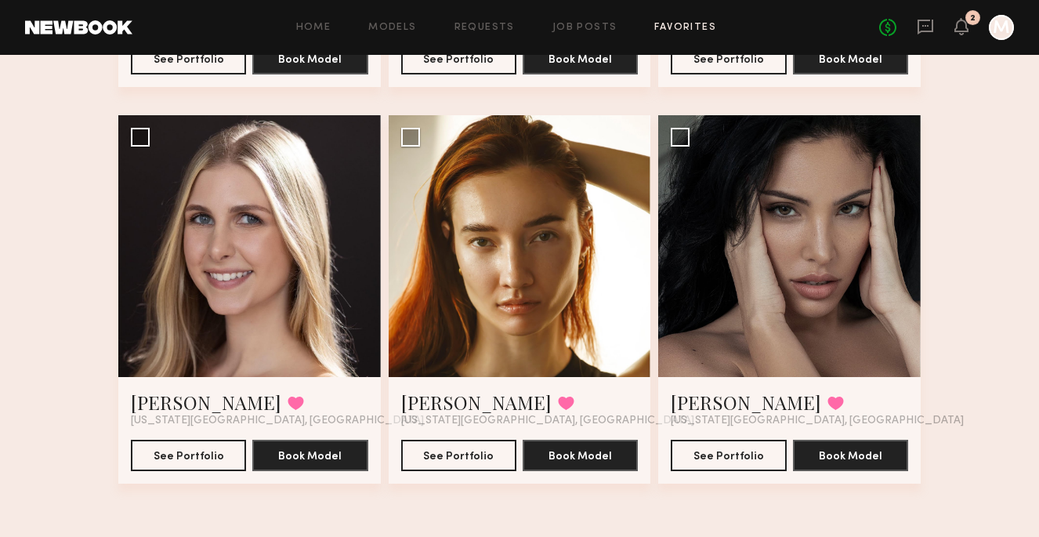
scroll to position [465, 0]
click at [747, 454] on button "See Portfolio" at bounding box center [728, 454] width 115 height 31
click at [960, 27] on icon at bounding box center [961, 25] width 13 height 11
